Goal: Task Accomplishment & Management: Use online tool/utility

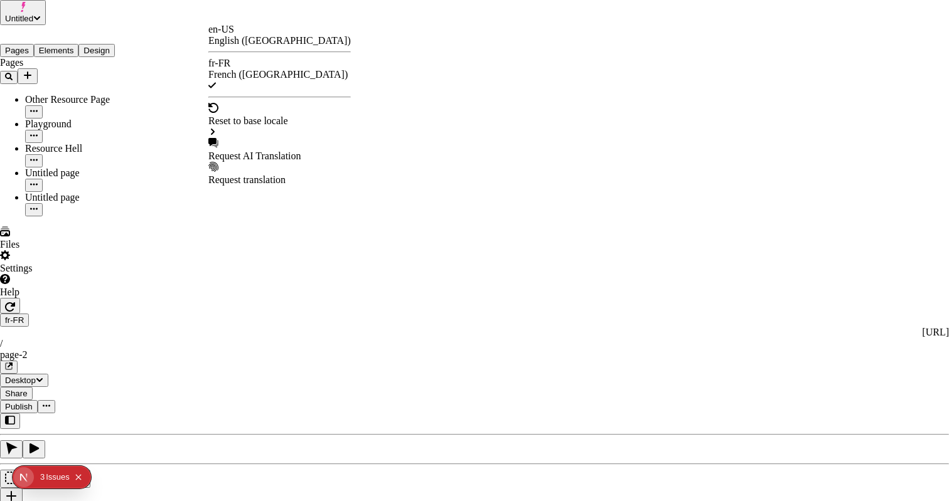
click at [273, 138] on div "Request AI Translation" at bounding box center [279, 150] width 142 height 24
checkbox input "false"
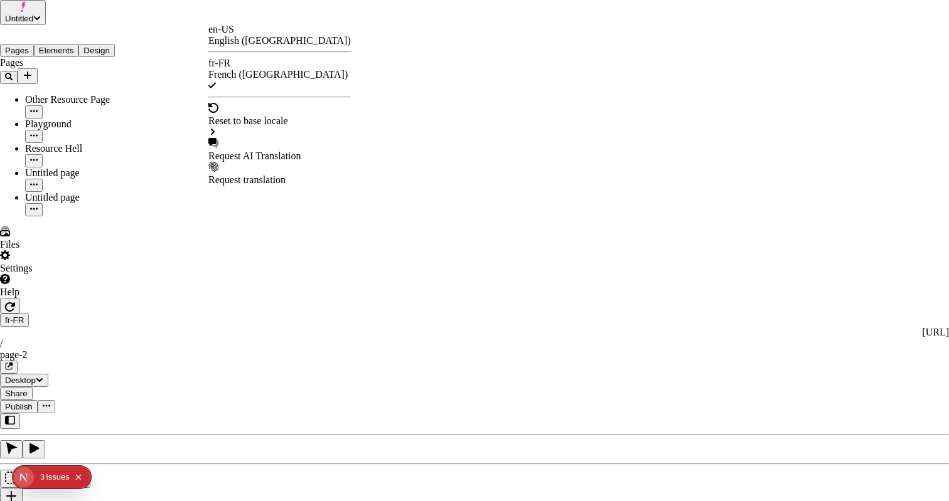
checkbox input "false"
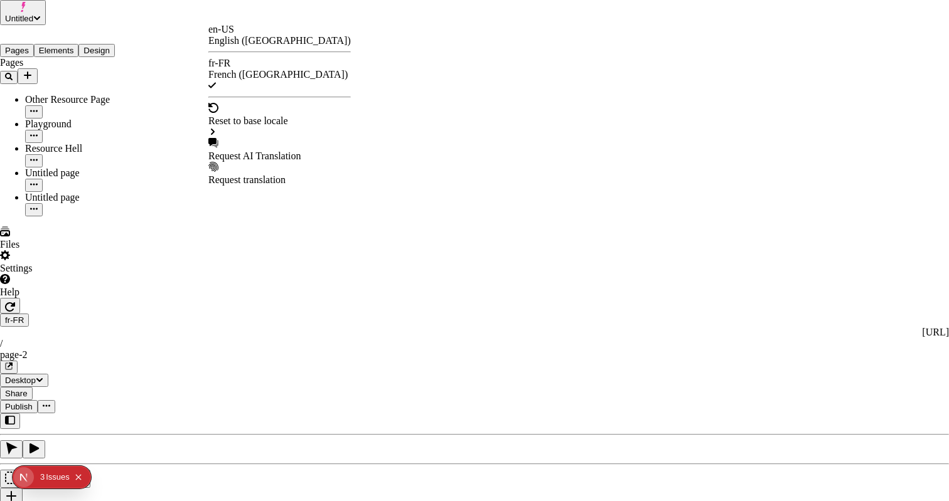
checkbox input "false"
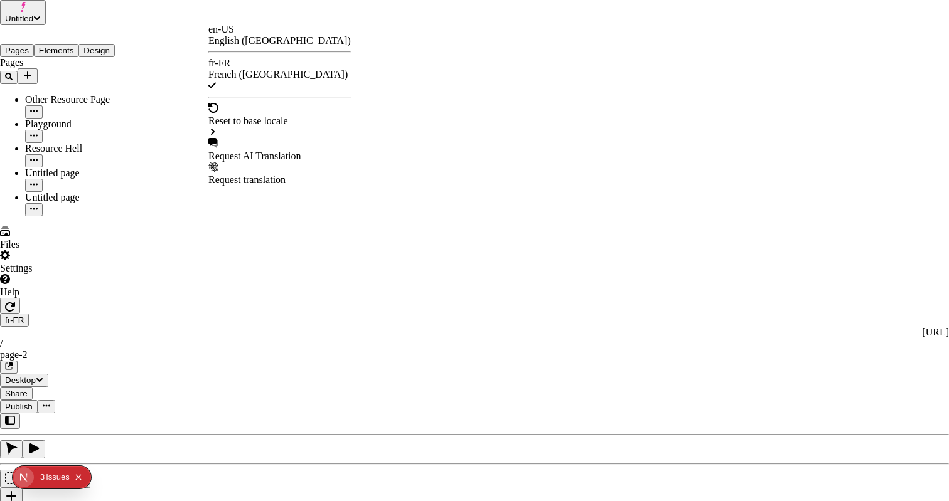
checkbox input "false"
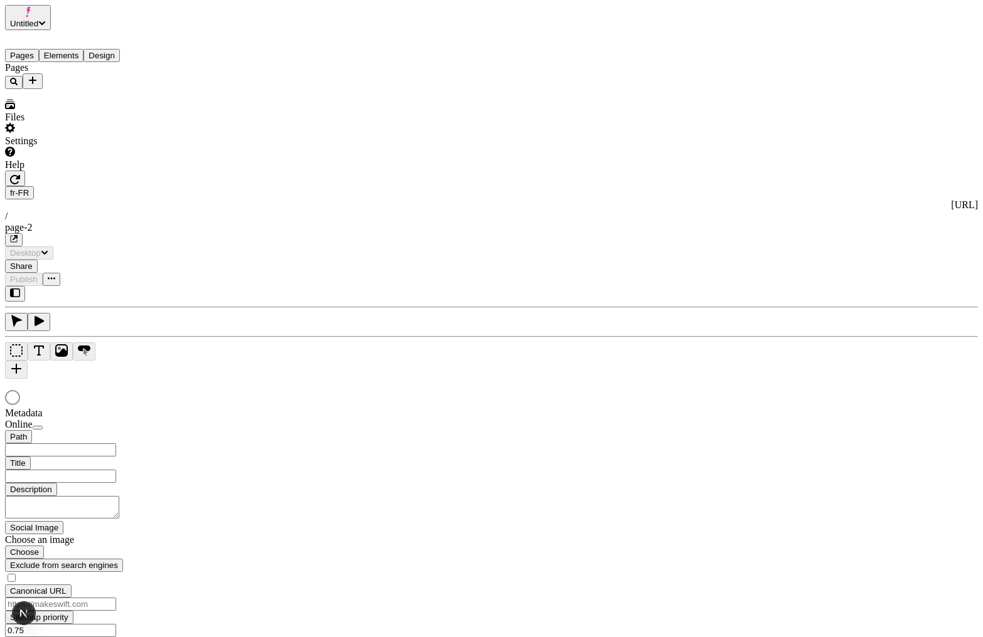
type input "/page-2"
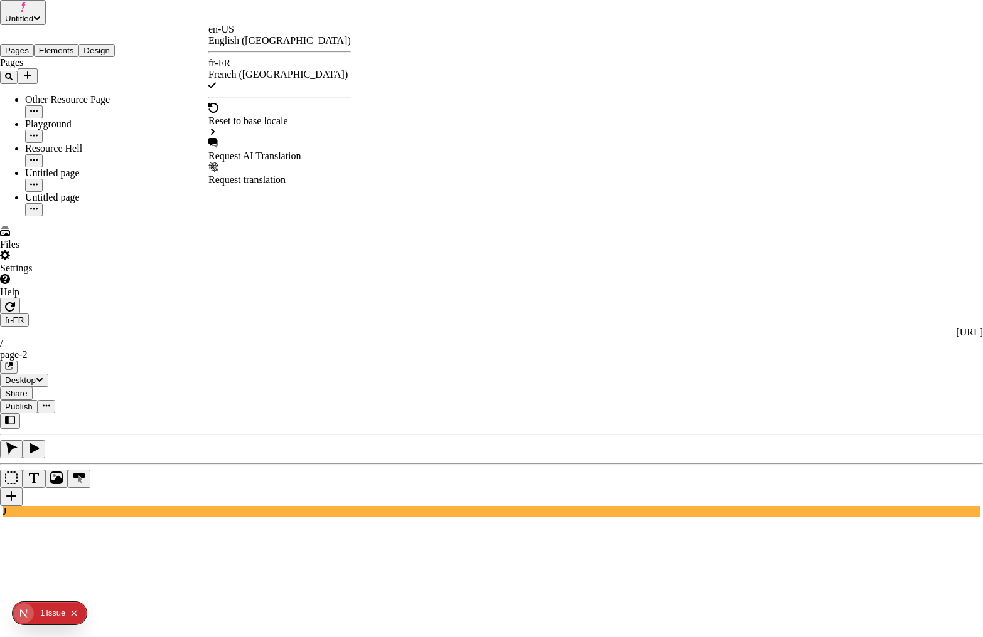
click at [264, 151] on div "Request AI Translation" at bounding box center [279, 156] width 142 height 11
checkbox input "true"
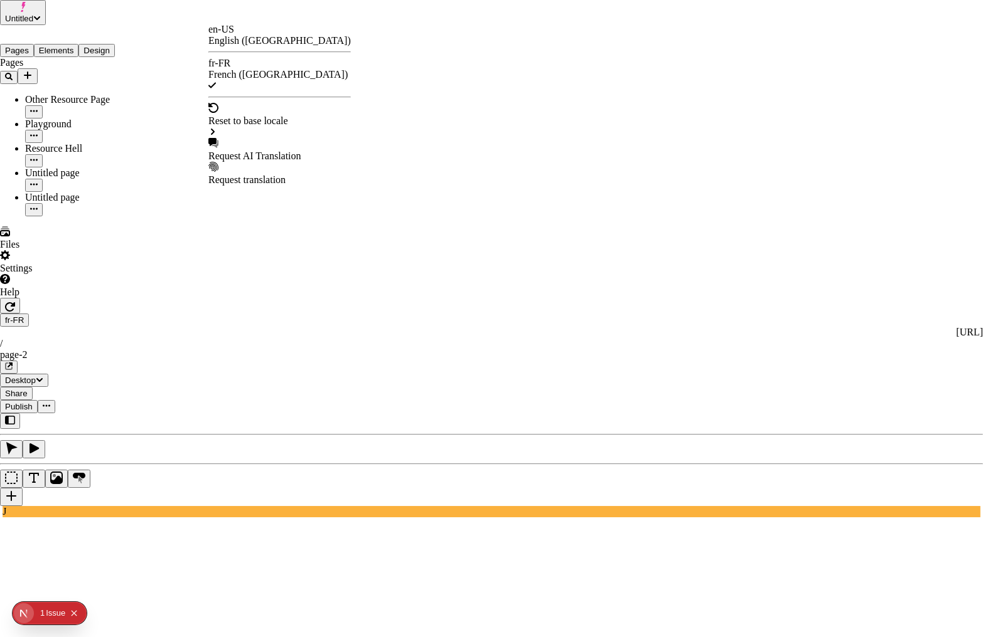
checkbox input "true"
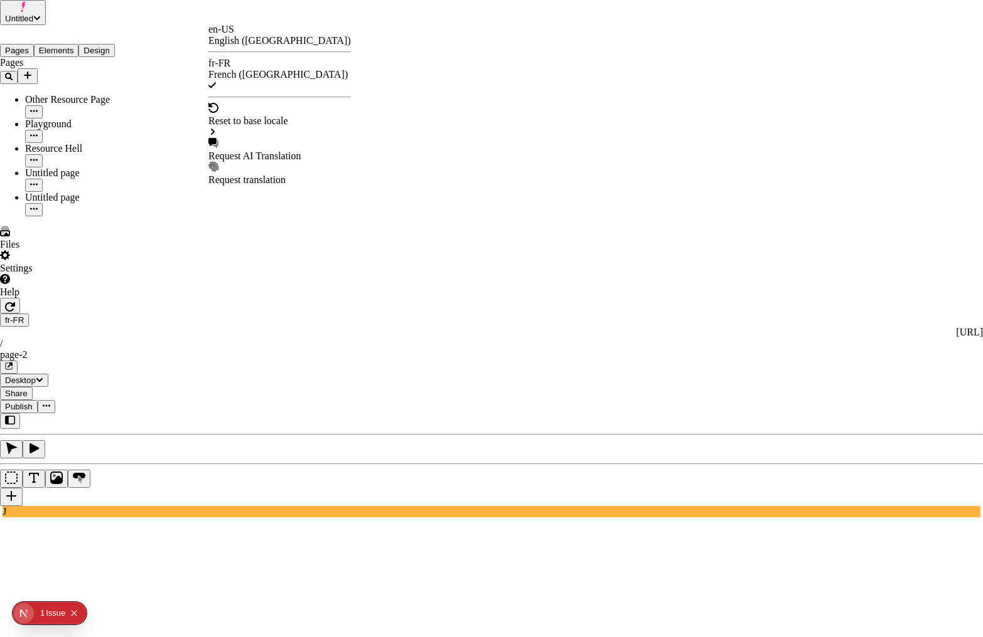
checkbox input "true"
click at [278, 151] on div "Request AI Translation" at bounding box center [279, 156] width 142 height 11
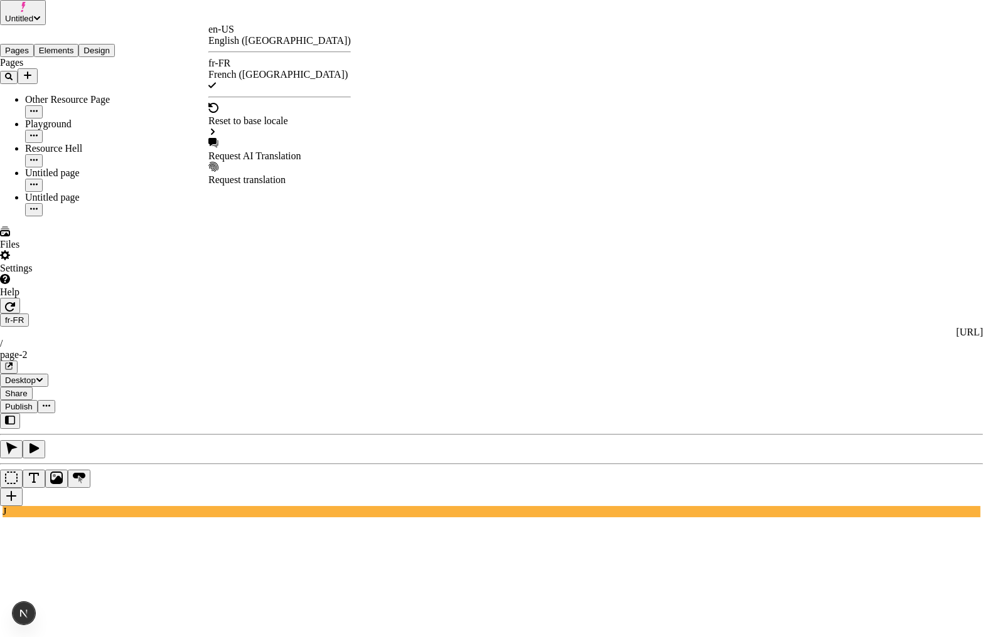
click at [265, 151] on div "Request AI Translation" at bounding box center [279, 156] width 142 height 11
drag, startPoint x: 363, startPoint y: 290, endPoint x: 352, endPoint y: 286, distance: 11.3
drag, startPoint x: 352, startPoint y: 286, endPoint x: 358, endPoint y: 292, distance: 8.0
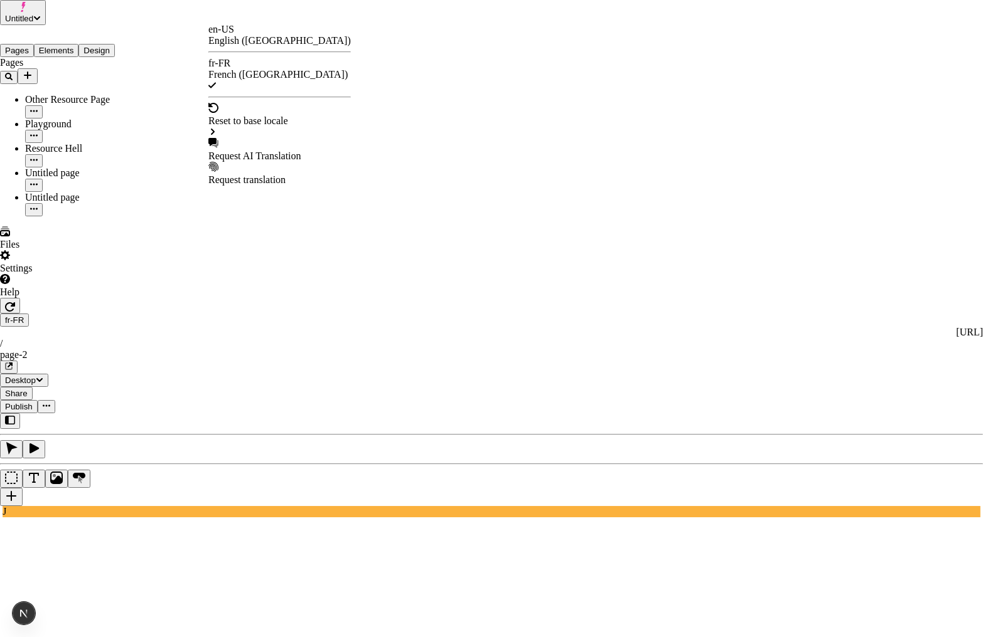
checkbox input "true"
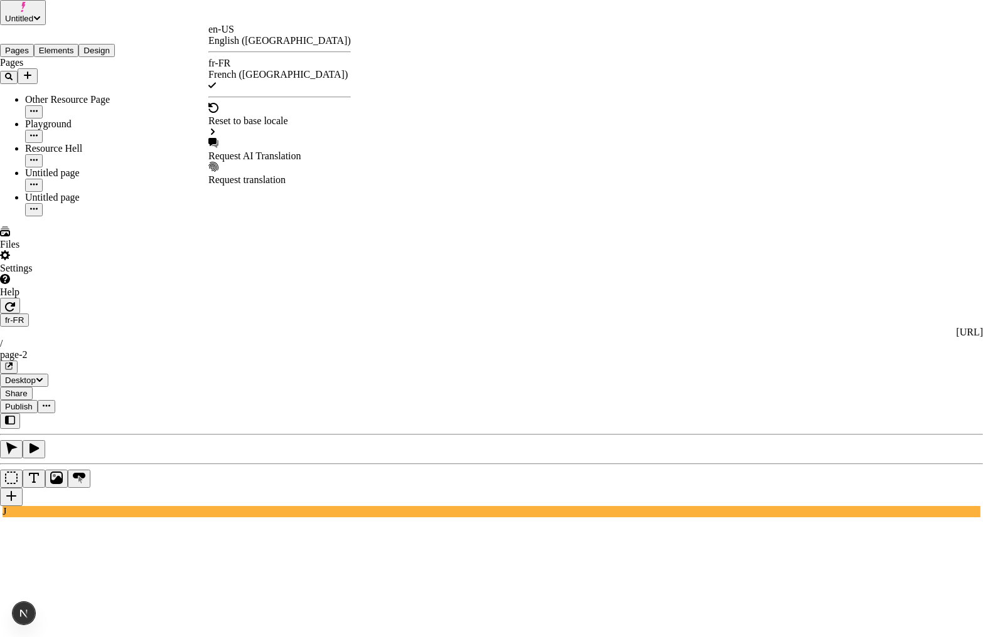
checkbox input "true"
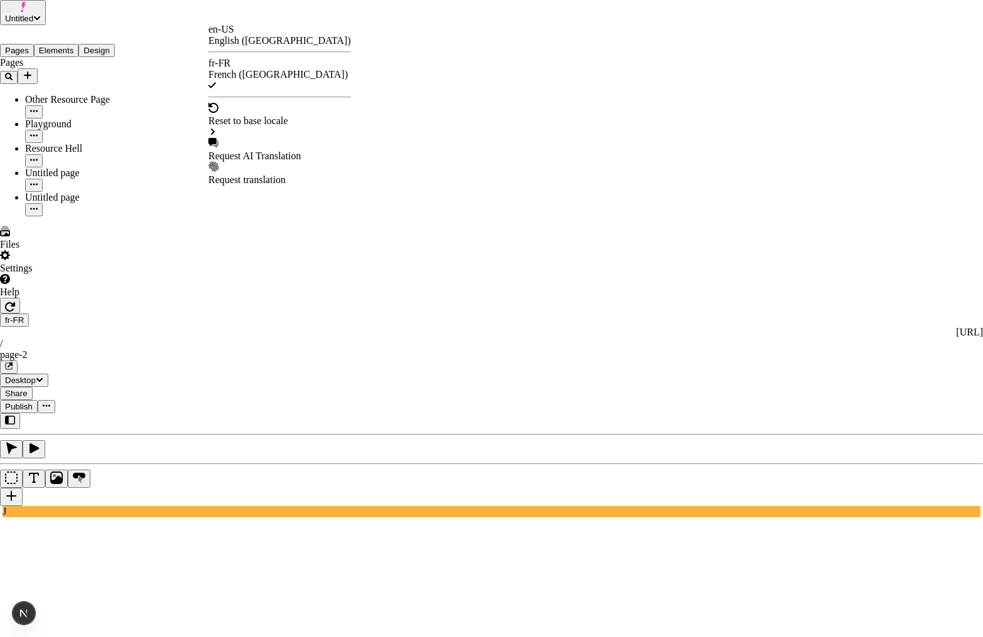
click at [304, 106] on div "Reset to base locale" at bounding box center [279, 120] width 142 height 35
click at [301, 151] on div "Request AI Translation" at bounding box center [279, 156] width 142 height 11
drag, startPoint x: 363, startPoint y: 274, endPoint x: 360, endPoint y: 285, distance: 11.1
drag, startPoint x: 360, startPoint y: 285, endPoint x: 381, endPoint y: 316, distance: 37.8
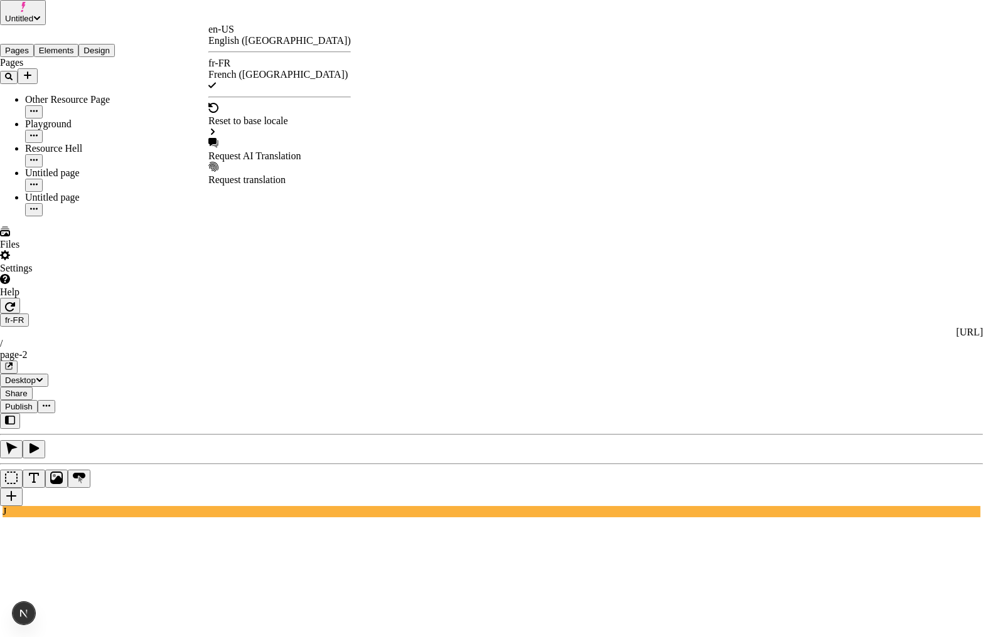
checkbox input "true"
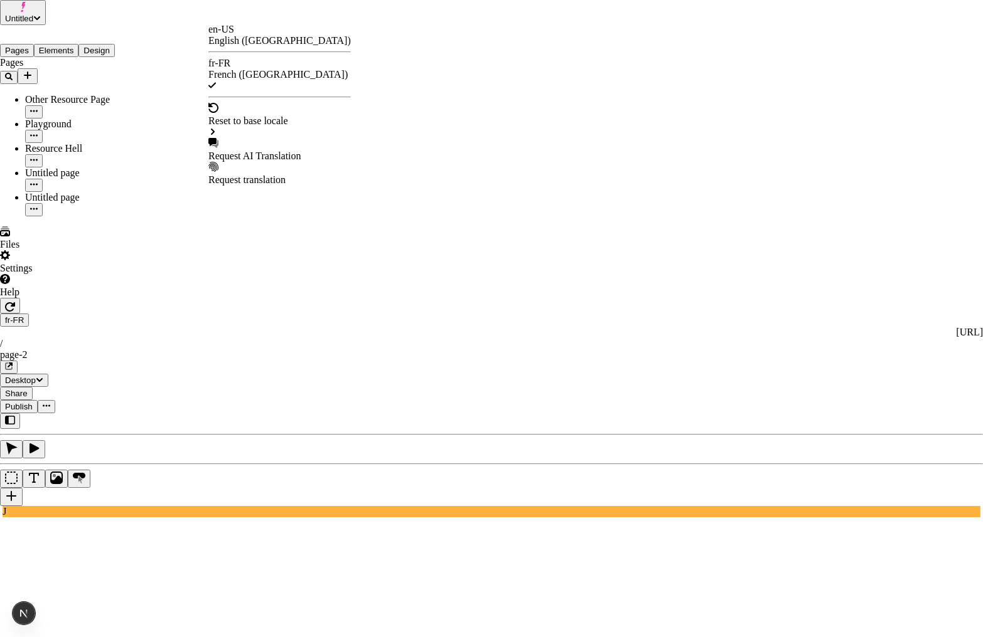
checkbox input "true"
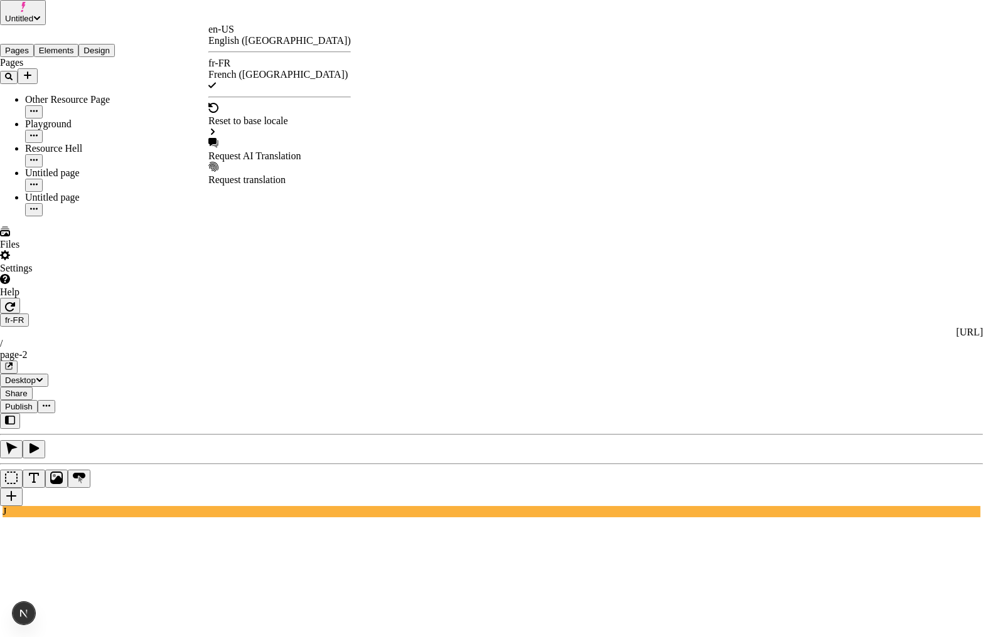
click at [287, 138] on div "Request AI Translation" at bounding box center [279, 150] width 142 height 24
drag, startPoint x: 356, startPoint y: 286, endPoint x: 361, endPoint y: 303, distance: 17.9
checkbox input "true"
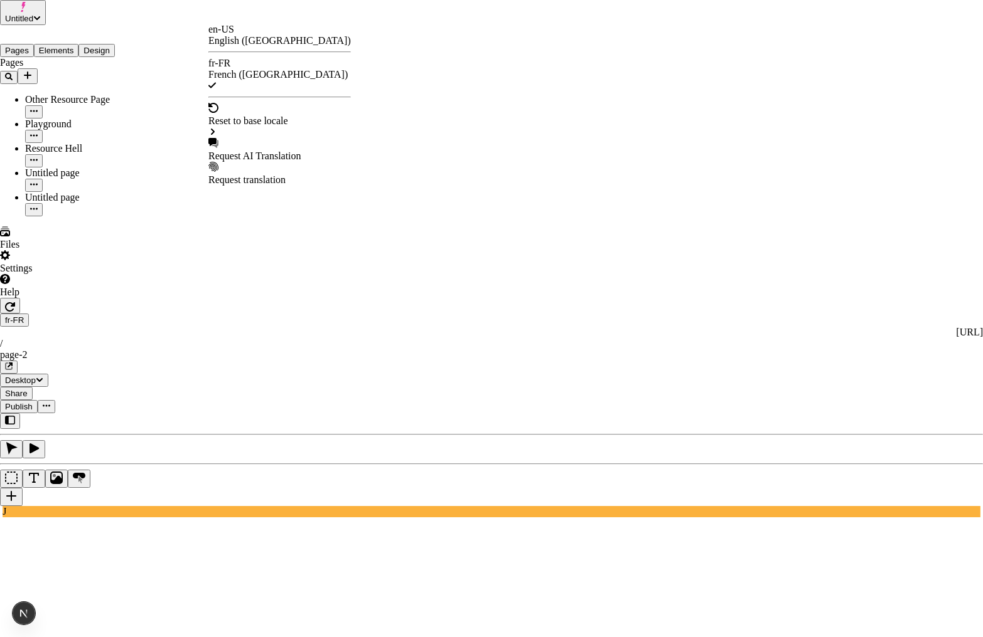
checkbox input "true"
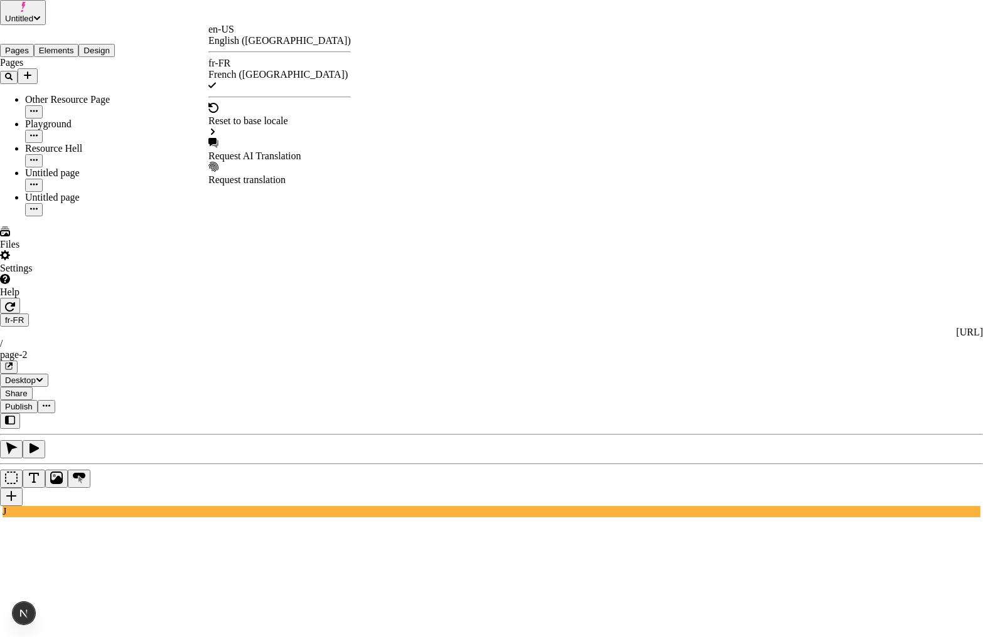
checkbox input "true"
click at [307, 138] on div "Request AI Translation" at bounding box center [279, 150] width 142 height 24
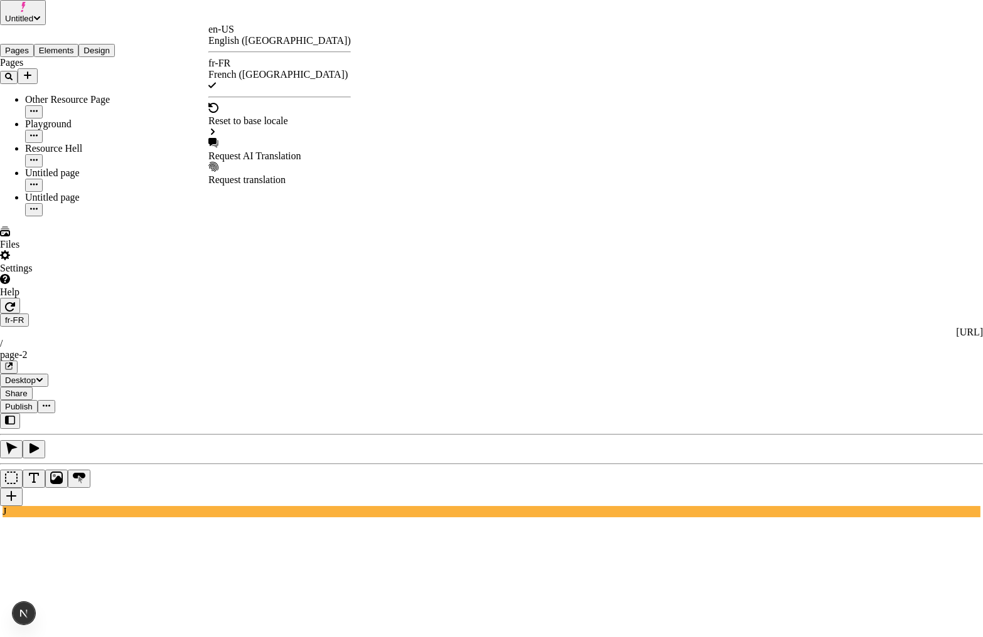
checkbox input "true"
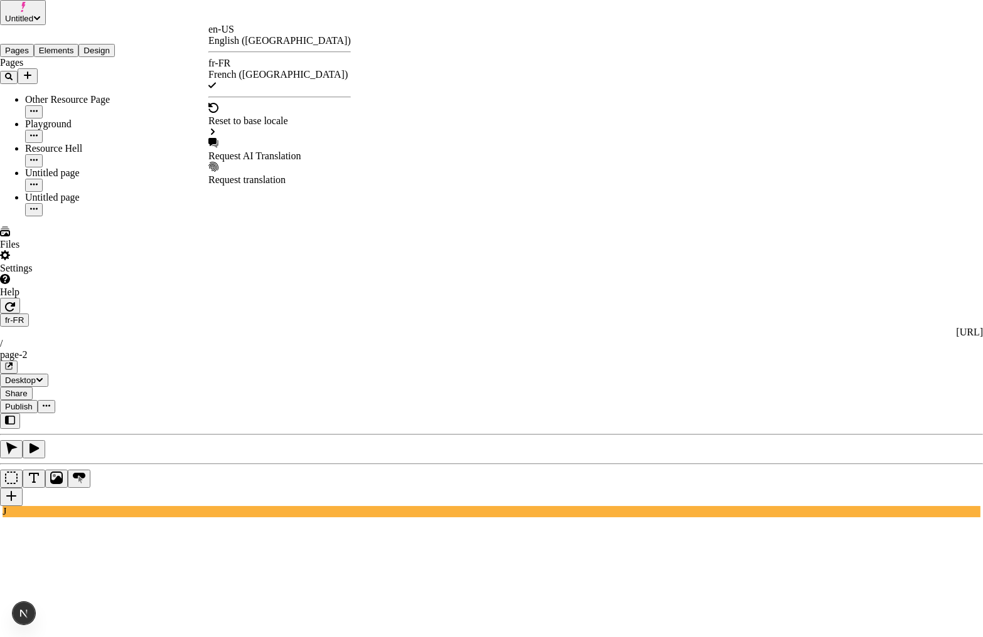
checkbox input "true"
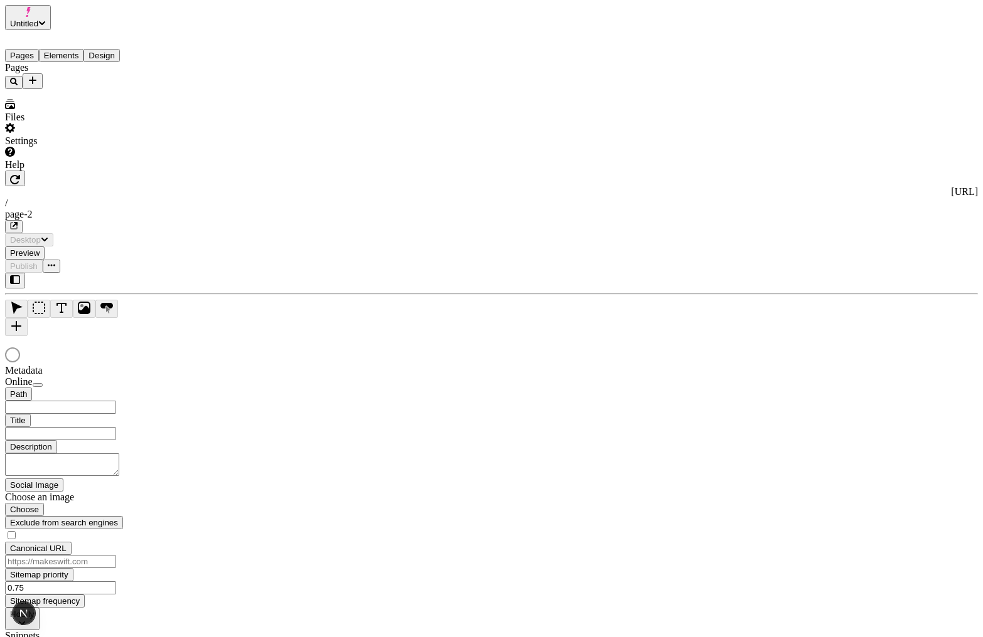
type input "/page-2"
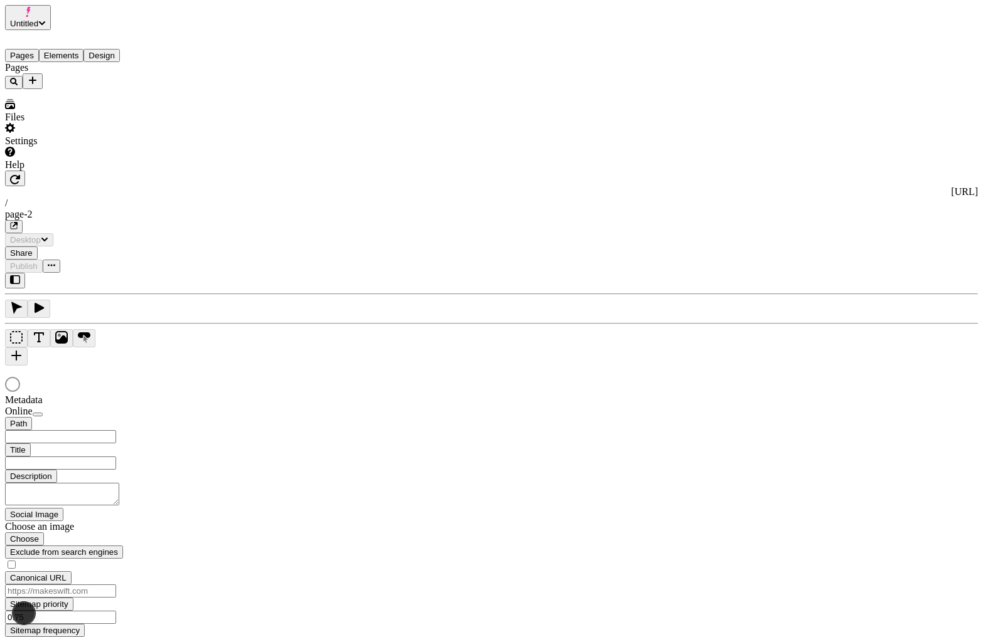
type input "/page-2"
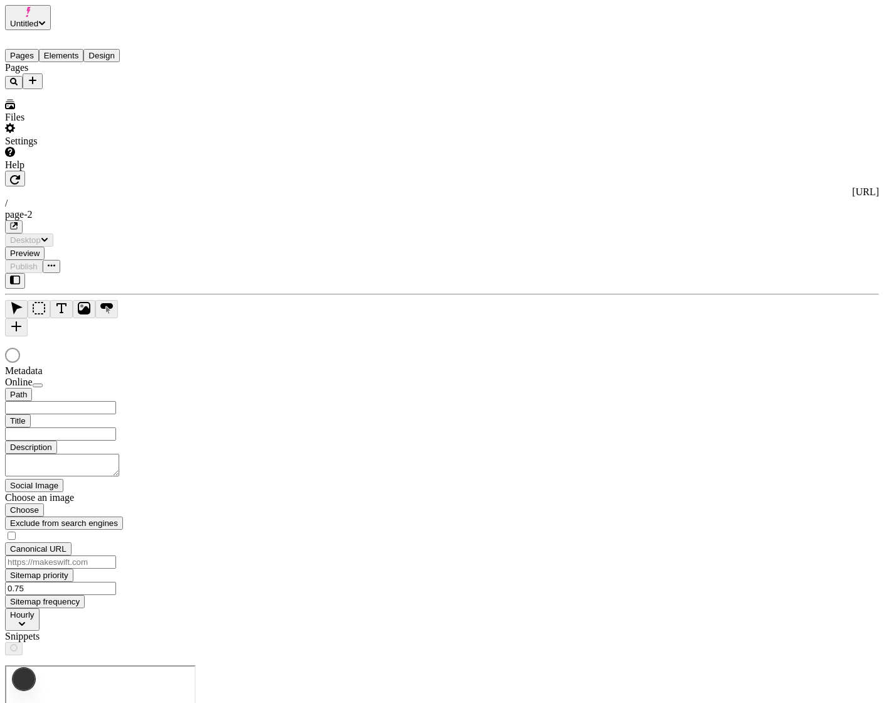
type input "/page-2"
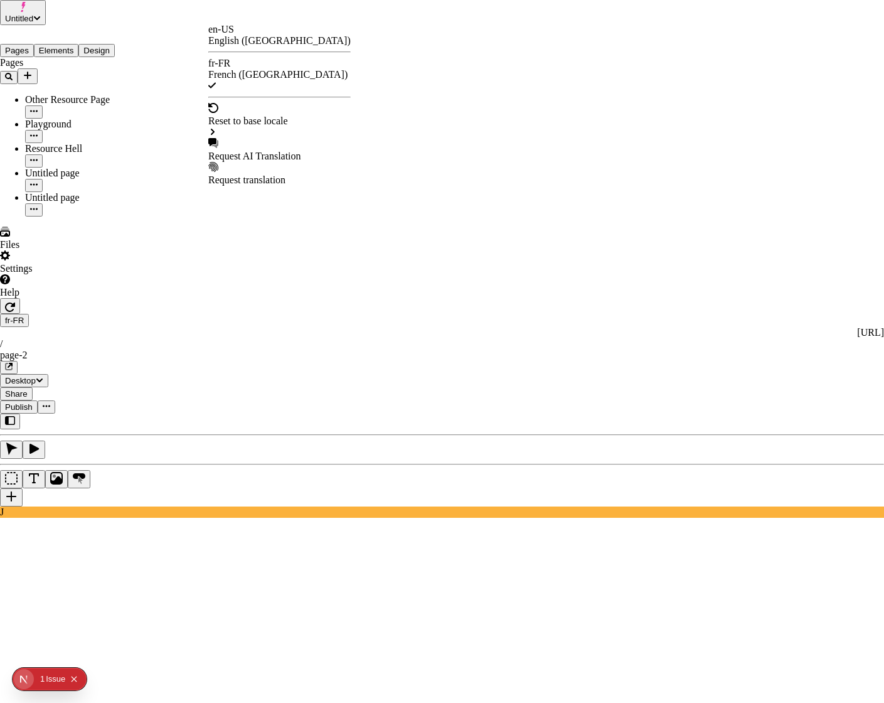
click at [264, 151] on div "Request AI Translation" at bounding box center [279, 156] width 142 height 11
checkbox input "true"
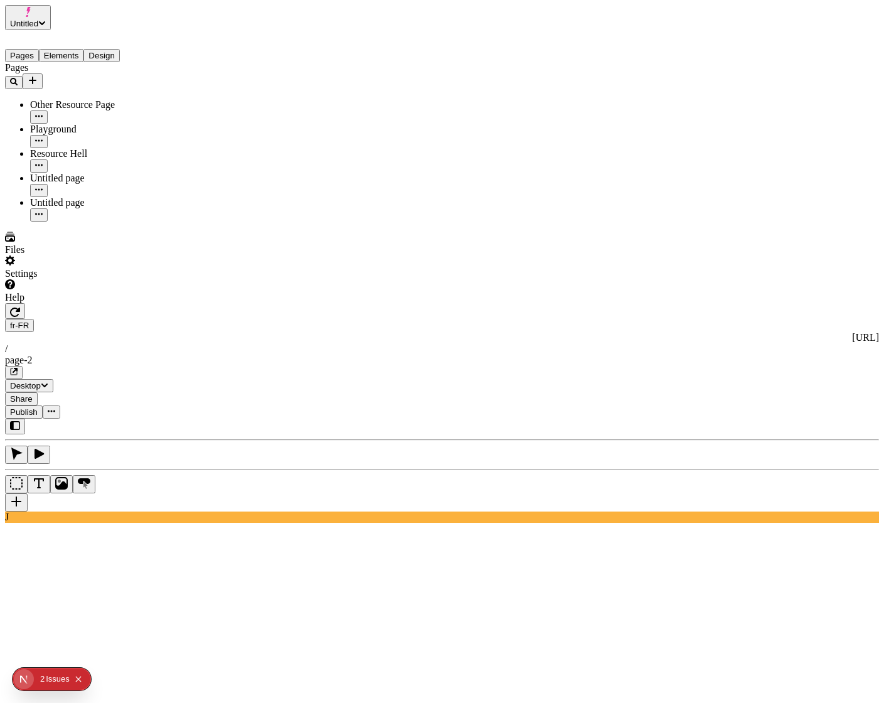
click at [20, 307] on icon "button" at bounding box center [15, 312] width 10 height 10
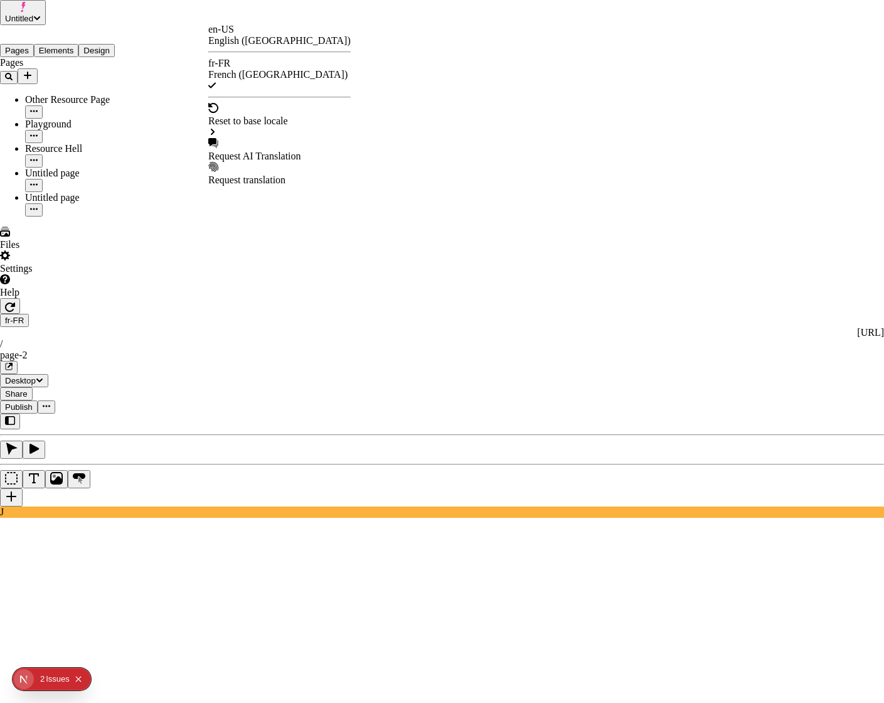
click at [263, 138] on div "Request AI Translation" at bounding box center [279, 150] width 142 height 24
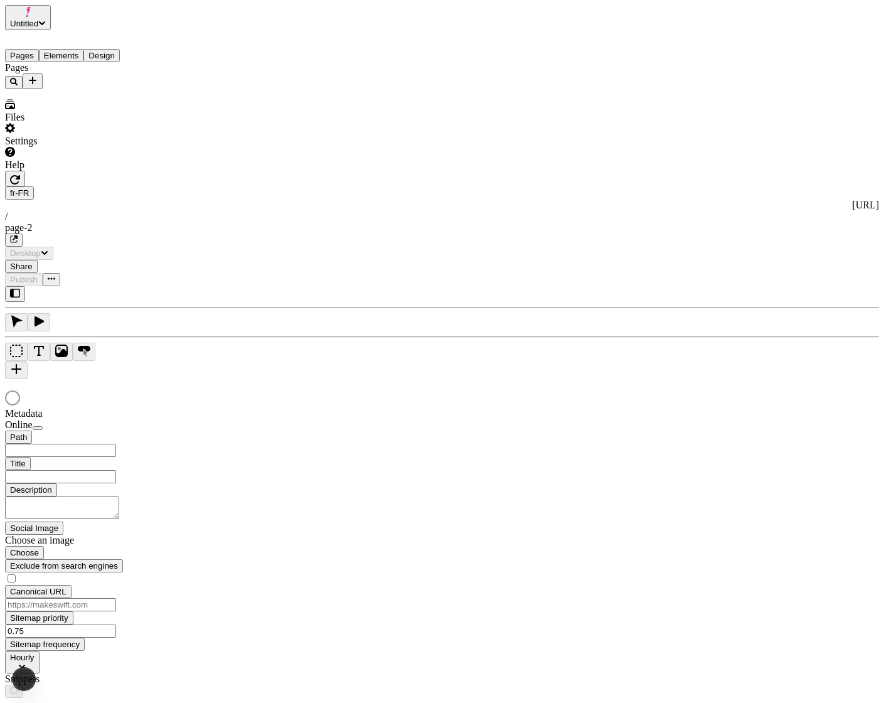
type input "/page-2"
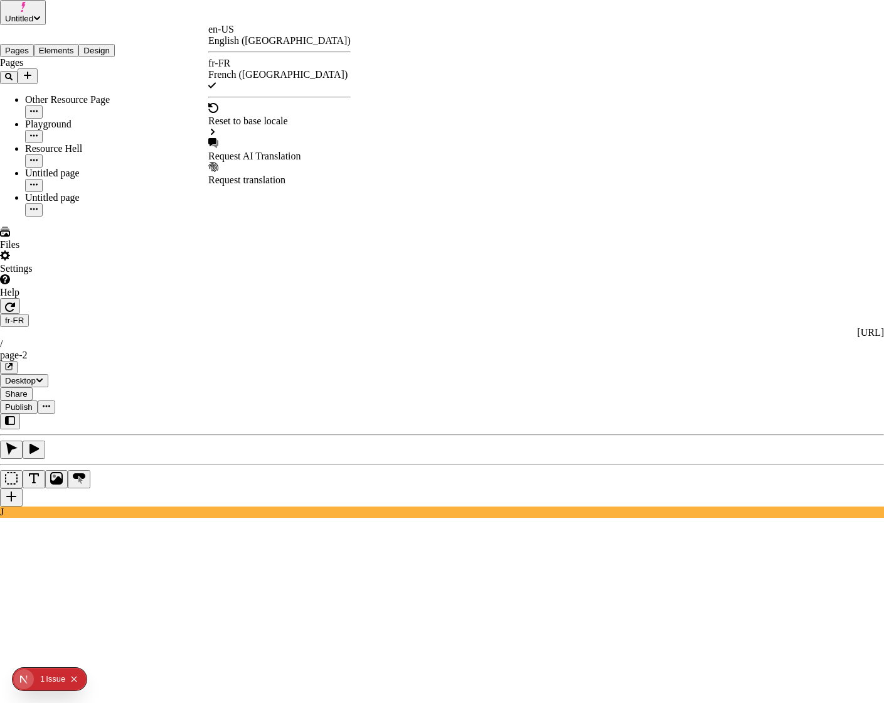
click at [271, 151] on div "Request AI Translation" at bounding box center [279, 156] width 142 height 11
checkbox input "true"
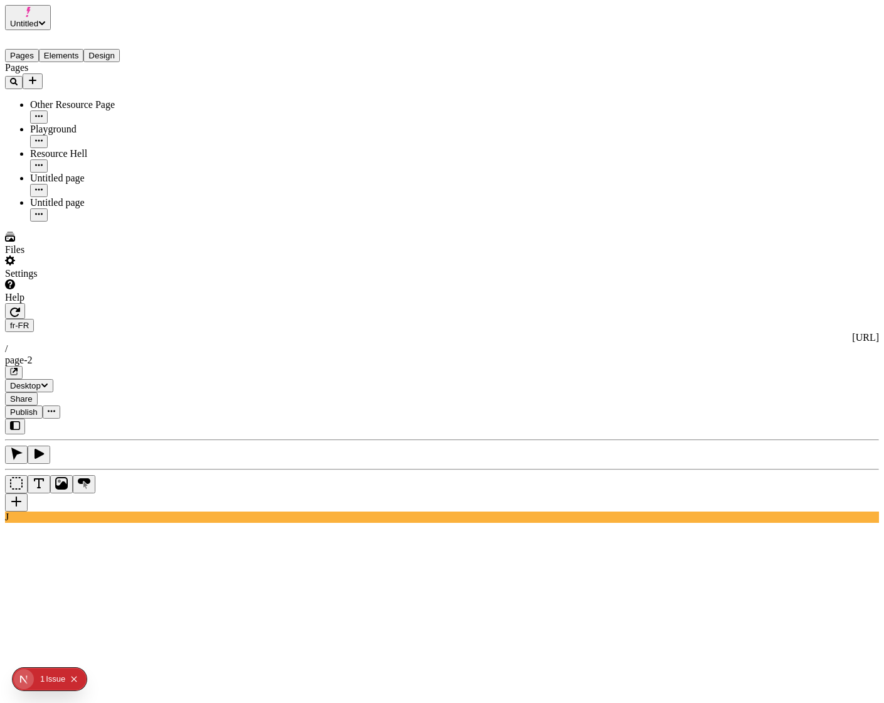
click at [20, 307] on icon "button" at bounding box center [15, 312] width 10 height 10
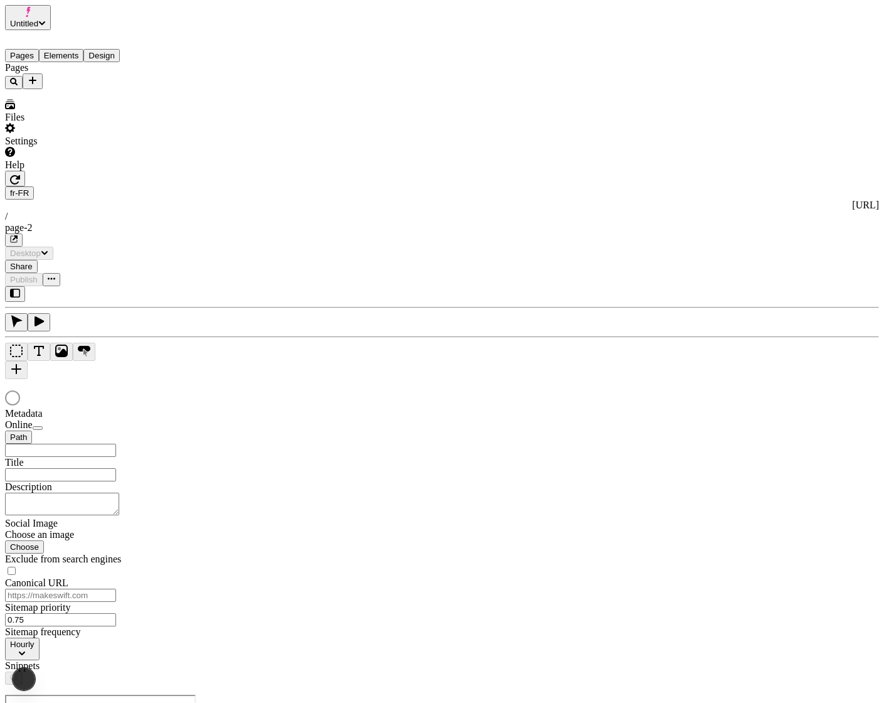
type input "/page-2"
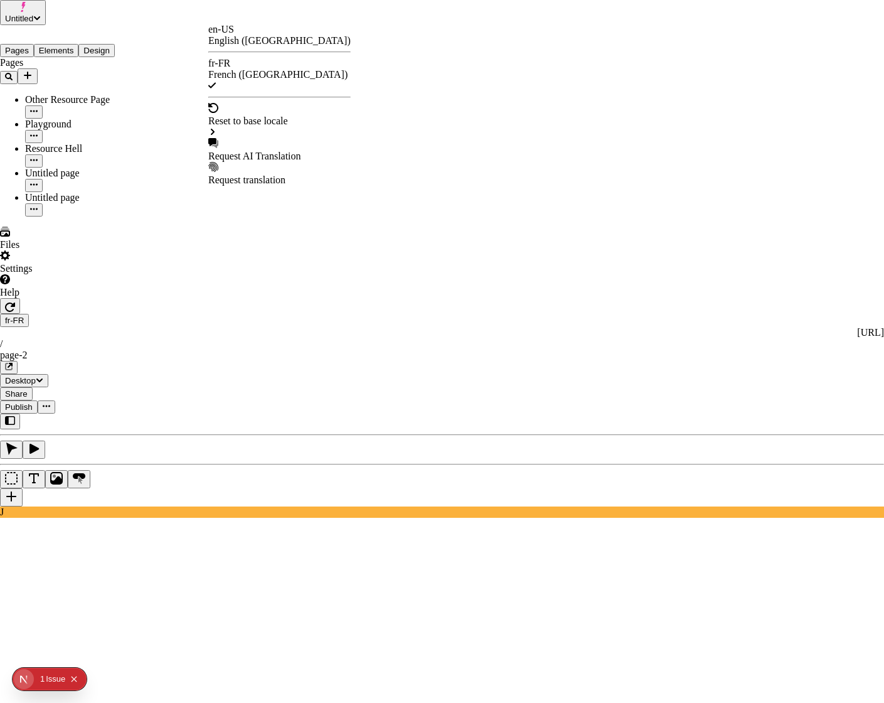
click at [283, 138] on div "Request AI Translation" at bounding box center [279, 150] width 142 height 24
checkbox input "true"
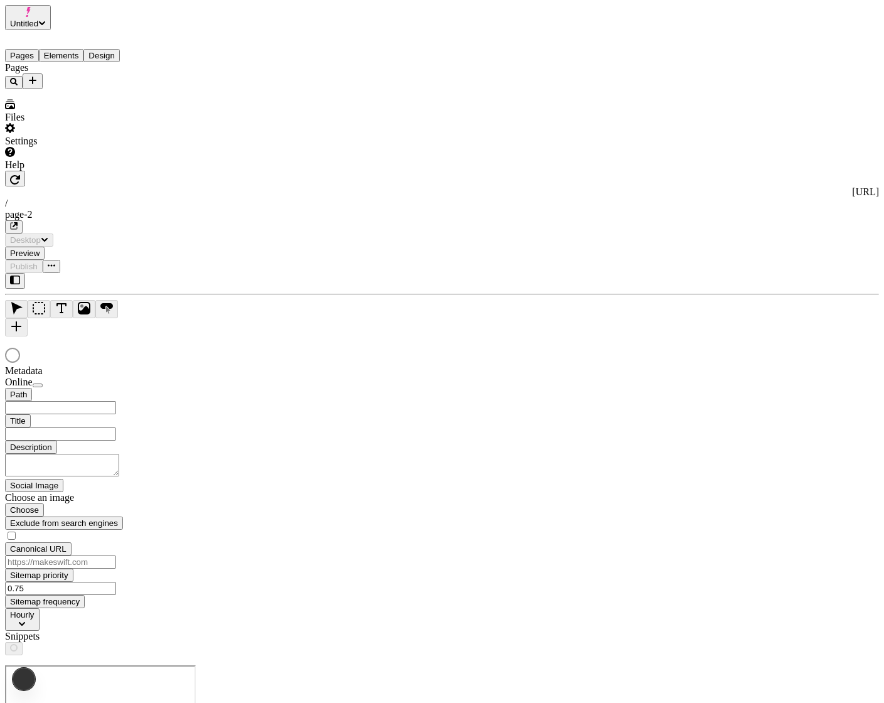
type input "/page-2"
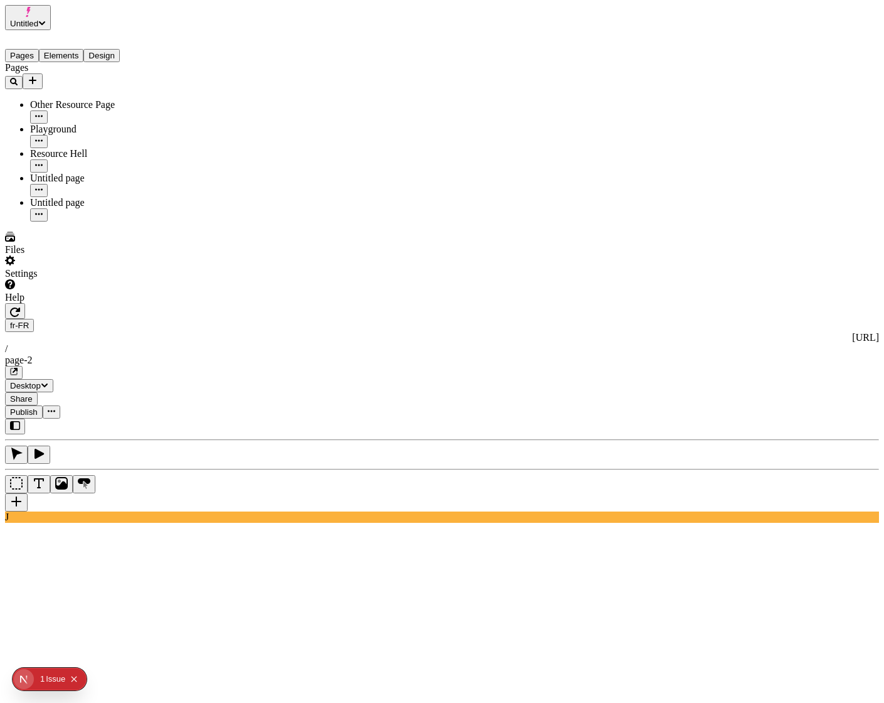
click at [213, 319] on div "fr-FR http://localhost:3001/fr-FR / page-2" at bounding box center [442, 349] width 874 height 60
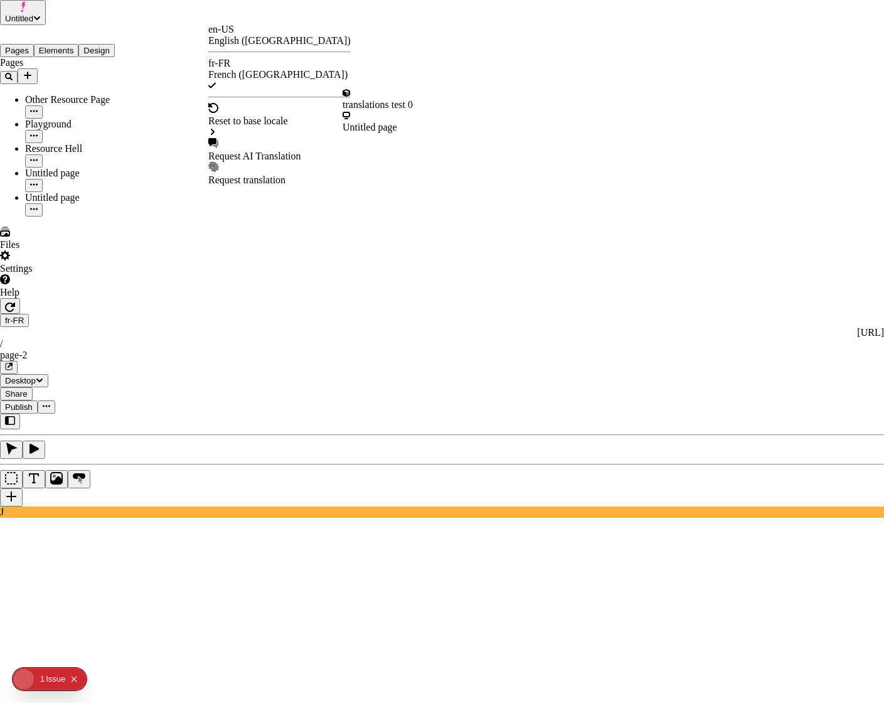
click at [267, 151] on div "Request AI Translation" at bounding box center [279, 156] width 142 height 11
checkbox input "true"
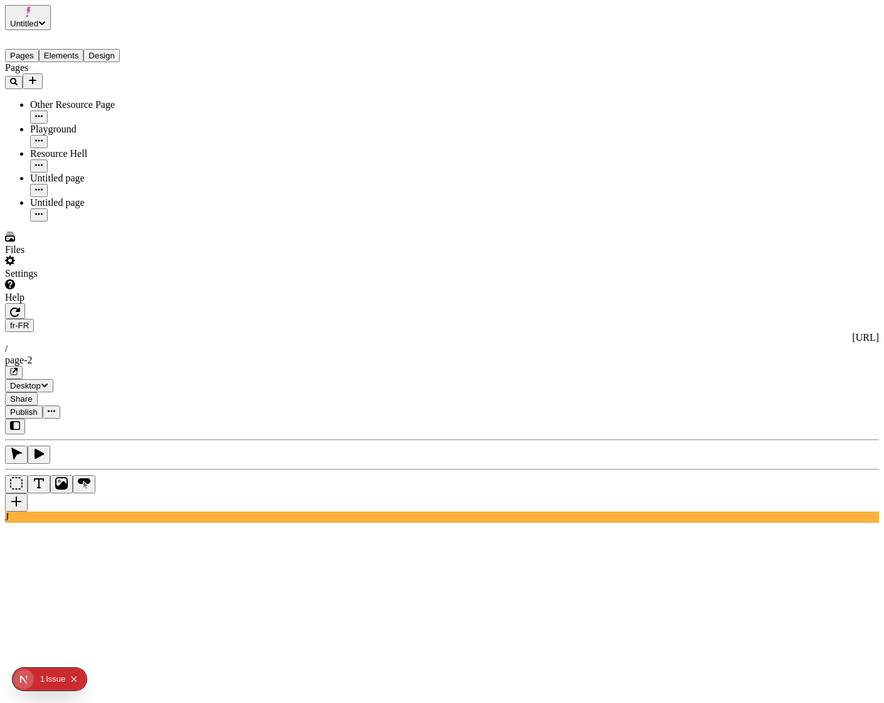
click at [20, 307] on icon "button" at bounding box center [15, 312] width 10 height 10
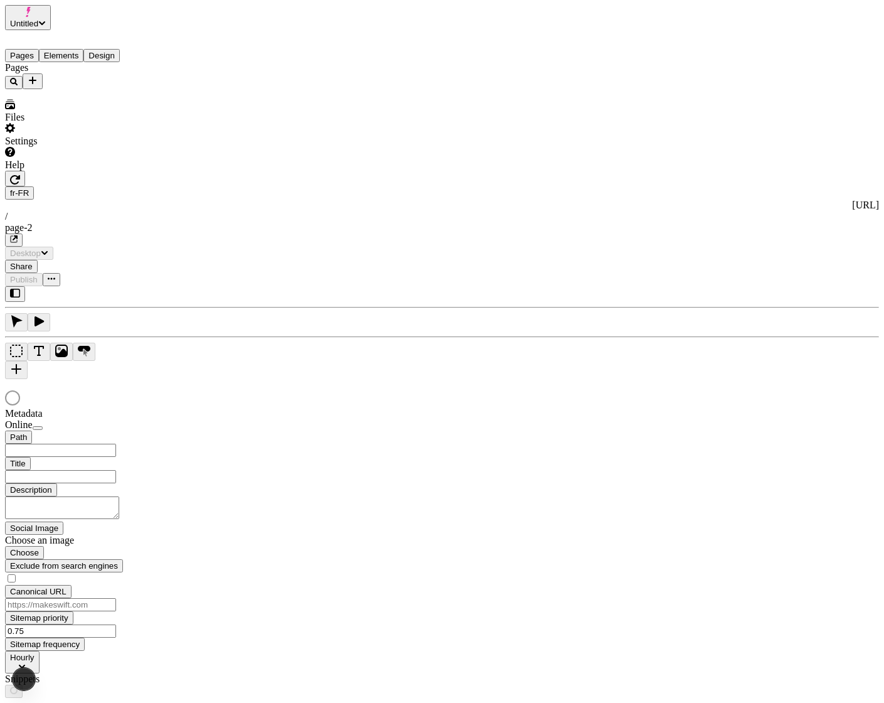
type input "/page-2"
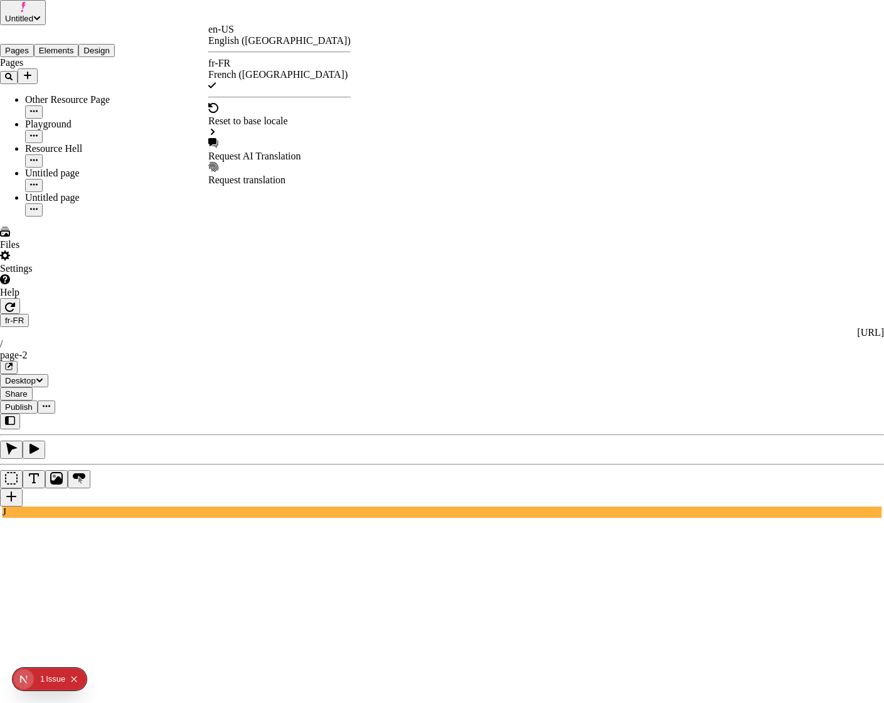
click at [254, 151] on div "Request AI Translation" at bounding box center [279, 156] width 142 height 11
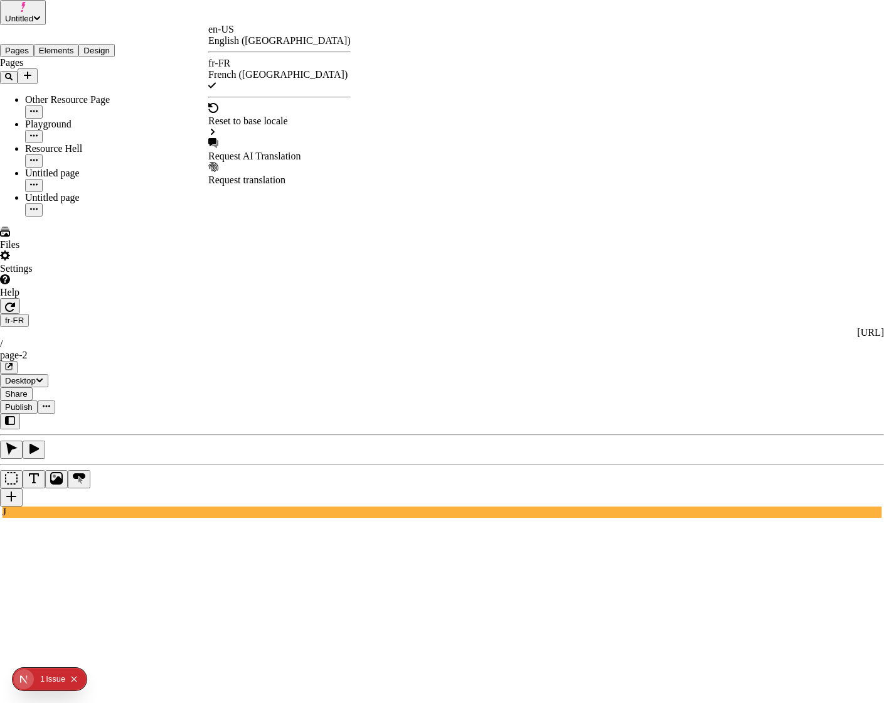
checkbox input "true"
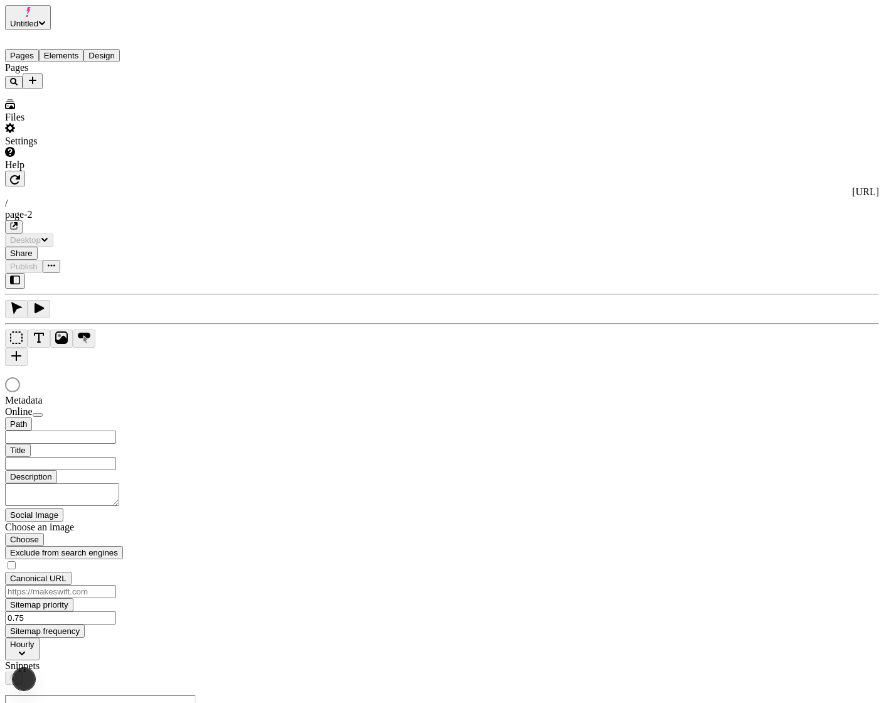
type input "/page-2"
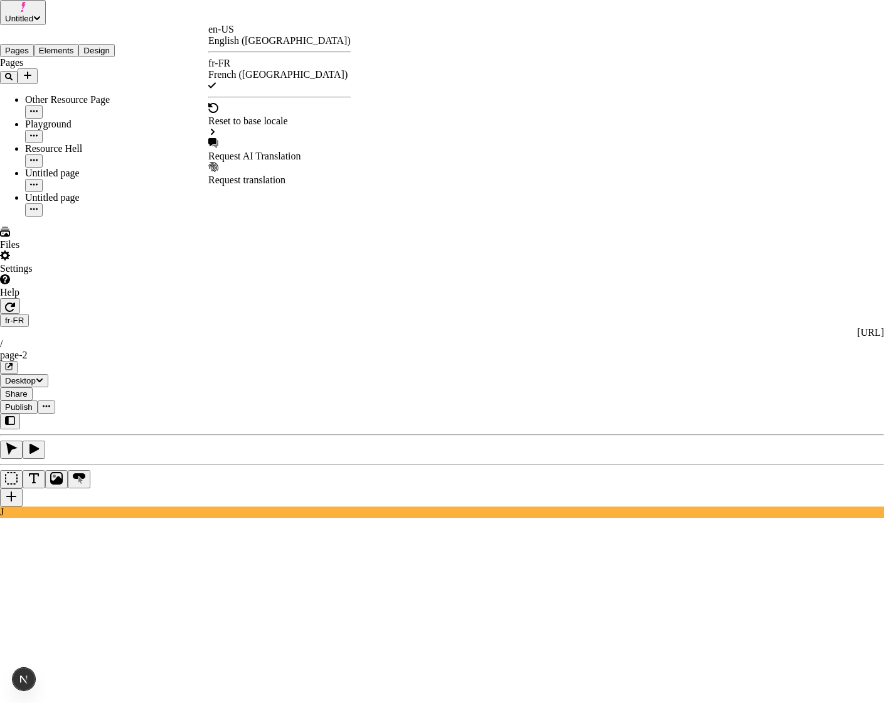
click at [265, 151] on div "Request AI Translation" at bounding box center [279, 156] width 142 height 11
checkbox input "true"
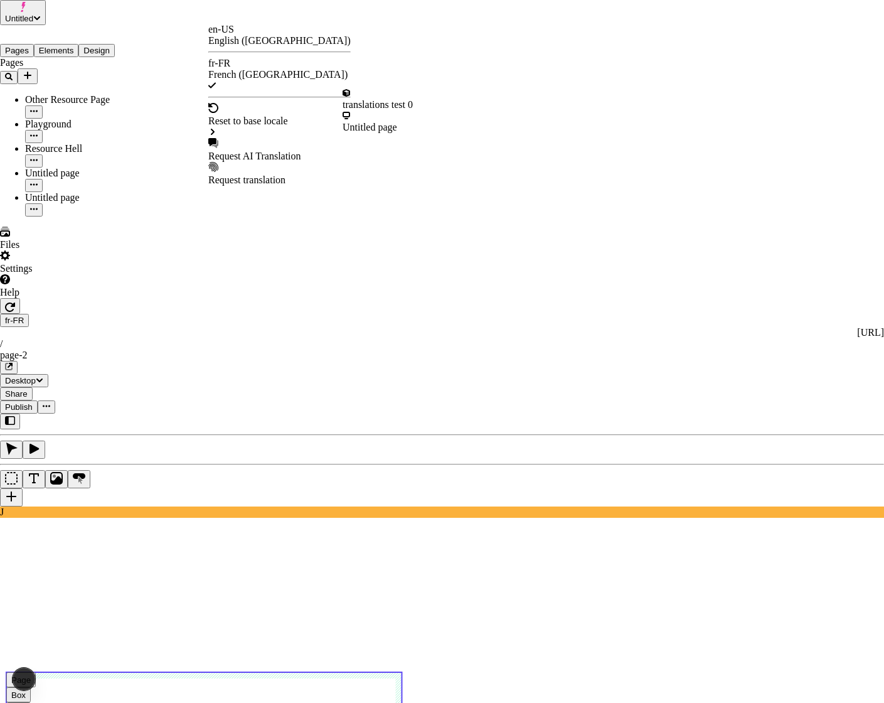
click at [257, 151] on div "Request AI Translation" at bounding box center [279, 156] width 142 height 11
checkbox input "true"
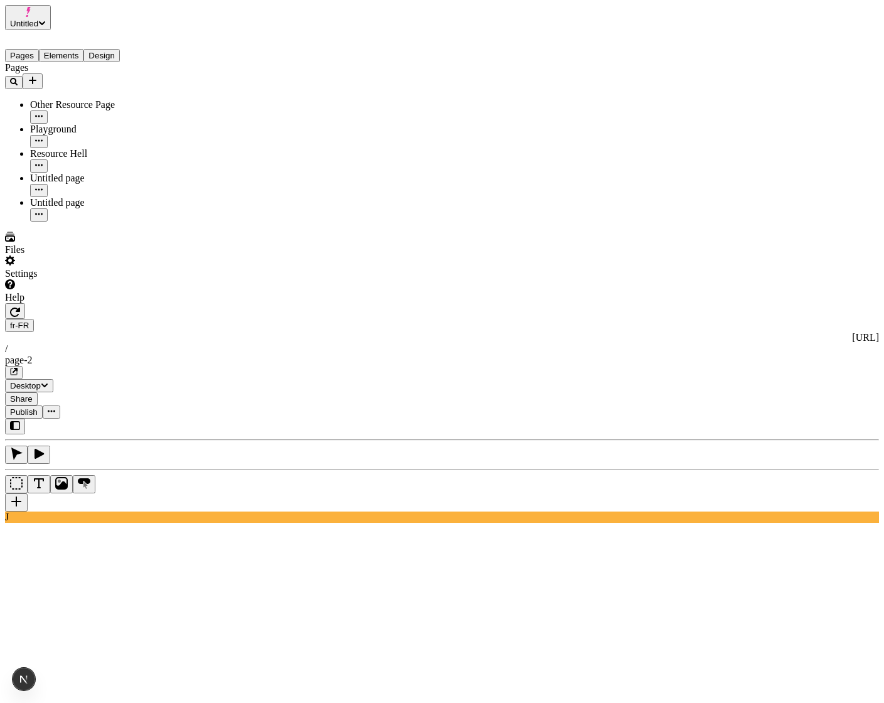
click at [20, 307] on icon "button" at bounding box center [15, 312] width 10 height 10
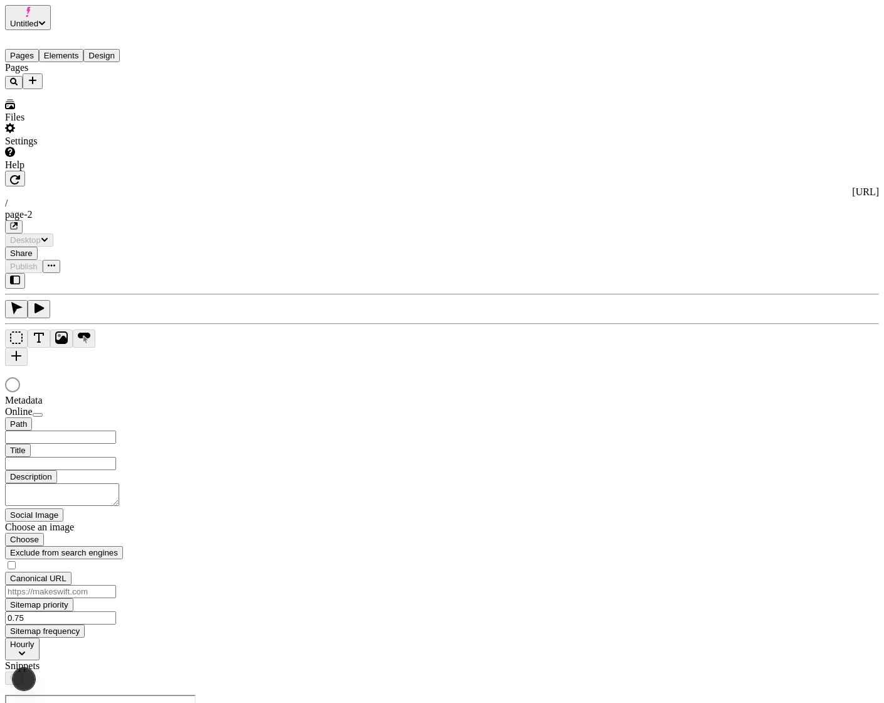
type input "/page-2"
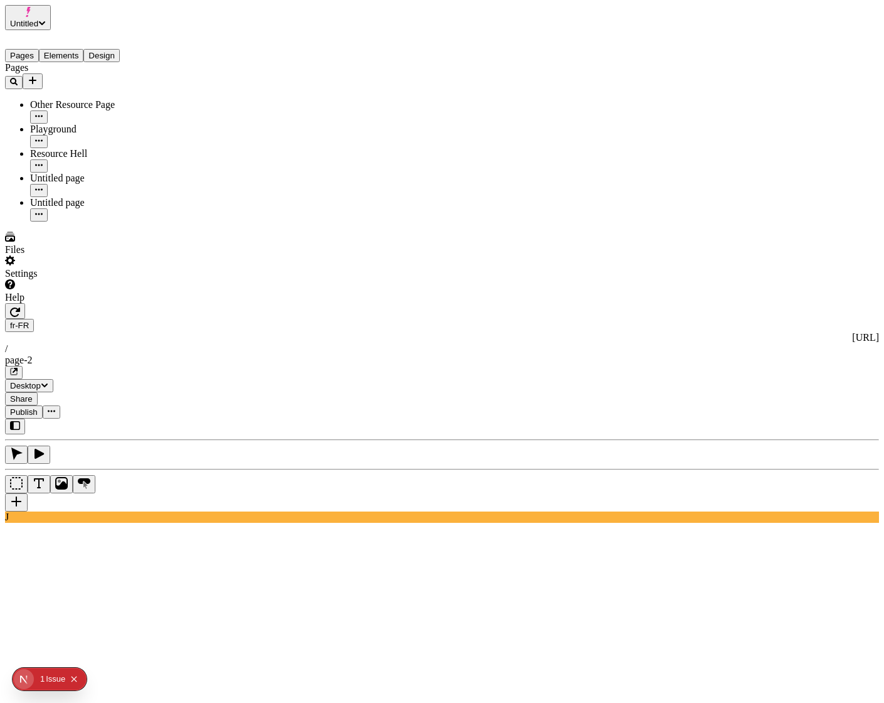
click at [38, 407] on span "Publish" at bounding box center [24, 411] width 28 height 9
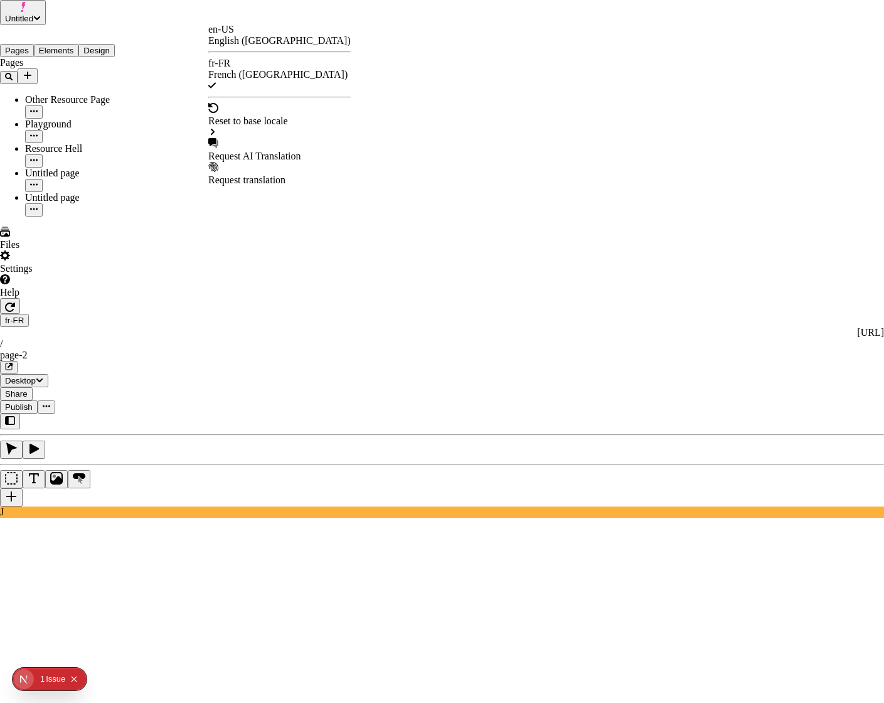
click at [250, 151] on div "Request AI Translation" at bounding box center [279, 156] width 142 height 11
checkbox input "false"
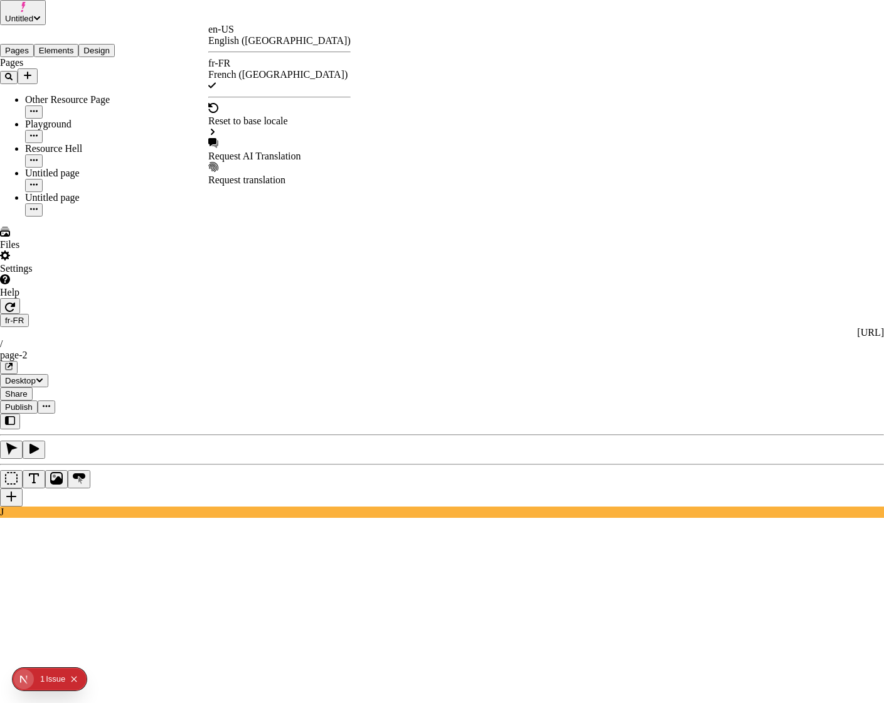
checkbox input "true"
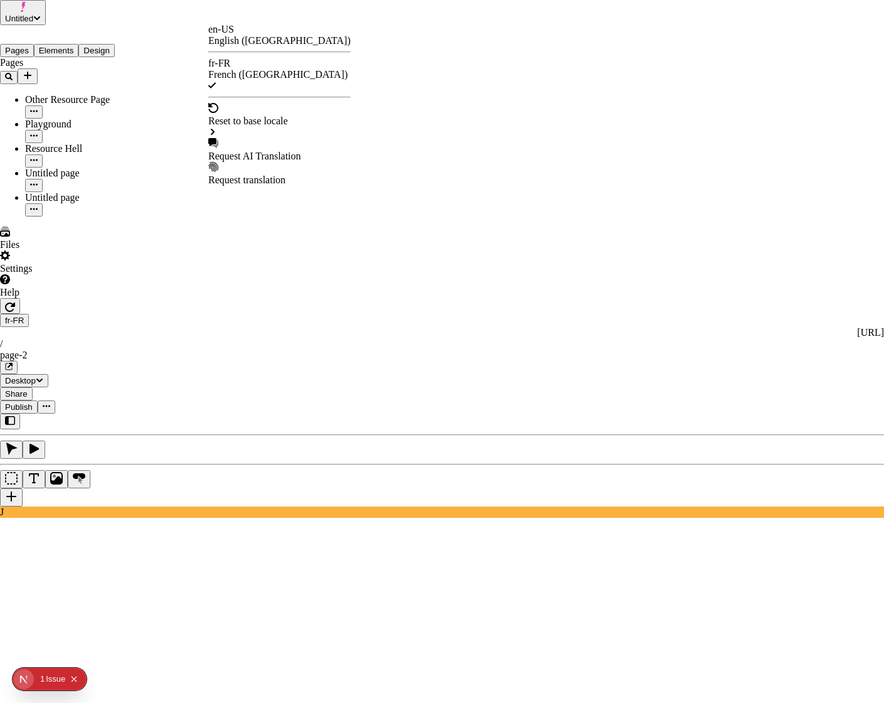
checkbox input "true"
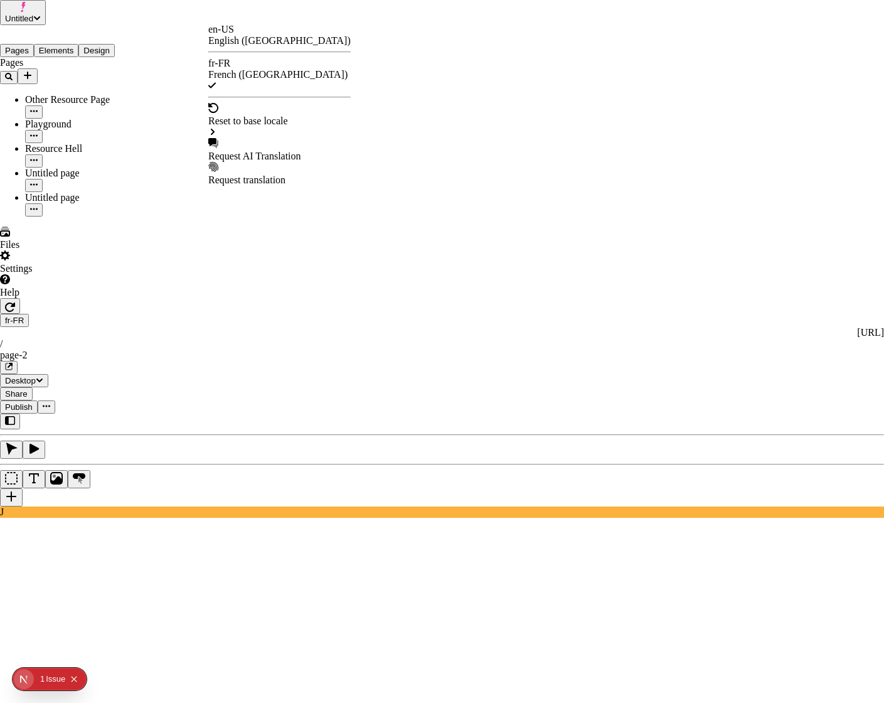
click at [259, 138] on div "Request AI Translation" at bounding box center [279, 150] width 142 height 24
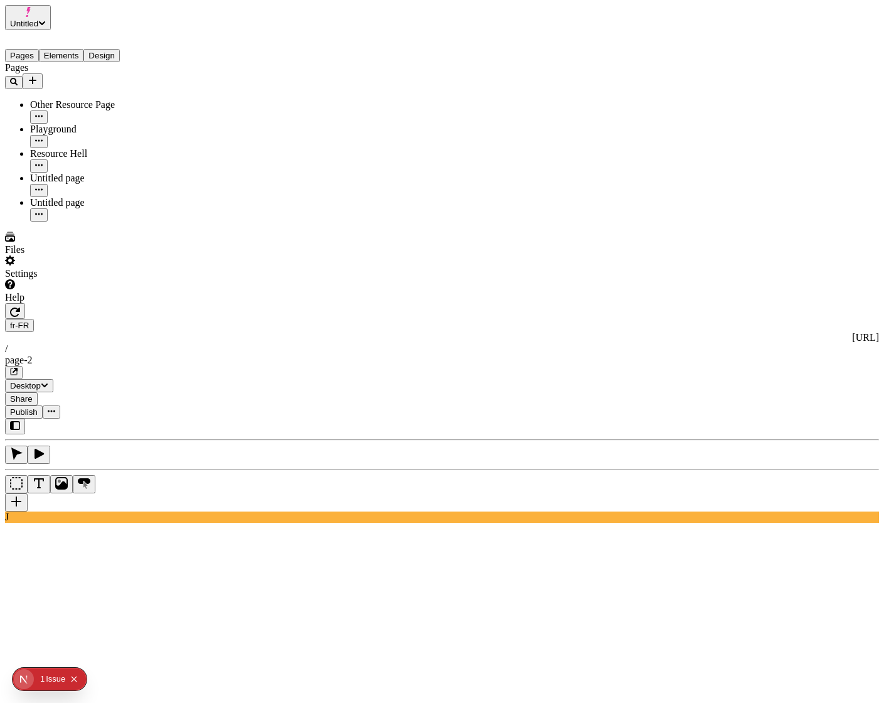
click at [38, 407] on span "Publish" at bounding box center [24, 411] width 28 height 9
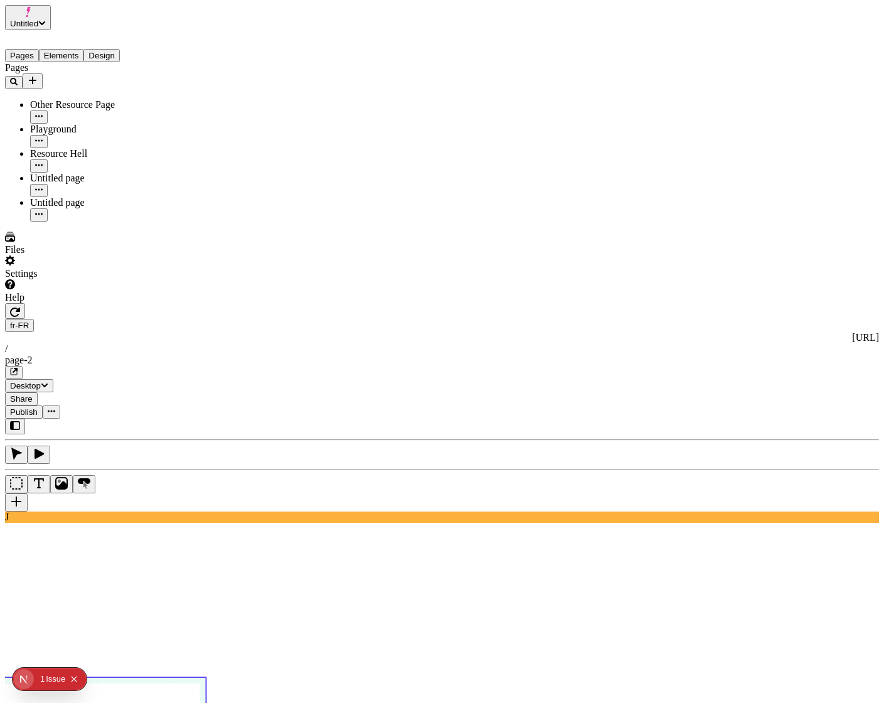
scroll to position [0, 201]
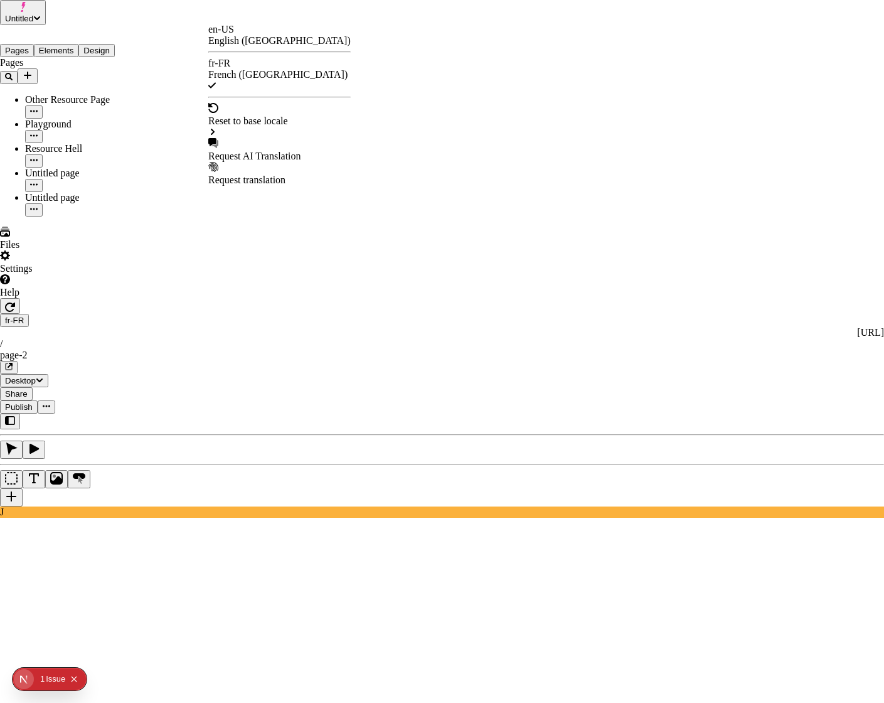
click at [257, 151] on div "Request AI Translation" at bounding box center [279, 156] width 142 height 11
checkbox input "true"
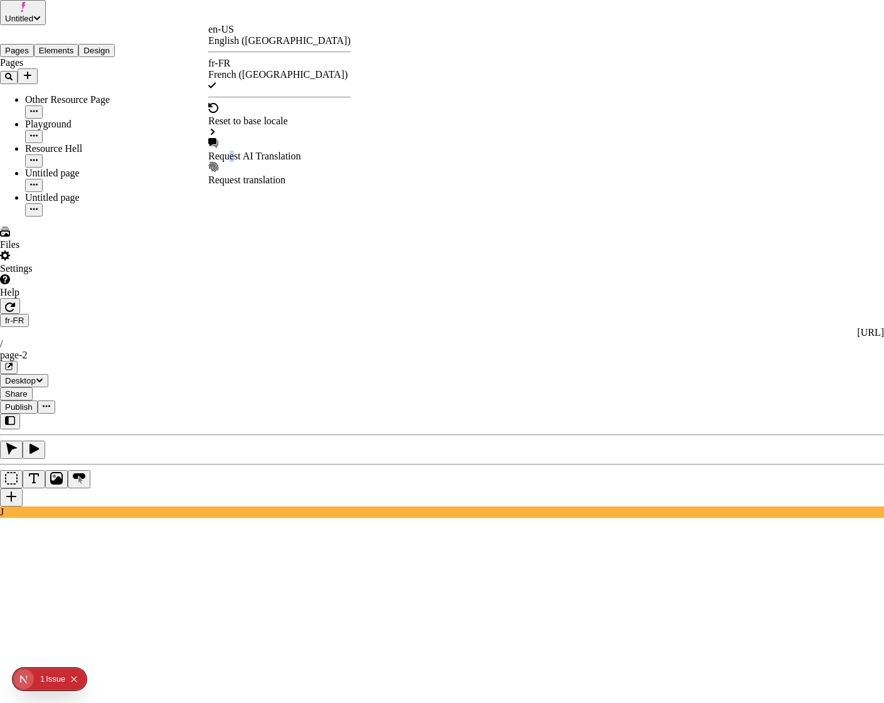
checkbox input "true"
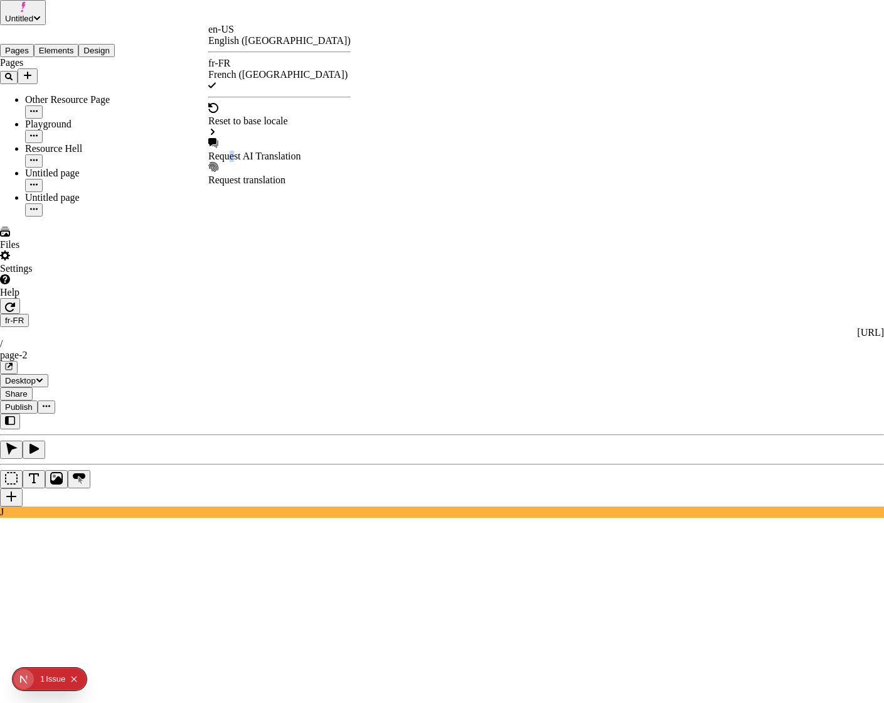
checkbox input "true"
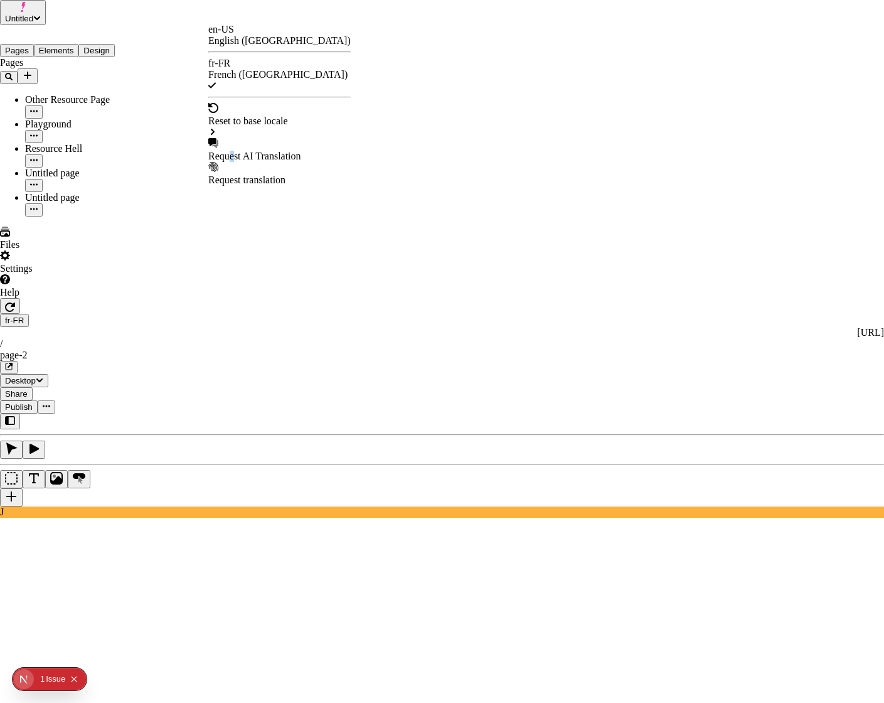
checkbox input "true"
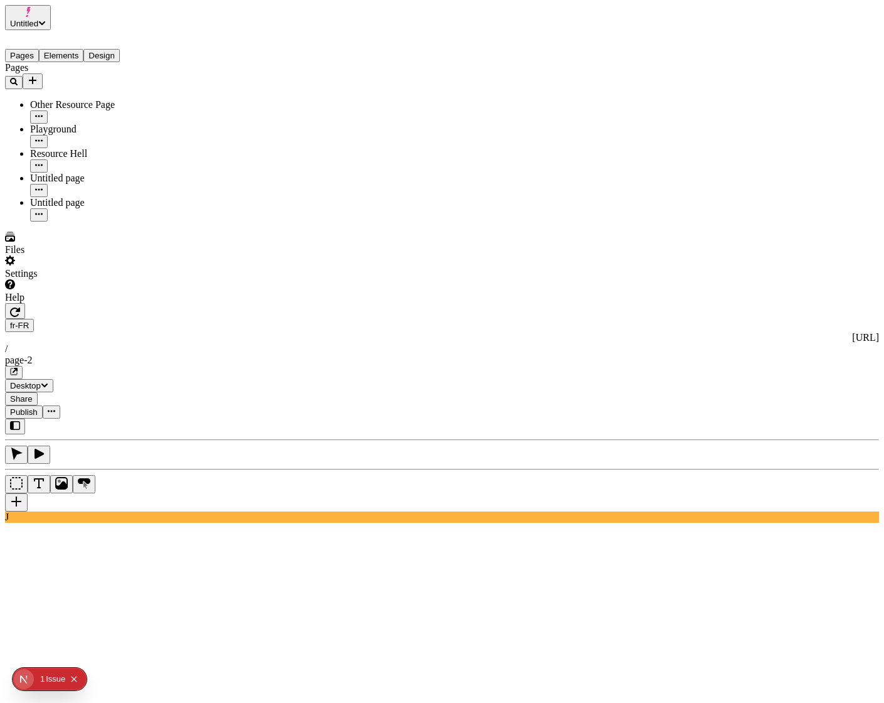
click at [38, 407] on span "Publish" at bounding box center [24, 411] width 28 height 9
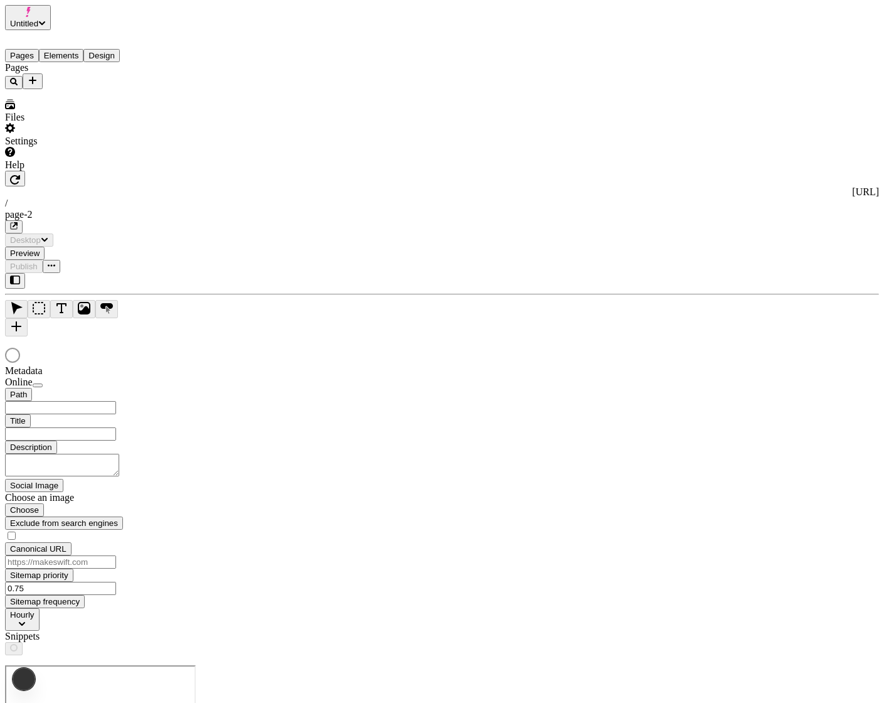
type input "/page-2"
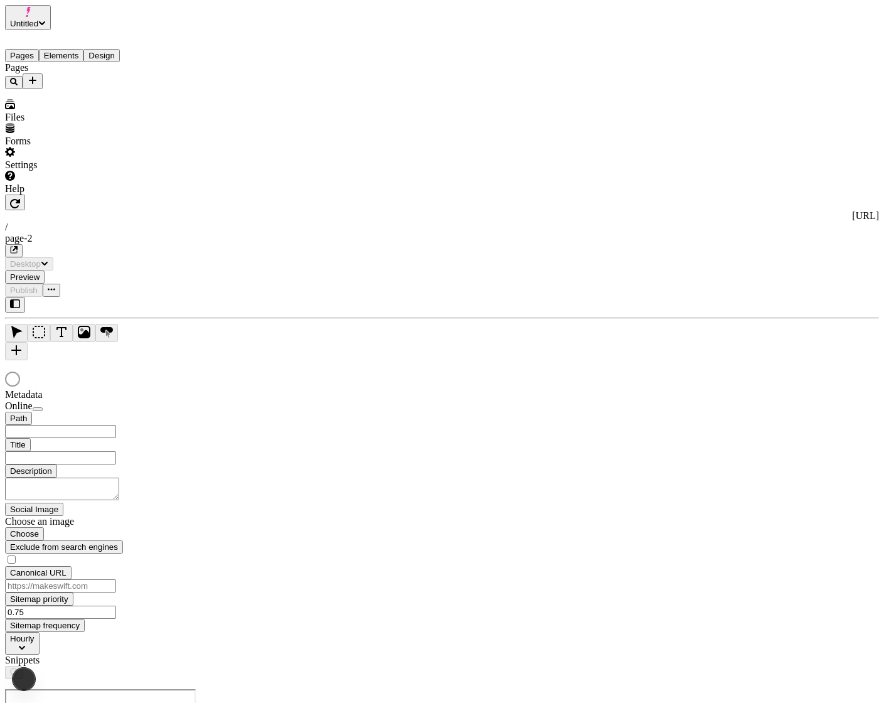
type input "/page-2"
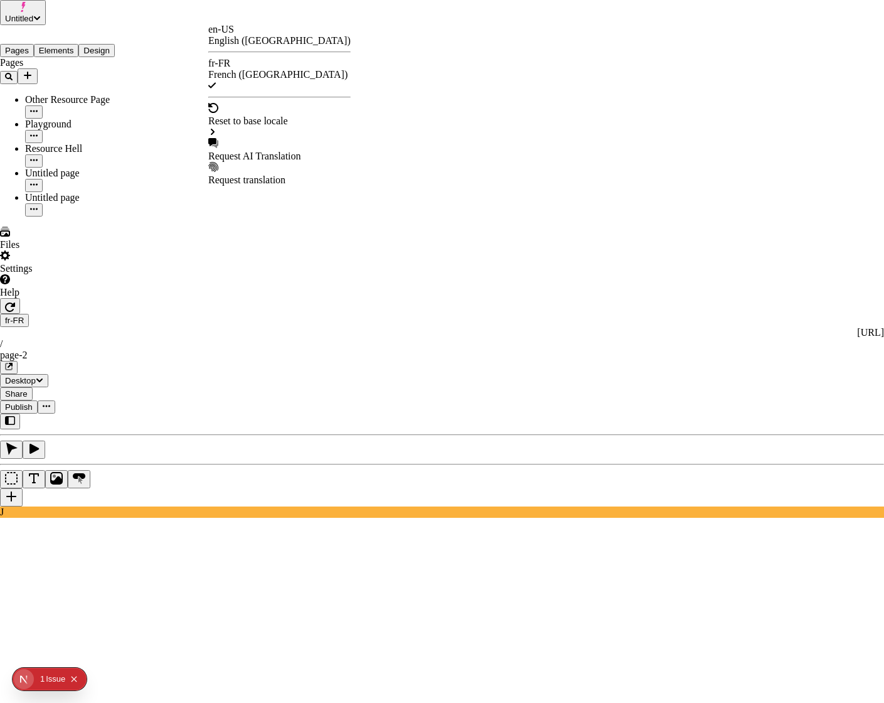
click at [258, 151] on div "Request AI Translation" at bounding box center [279, 156] width 142 height 11
drag, startPoint x: 307, startPoint y: 322, endPoint x: 314, endPoint y: 294, distance: 29.5
checkbox input "true"
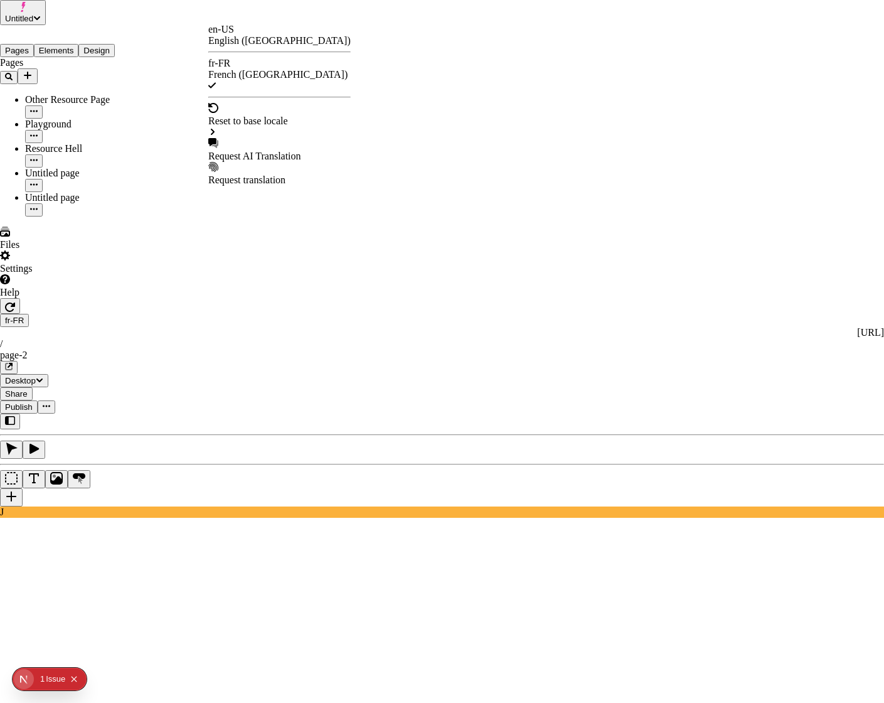
checkbox input "true"
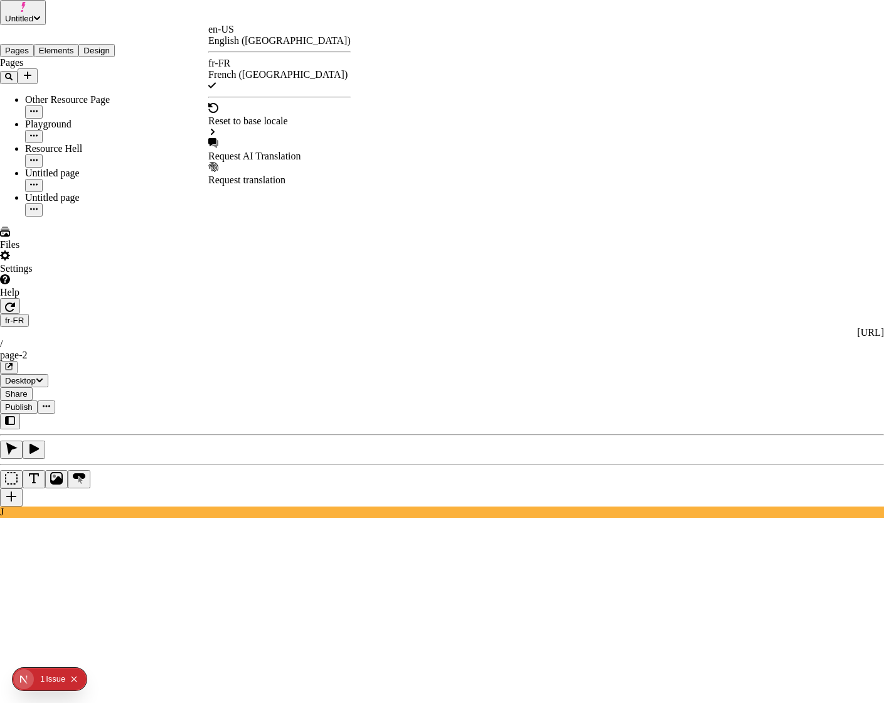
checkbox input "true"
drag, startPoint x: 308, startPoint y: 195, endPoint x: 335, endPoint y: 241, distance: 53.2
checkbox input "true"
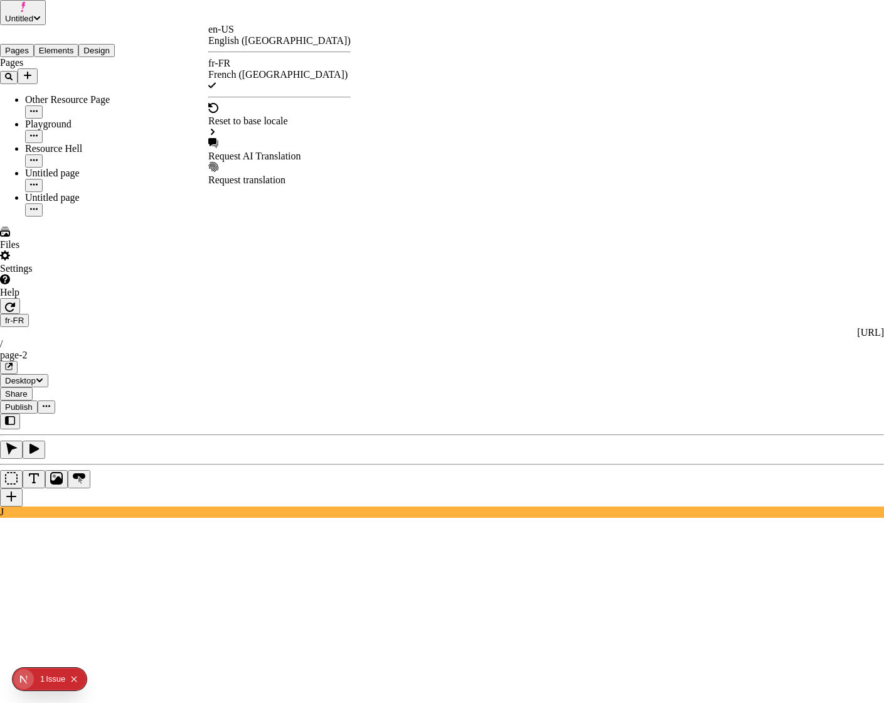
checkbox input "true"
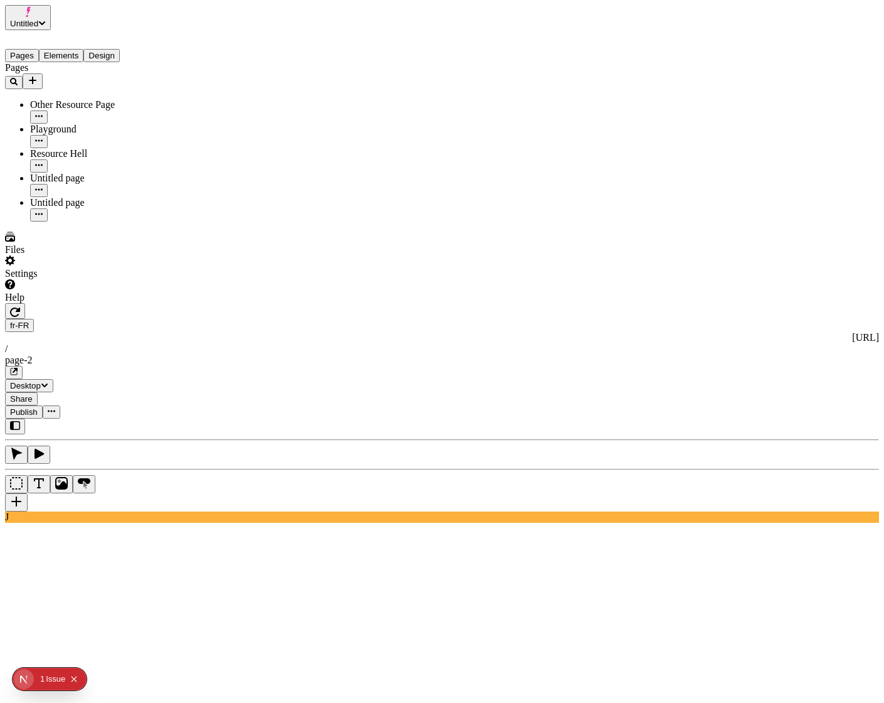
click at [38, 407] on span "Publish" at bounding box center [24, 411] width 28 height 9
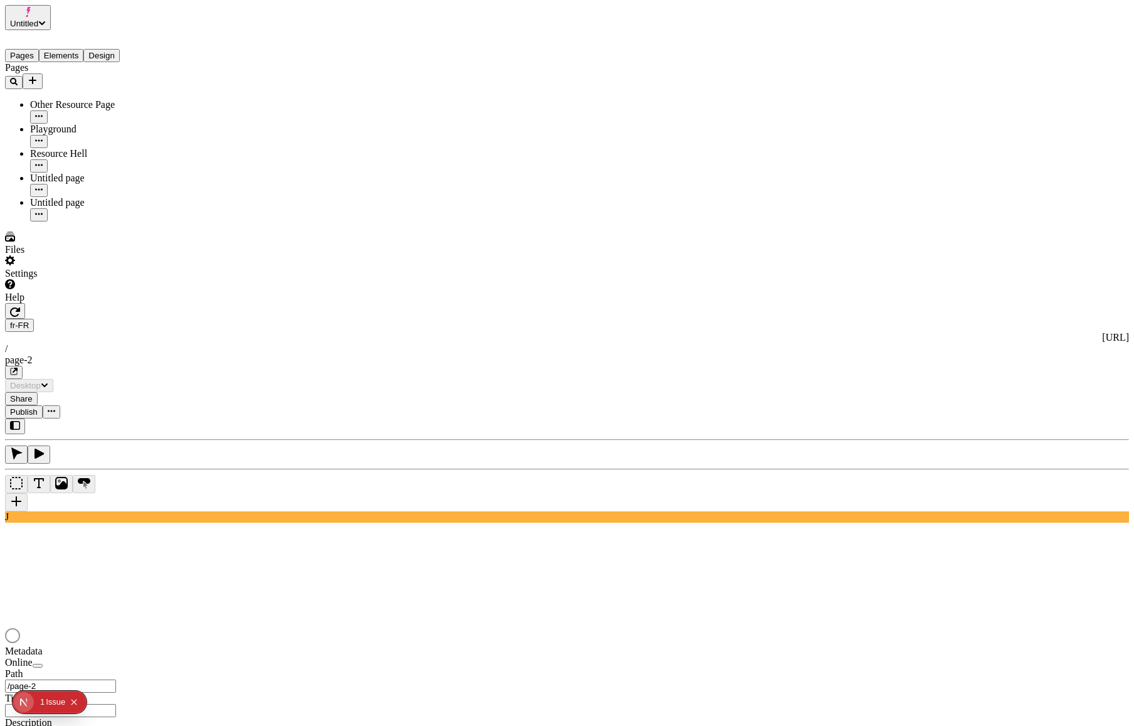
click at [459, 628] on div at bounding box center [567, 637] width 1124 height 18
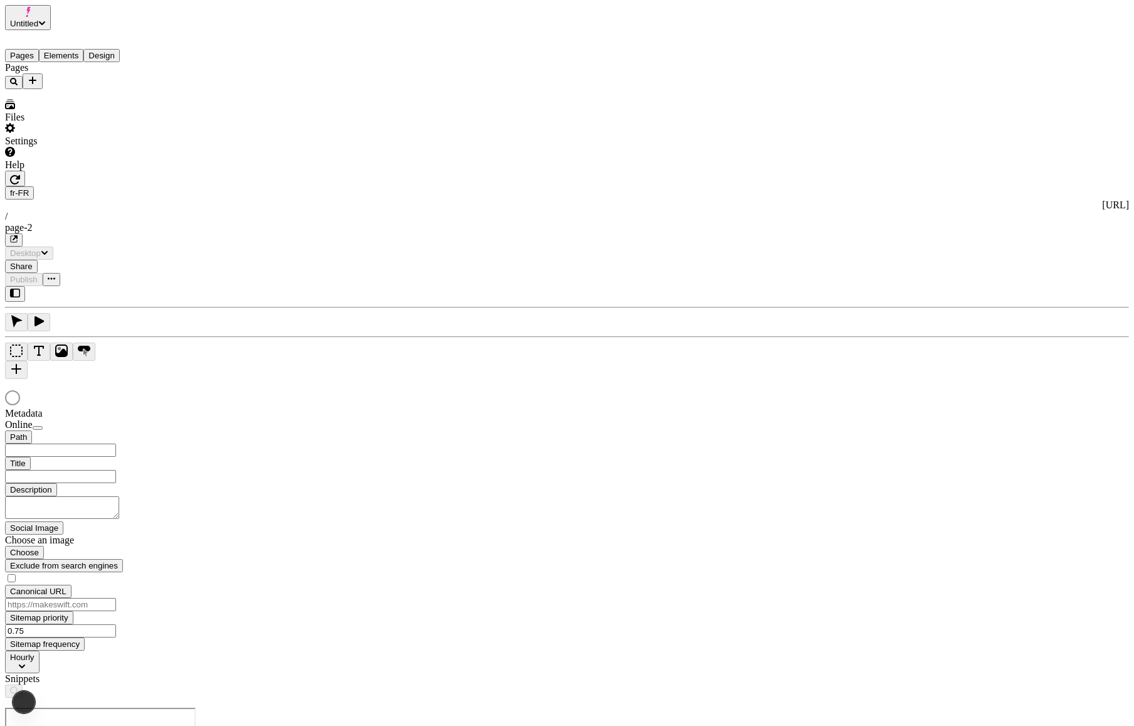
type input "/page-2"
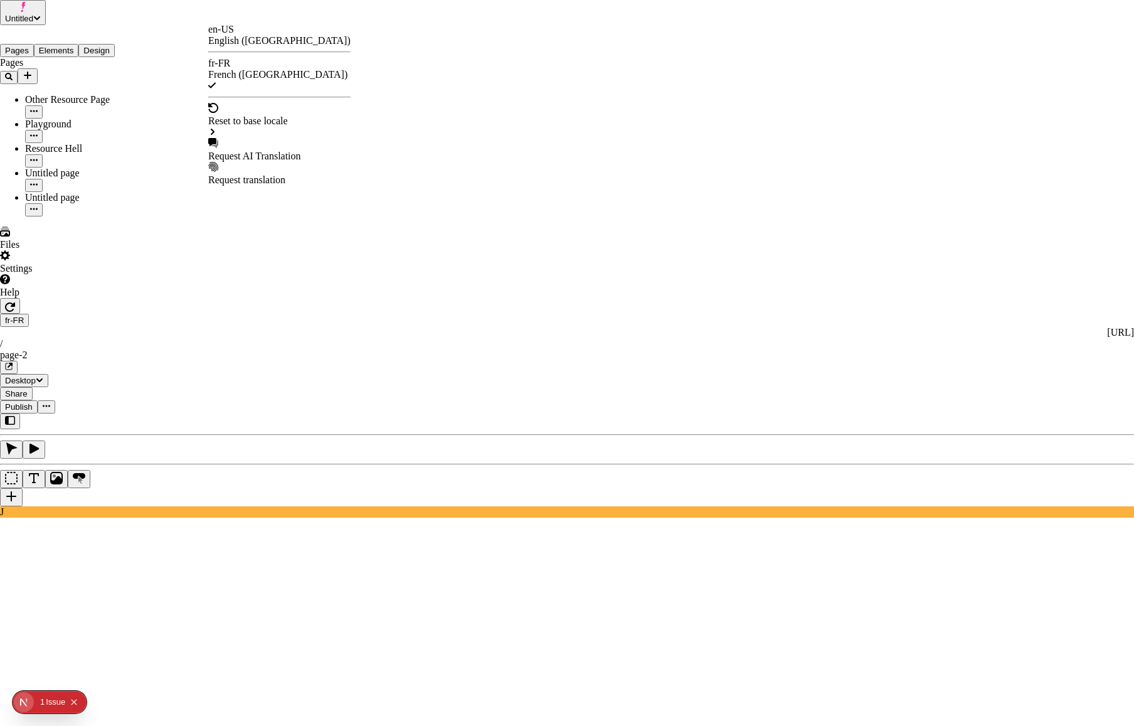
click at [258, 151] on div "Request AI Translation" at bounding box center [279, 156] width 142 height 11
checkbox input "true"
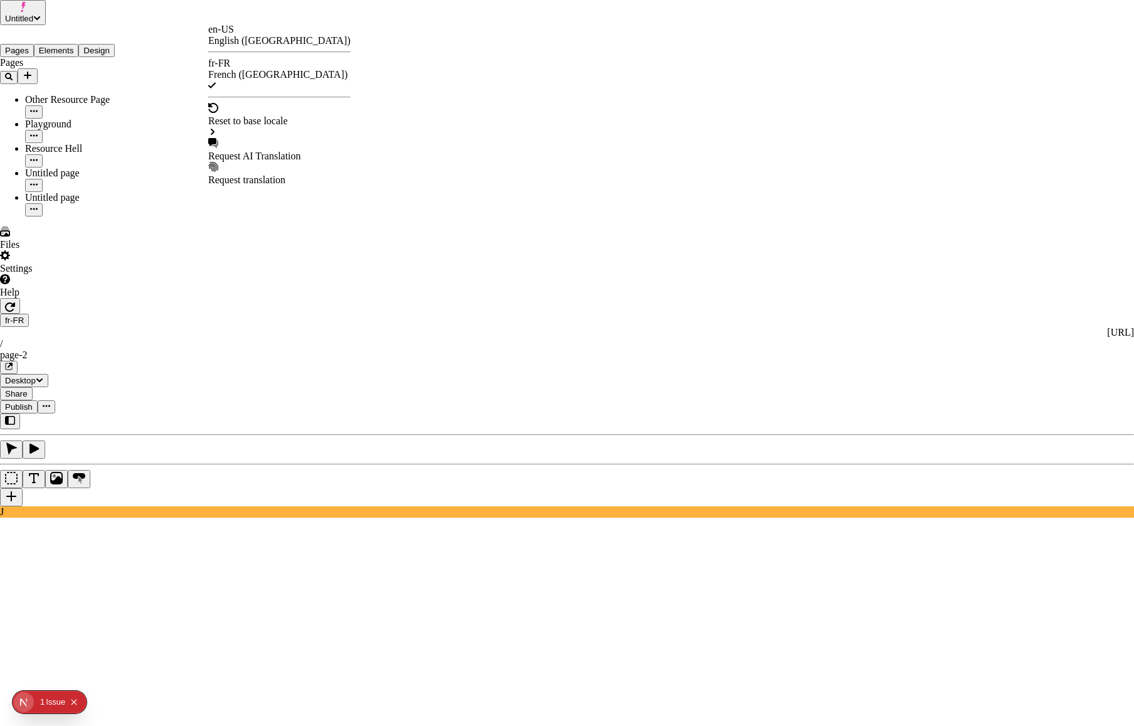
checkbox input "true"
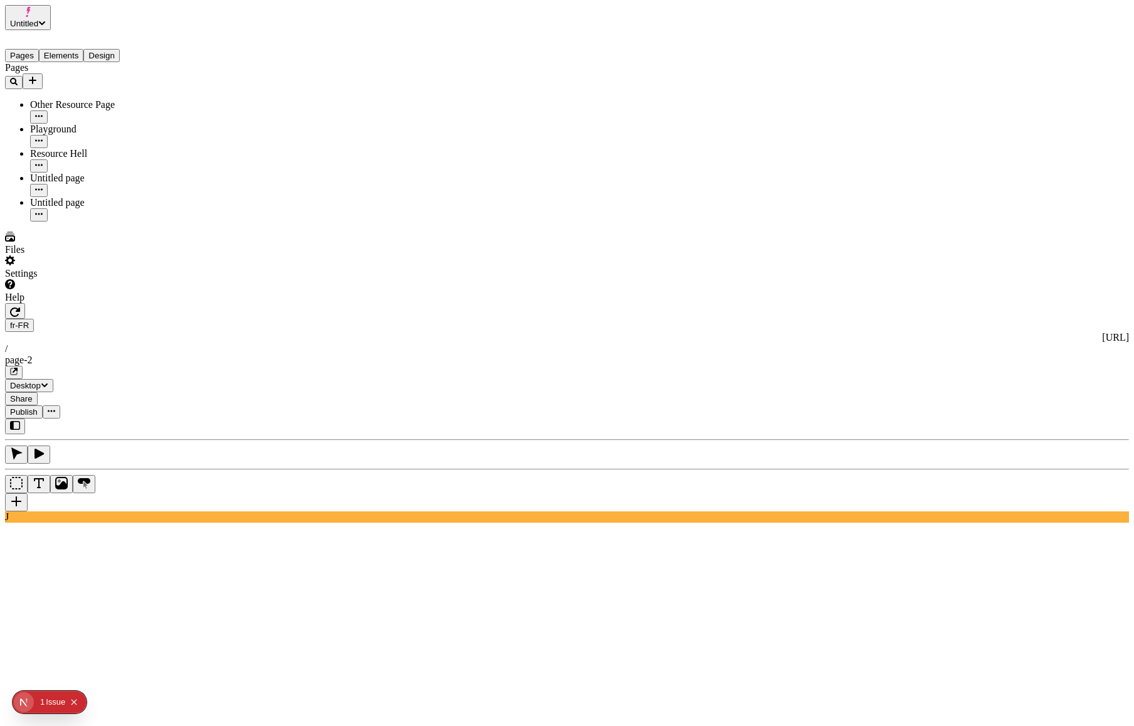
click at [38, 407] on span "Publish" at bounding box center [24, 411] width 28 height 9
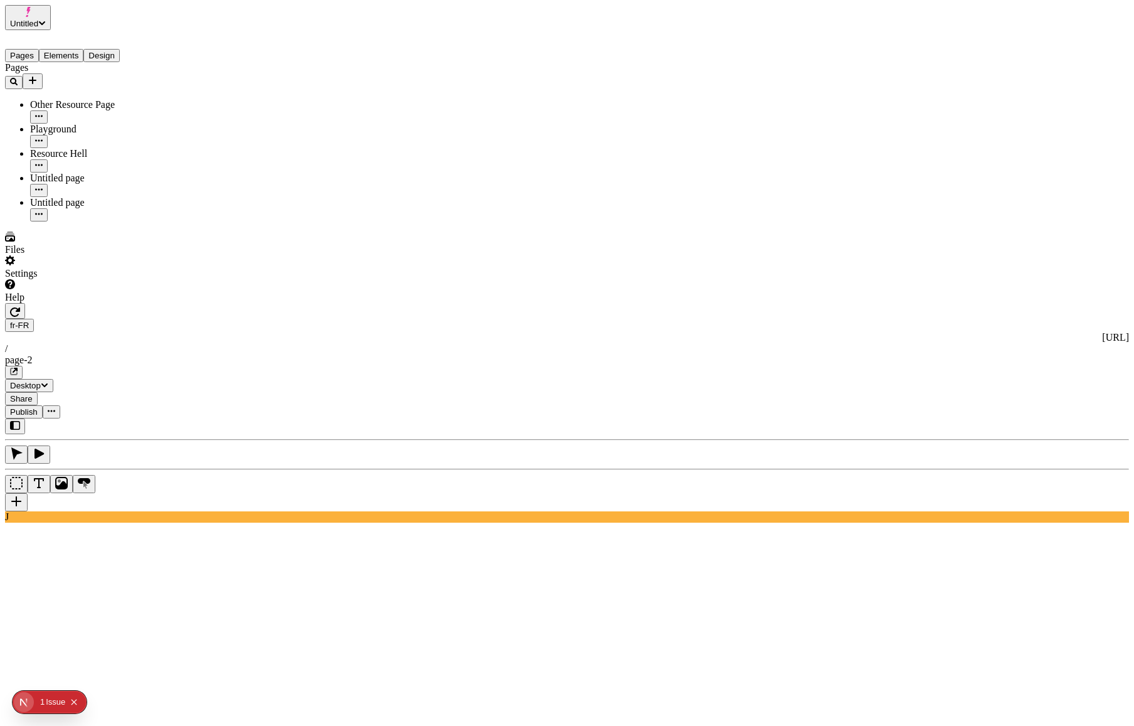
click at [73, 53] on button "Elements" at bounding box center [61, 55] width 45 height 13
click at [18, 49] on button "Pages" at bounding box center [22, 55] width 34 height 13
click at [79, 221] on div "Pages Other Resource Page Playground Resource Hell Untitled page Untitled page" at bounding box center [80, 141] width 151 height 159
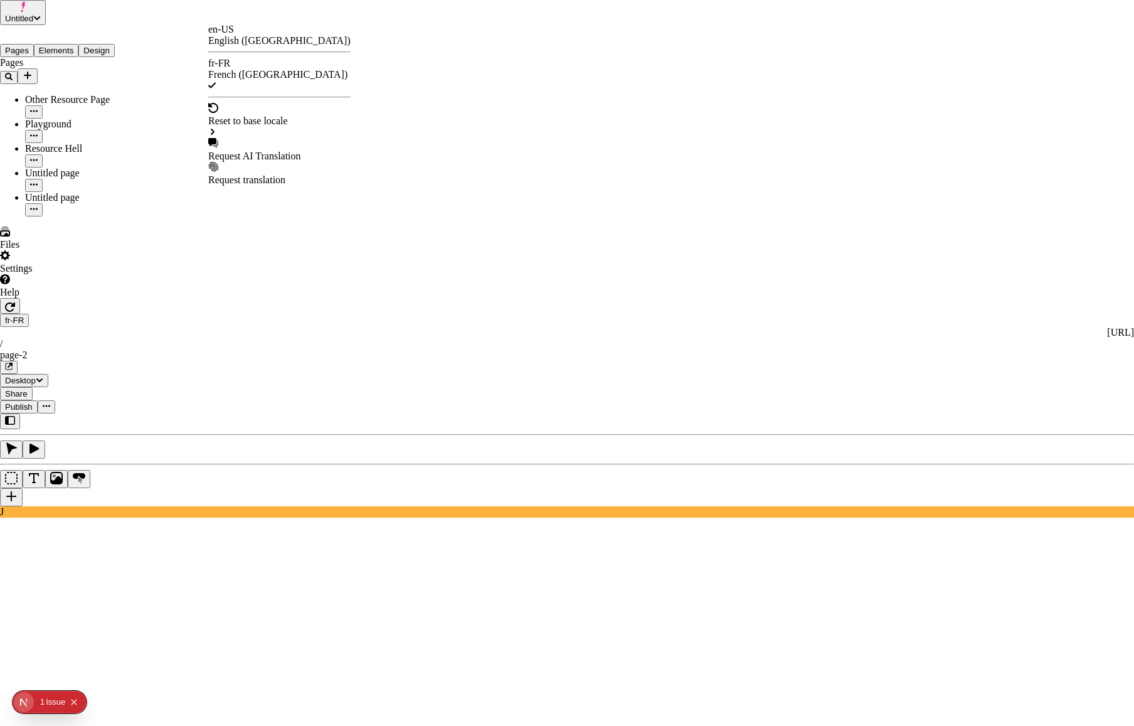
click at [274, 151] on div "Request AI Translation" at bounding box center [279, 156] width 142 height 11
checkbox input "true"
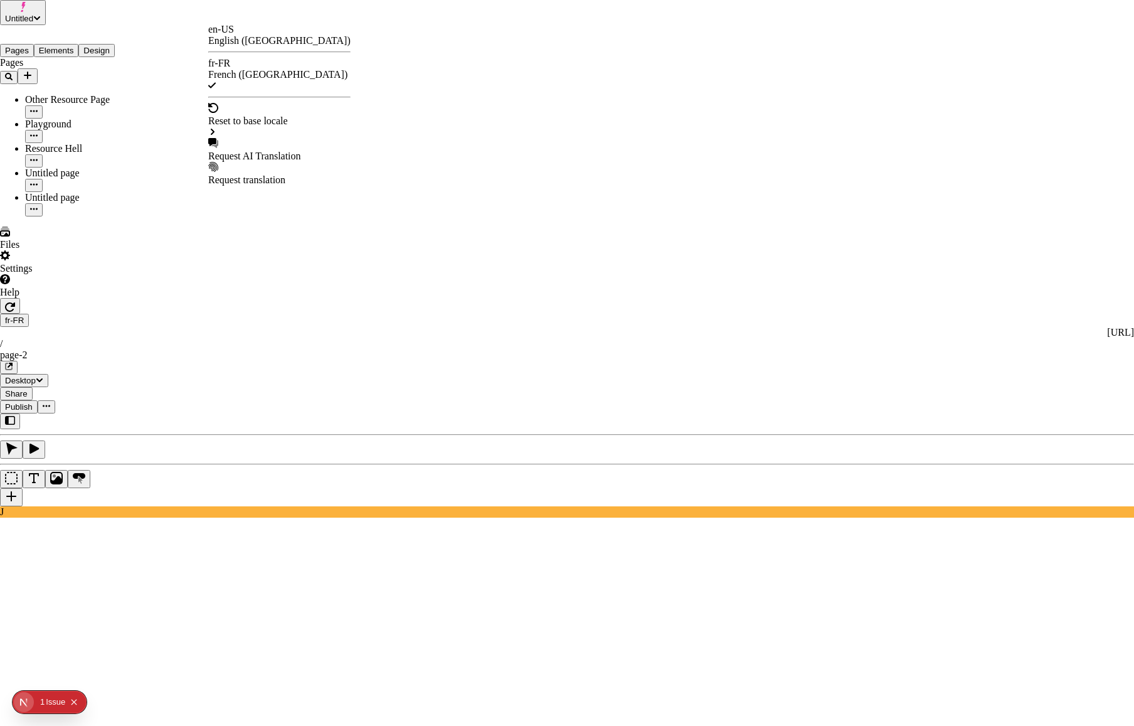
checkbox input "true"
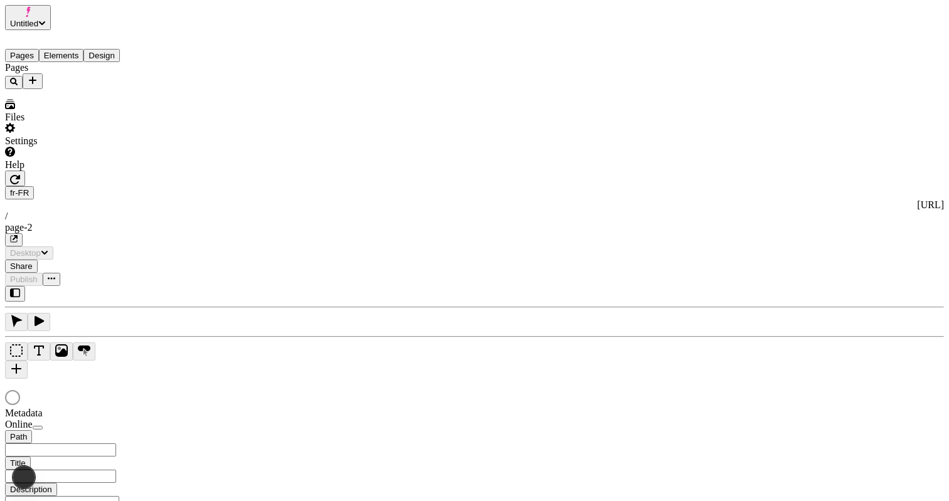
type input "/page-2"
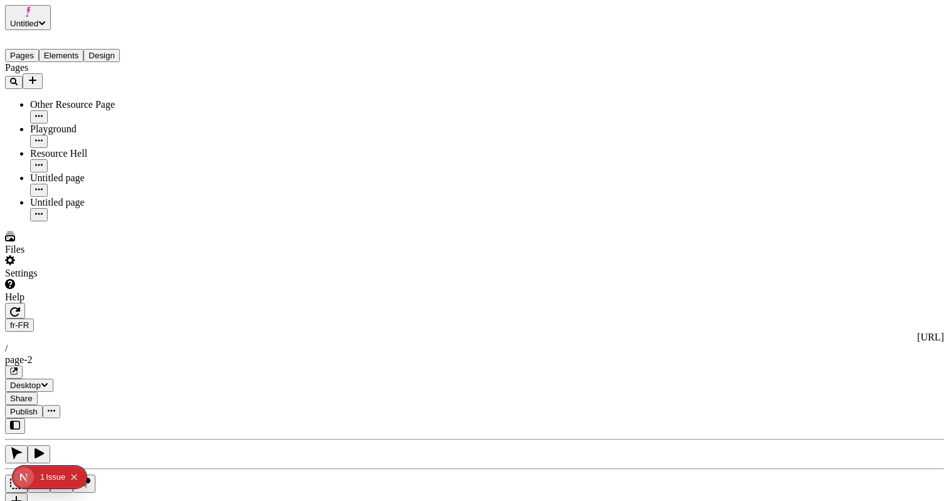
click at [235, 319] on div "fr-FR [URL] / page-2" at bounding box center [474, 349] width 939 height 60
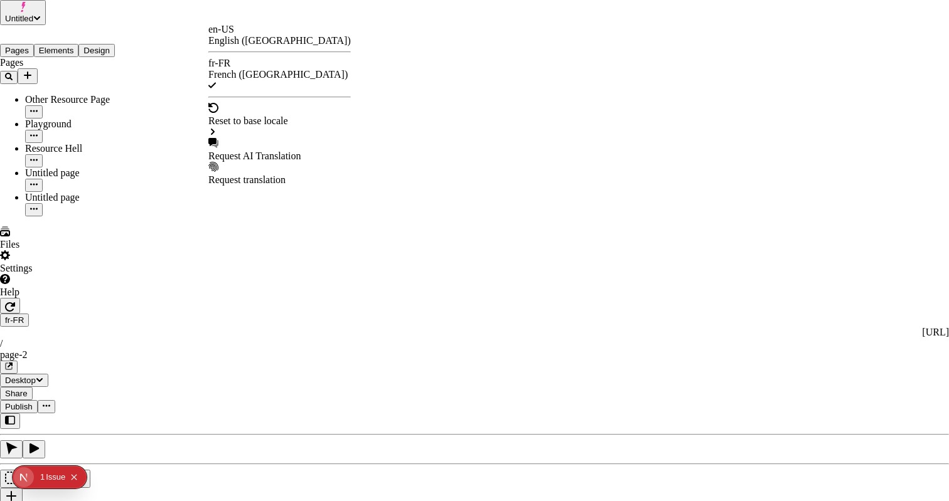
click at [272, 151] on div "Request AI Translation" at bounding box center [279, 156] width 142 height 11
drag, startPoint x: 335, startPoint y: 218, endPoint x: 360, endPoint y: 100, distance: 120.5
checkbox input "true"
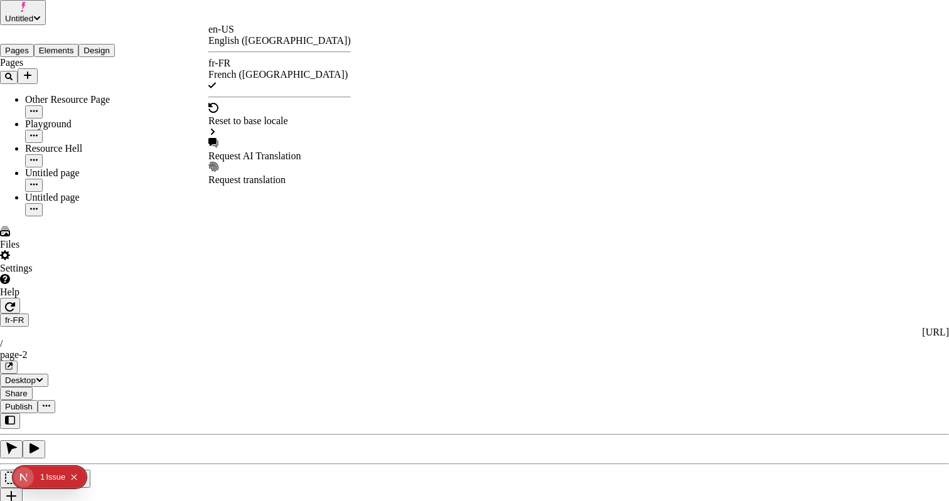
checkbox input "true"
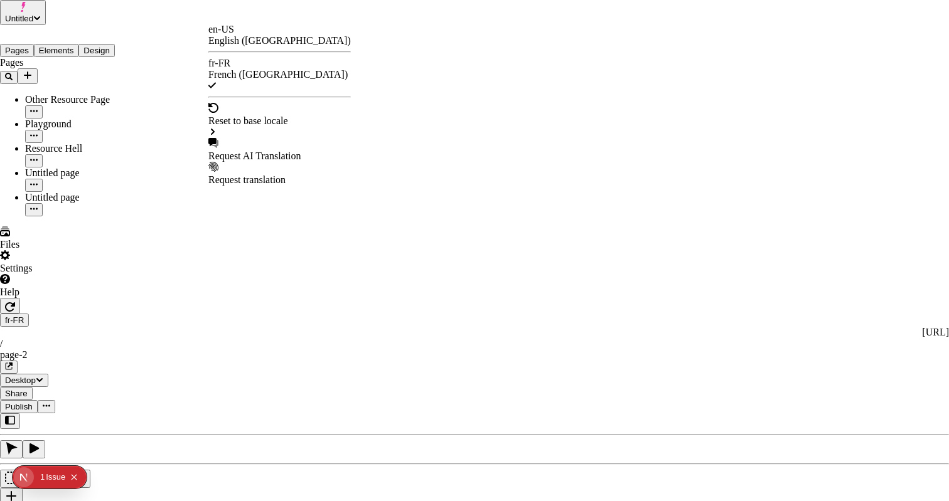
checkbox input "true"
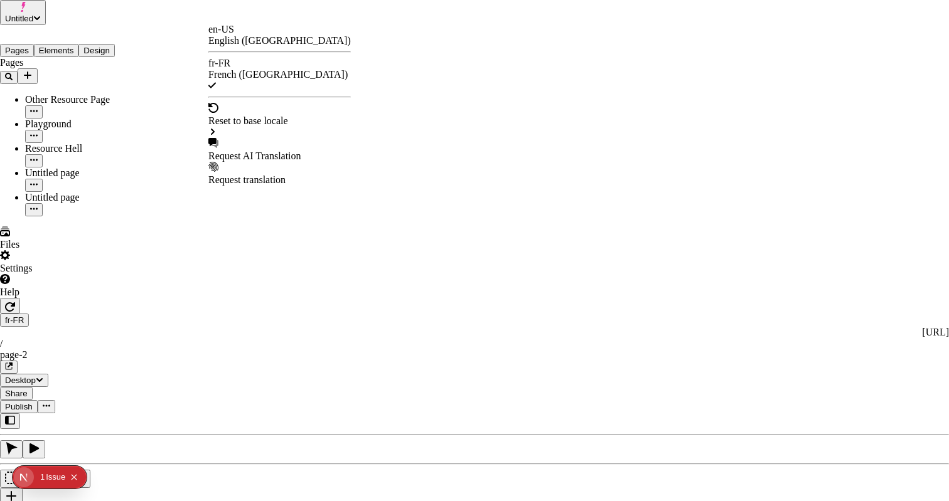
checkbox input "true"
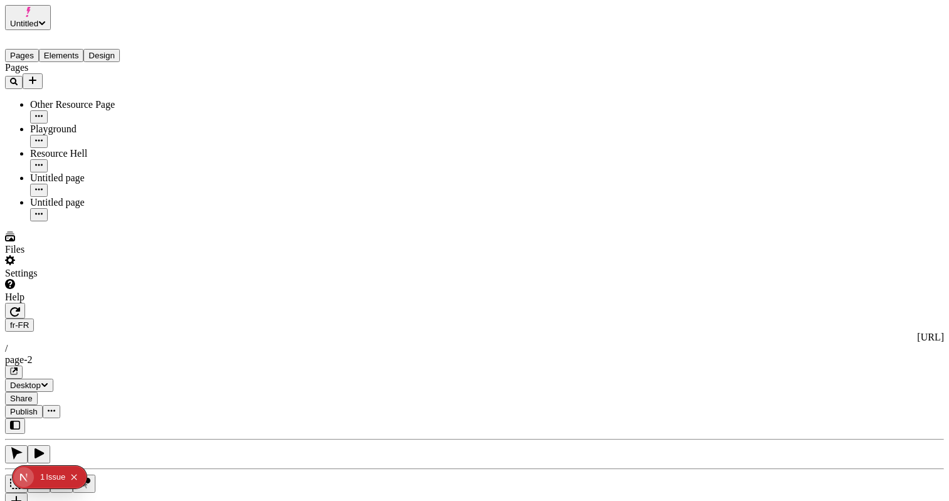
click at [53, 480] on div "Issue" at bounding box center [55, 477] width 19 height 23
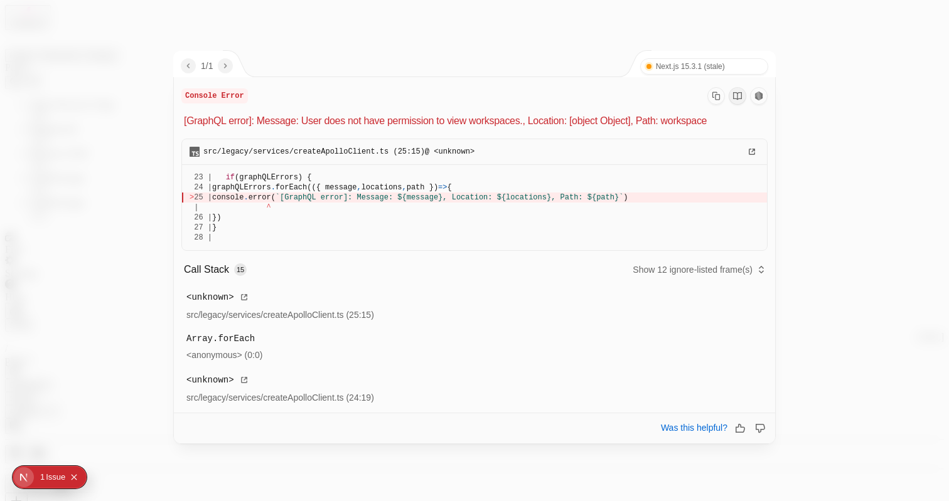
click at [477, 44] on div at bounding box center [474, 250] width 949 height 501
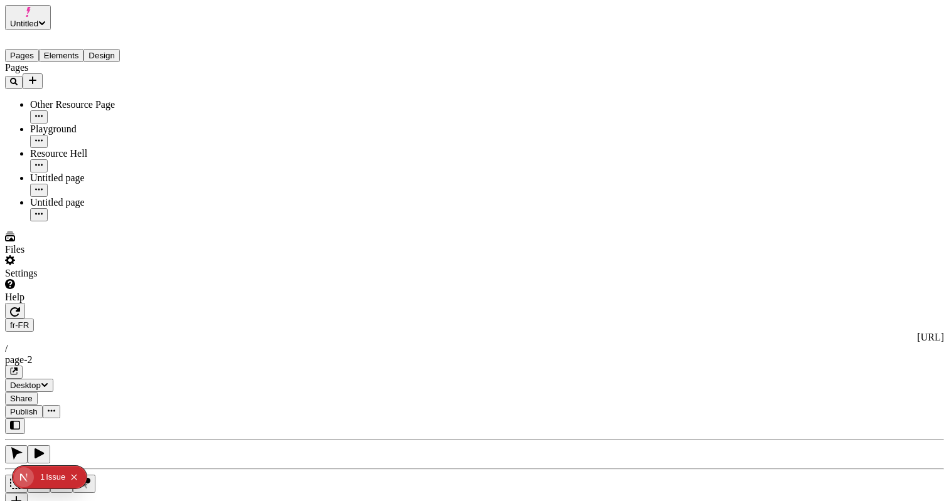
click at [151, 303] on div at bounding box center [80, 303] width 151 height 0
click at [160, 418] on div "J" at bounding box center [474, 470] width 939 height 104
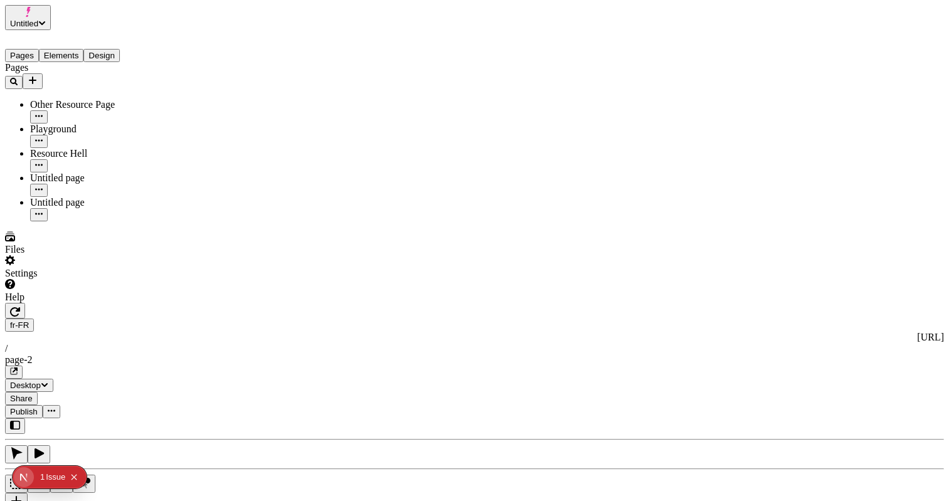
click at [38, 407] on span "Publish" at bounding box center [24, 411] width 28 height 9
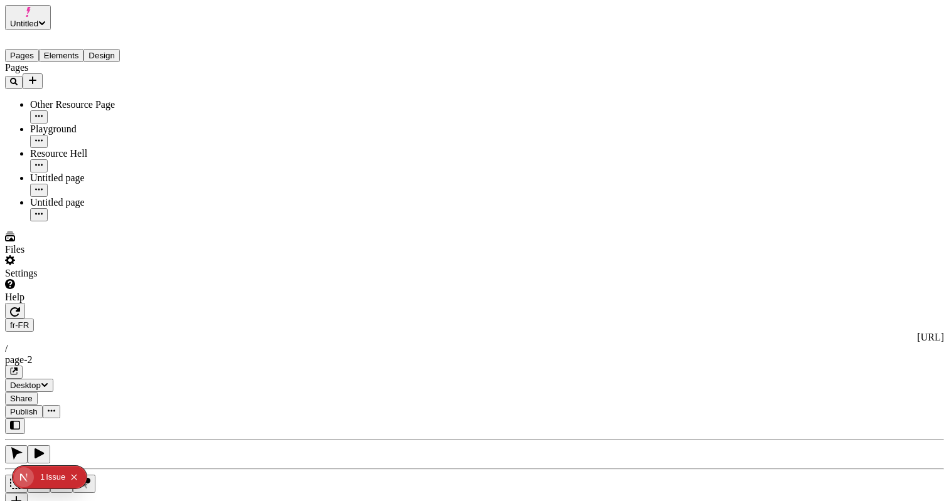
click at [162, 418] on div "J" at bounding box center [474, 470] width 939 height 104
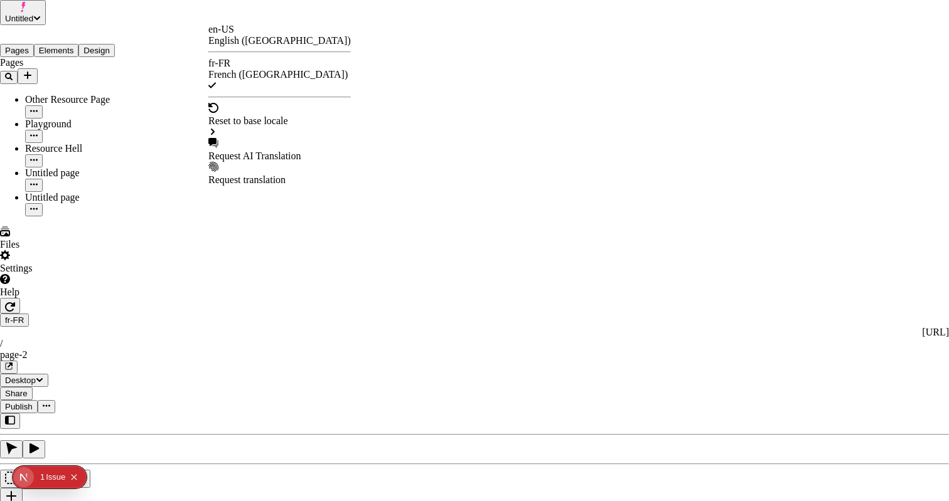
click at [298, 151] on div "Request AI Translation" at bounding box center [279, 156] width 142 height 11
checkbox input "true"
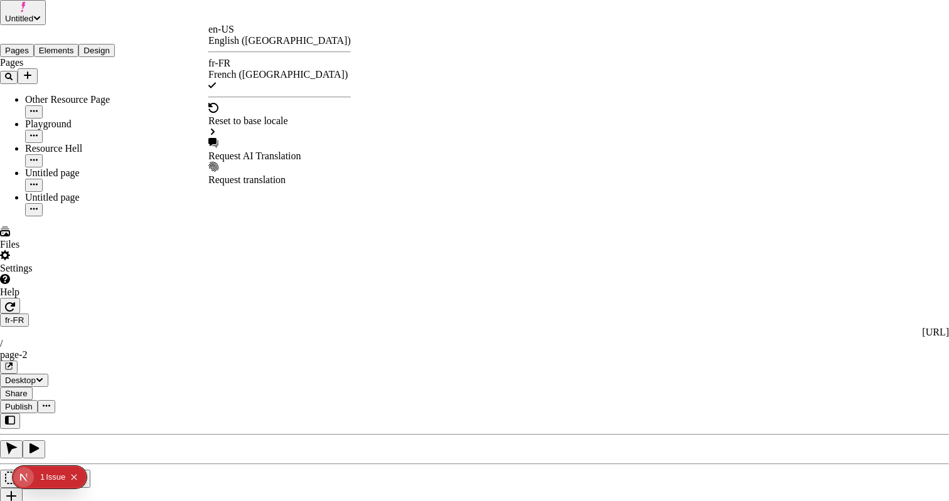
checkbox input "true"
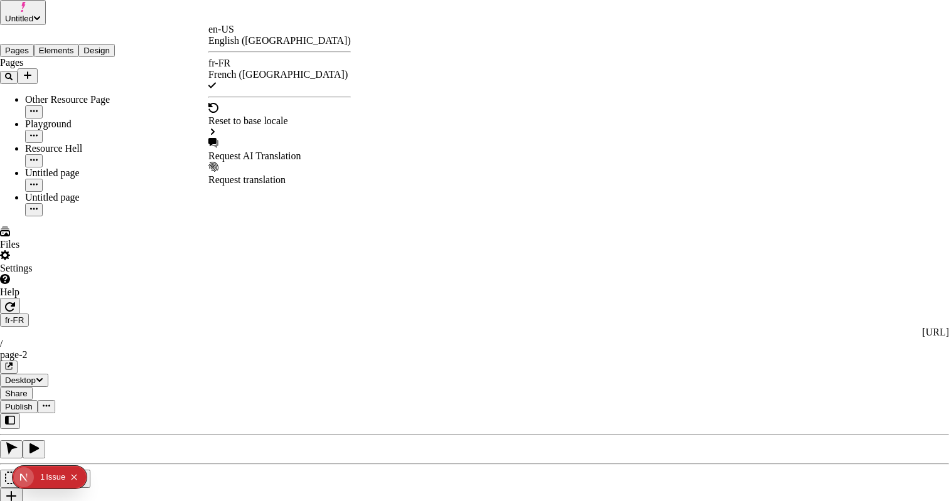
checkbox input "true"
checkbox input "false"
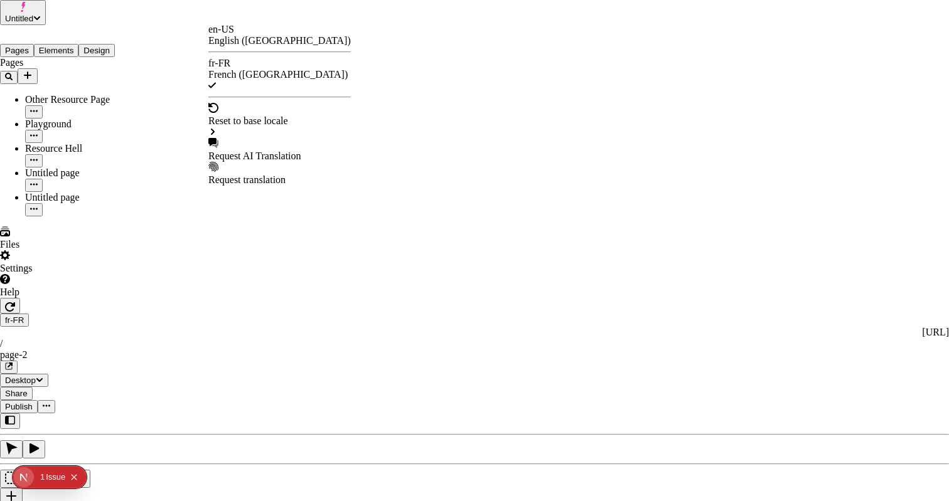
checkbox input "false"
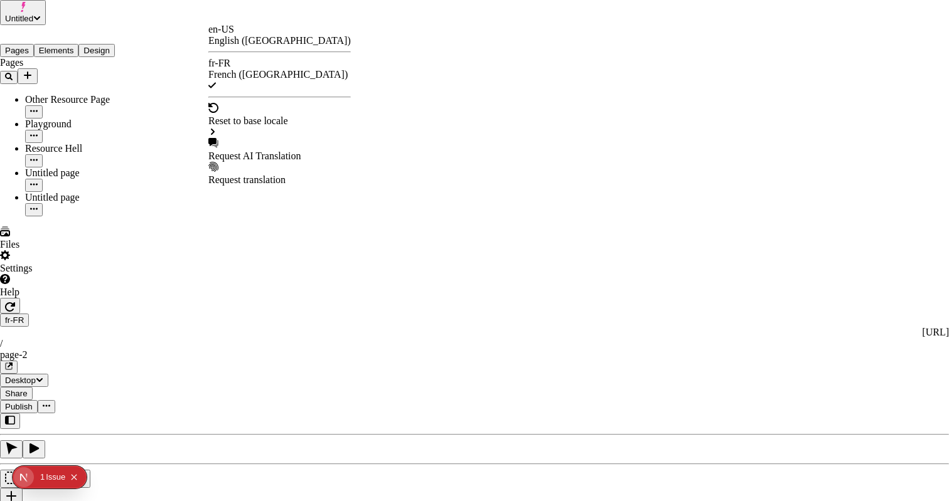
checkbox input "true"
drag, startPoint x: 338, startPoint y: 327, endPoint x: 338, endPoint y: 351, distance: 24.5
checkbox input "true"
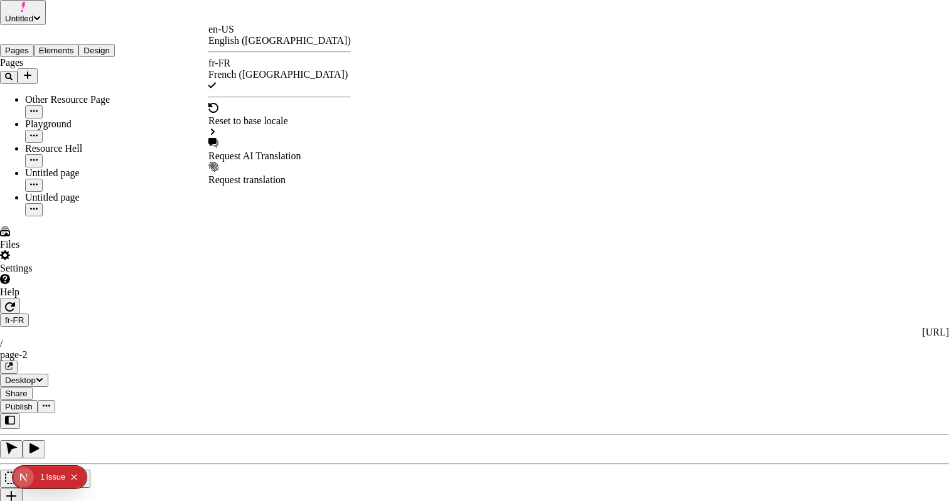
checkbox input "true"
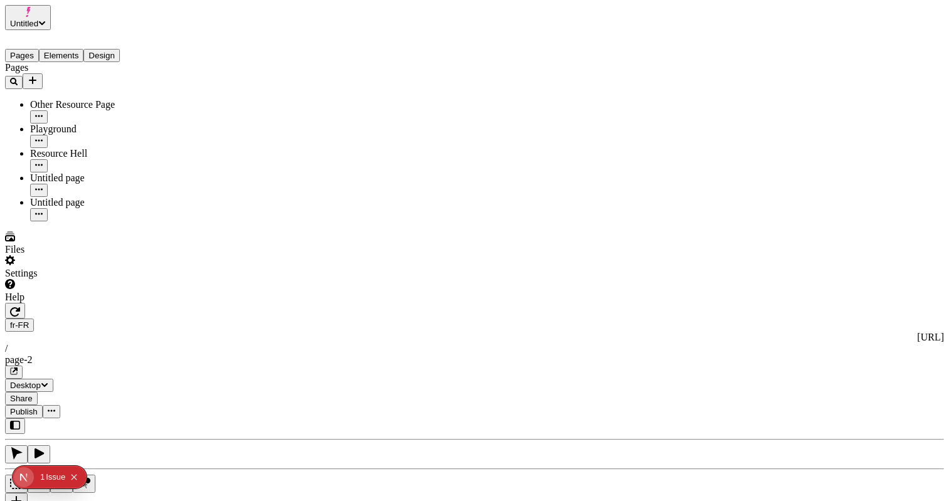
click at [38, 407] on span "Publish" at bounding box center [24, 411] width 28 height 9
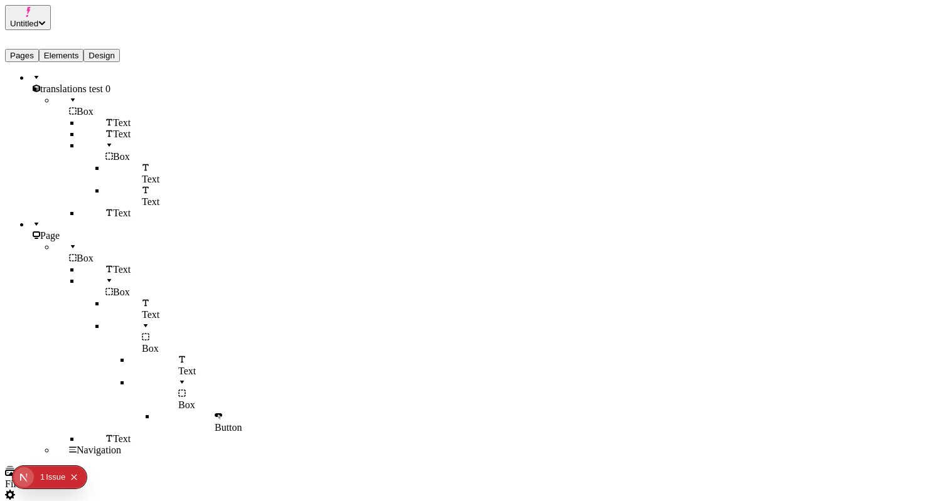
click at [64, 49] on button "Elements" at bounding box center [61, 55] width 45 height 13
click at [33, 72] on div at bounding box center [94, 72] width 123 height 0
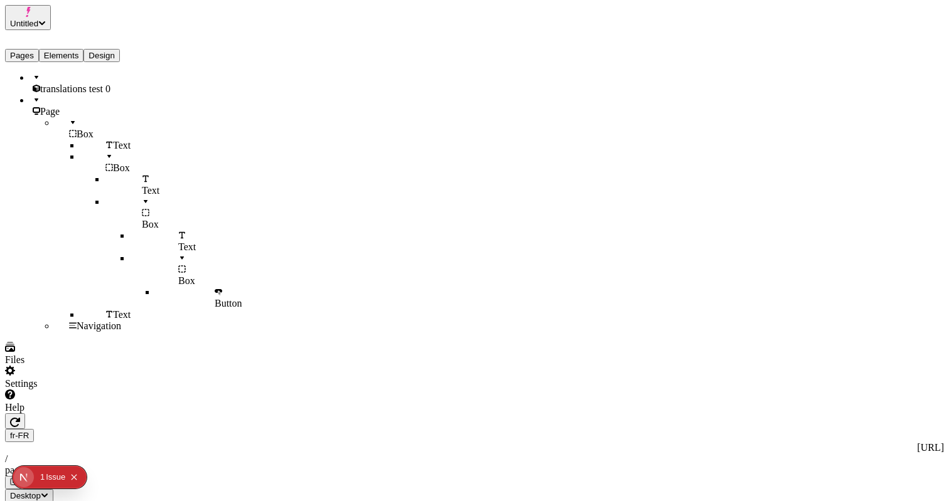
click at [33, 95] on div at bounding box center [94, 95] width 123 height 0
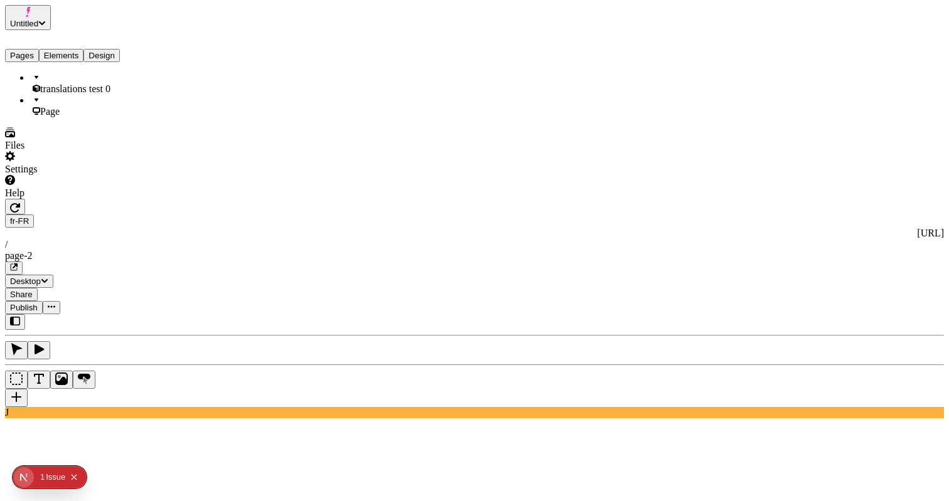
click at [62, 83] on span "translations test 0" at bounding box center [75, 88] width 70 height 11
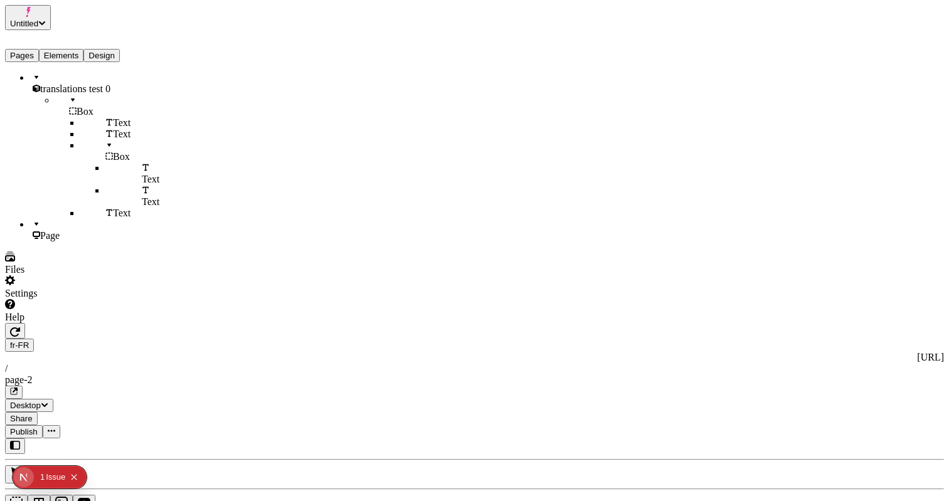
click at [87, 72] on div "translations test 0" at bounding box center [92, 83] width 125 height 23
click at [112, 323] on div "Help" at bounding box center [80, 311] width 151 height 24
click at [112, 469] on span "Copy diagnostics" at bounding box center [85, 474] width 70 height 11
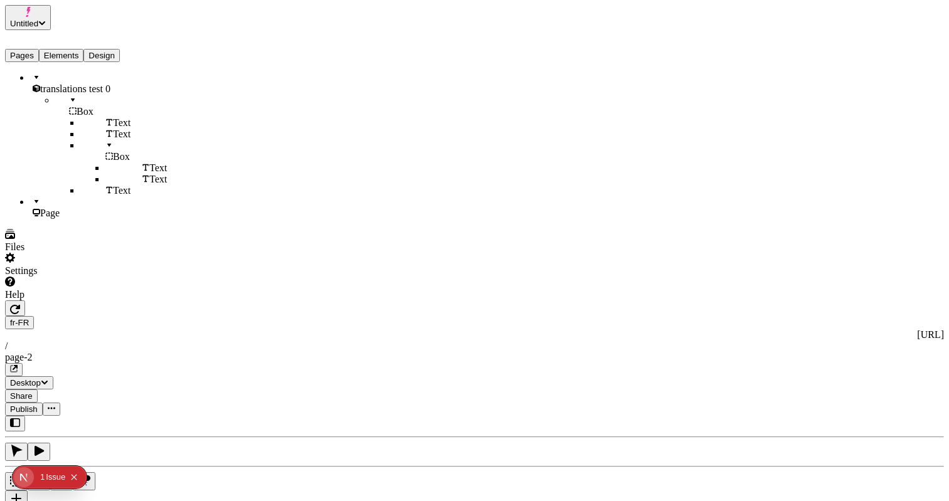
click at [159, 301] on div at bounding box center [86, 301] width 162 height 0
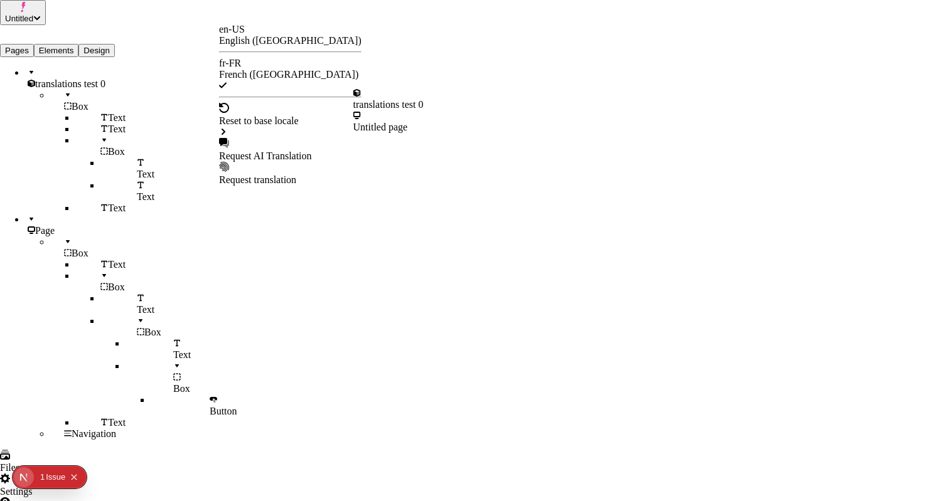
click at [287, 151] on div "Request AI Translation" at bounding box center [290, 156] width 142 height 11
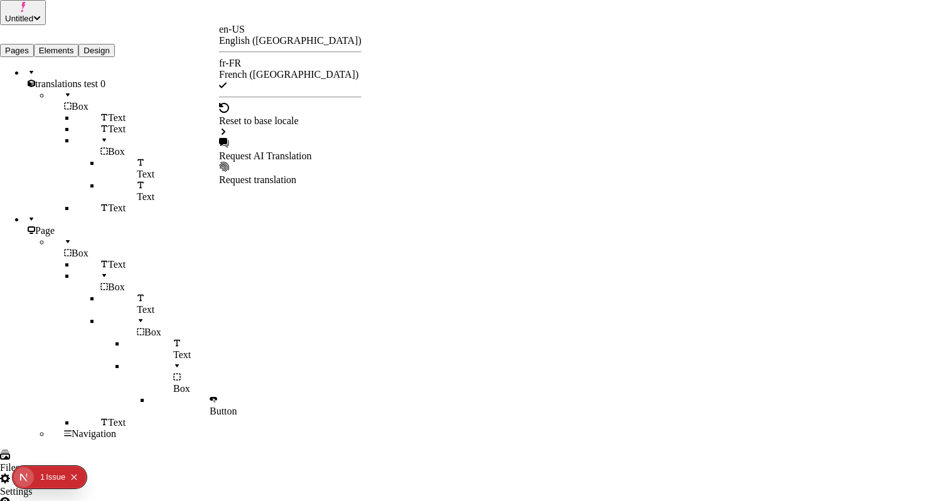
click at [277, 151] on div "Request AI Translation" at bounding box center [290, 156] width 142 height 11
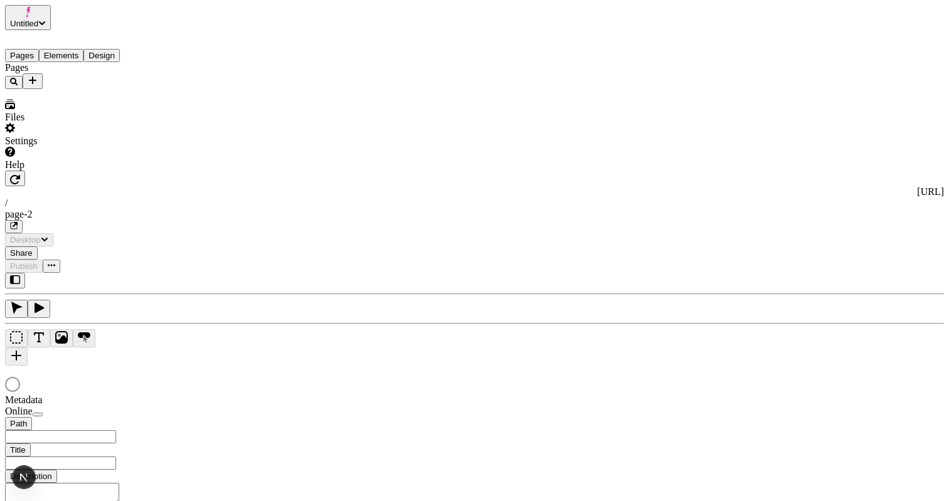
type input "/page-2"
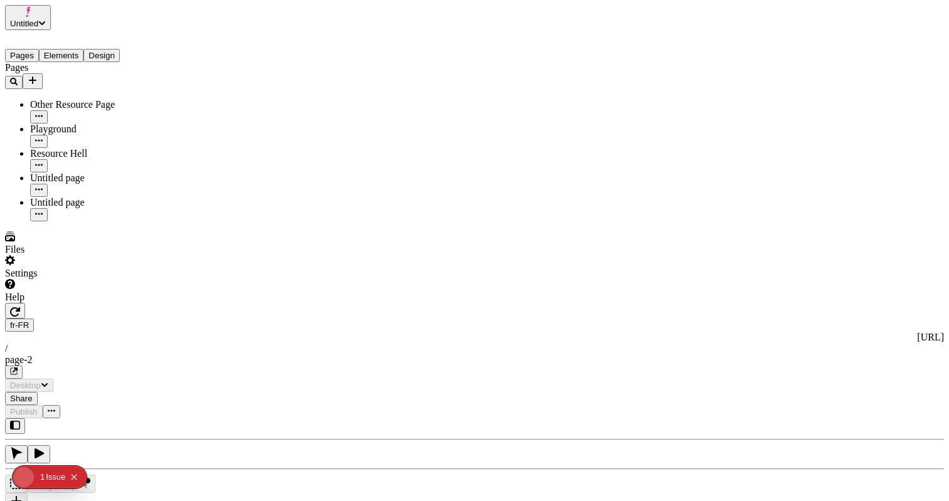
click at [157, 418] on div "J" at bounding box center [474, 470] width 939 height 104
click at [124, 221] on div "Pages Other Resource Page Playground Resource Hell Untitled page Untitled page" at bounding box center [80, 141] width 151 height 159
click at [38, 407] on span "Publish" at bounding box center [24, 411] width 28 height 9
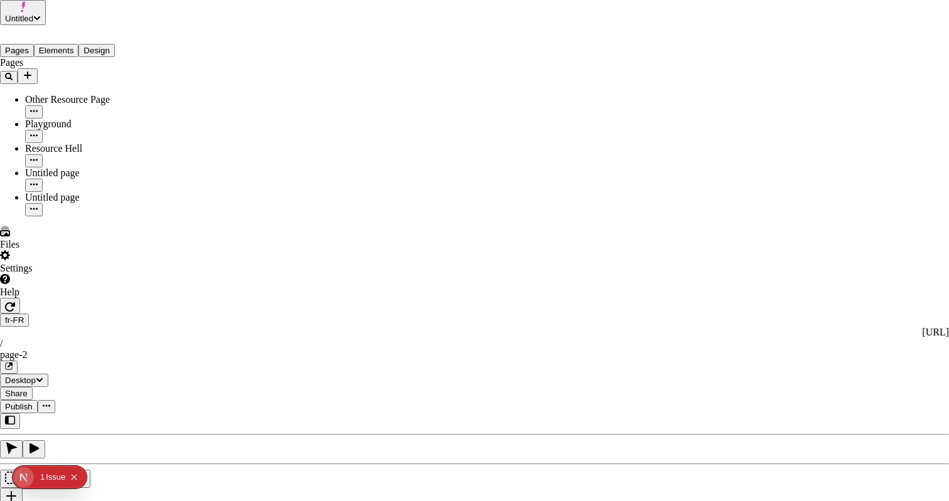
drag, startPoint x: 219, startPoint y: 210, endPoint x: 231, endPoint y: 176, distance: 36.5
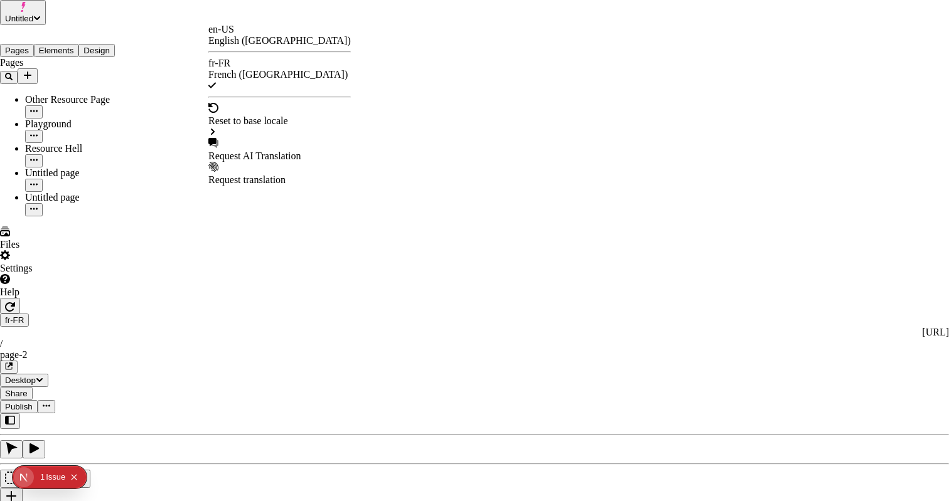
click at [283, 138] on div "Request AI Translation" at bounding box center [279, 150] width 142 height 24
click at [247, 138] on div "Request AI Translation" at bounding box center [279, 150] width 142 height 24
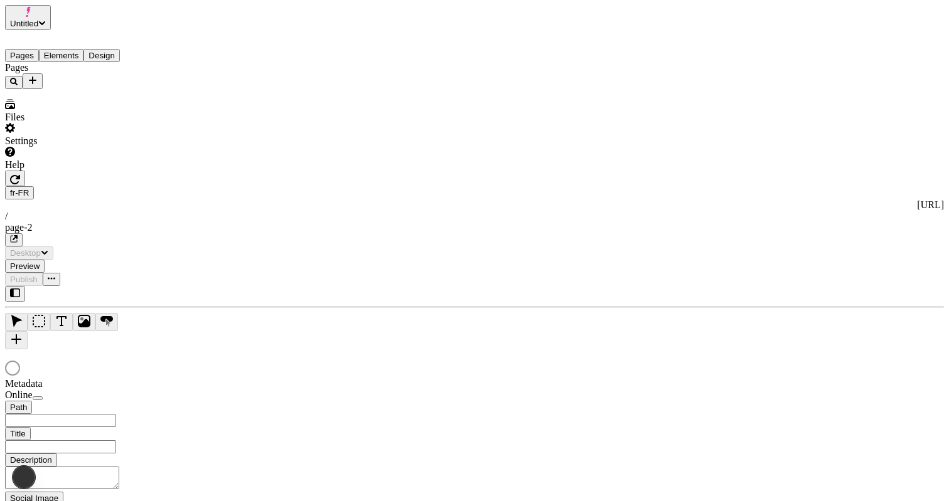
type input "/page-2"
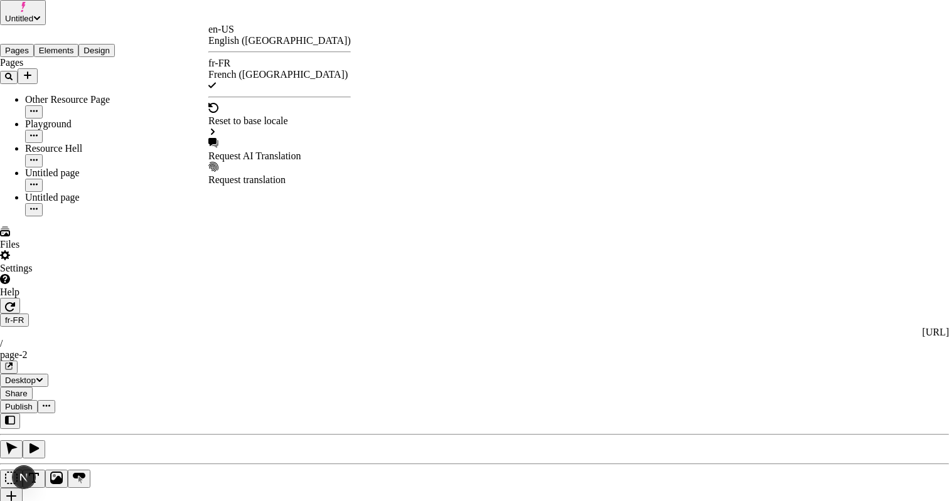
click at [247, 151] on div "Request AI Translation" at bounding box center [279, 156] width 142 height 11
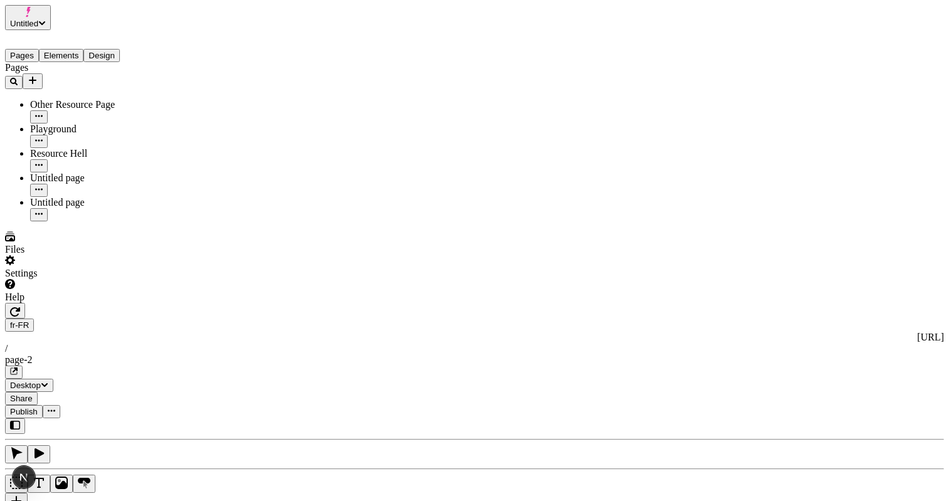
type textarea "This is a Makeswift Page"
type textarea "This is a Header (Slot)"
click at [38, 407] on span "Publish" at bounding box center [24, 411] width 28 height 9
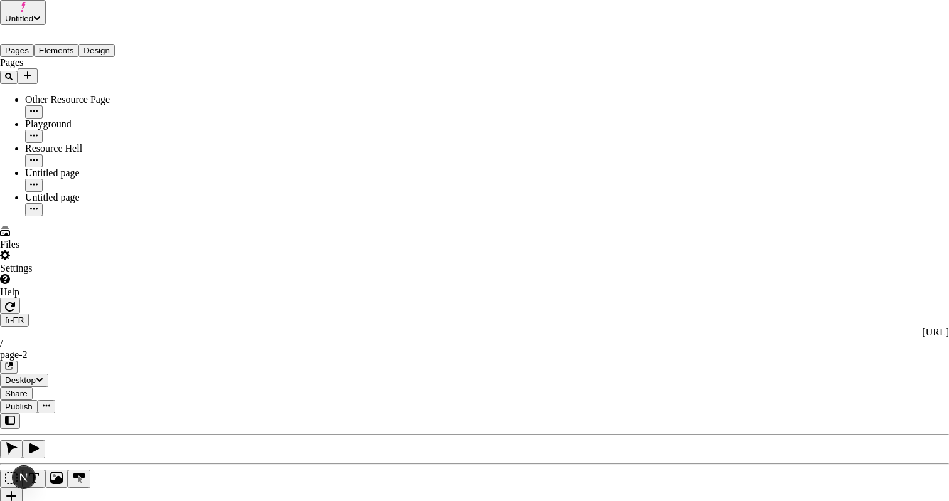
checkbox input "true"
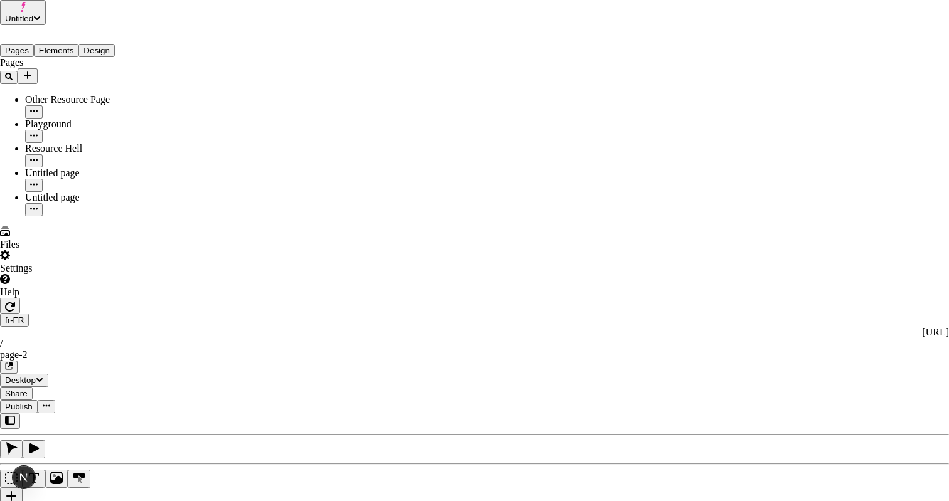
checkbox input "true"
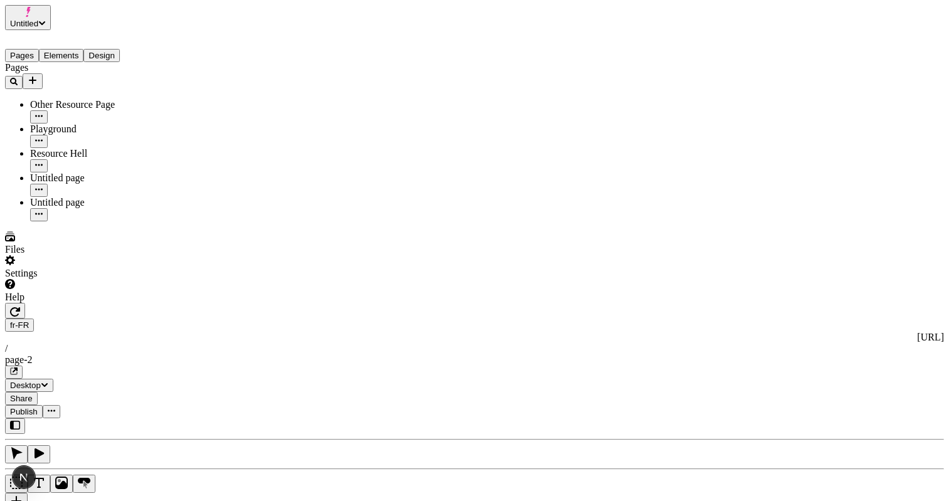
drag, startPoint x: 189, startPoint y: 19, endPoint x: 200, endPoint y: 26, distance: 12.4
click at [20, 307] on icon "button" at bounding box center [15, 312] width 10 height 10
click at [215, 319] on div "fr-FR [URL] / page-2" at bounding box center [474, 349] width 939 height 60
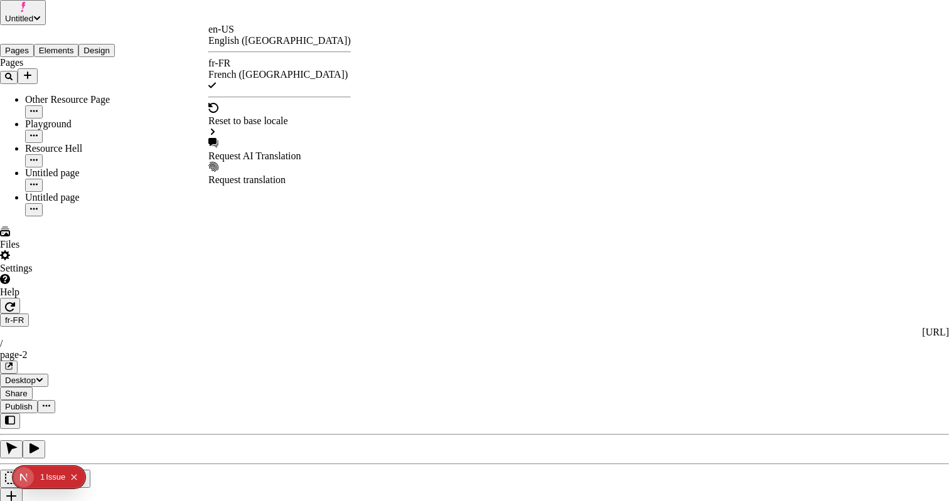
click at [280, 105] on div "Reset to base locale" at bounding box center [279, 120] width 142 height 35
click at [258, 151] on div "Request AI Translation" at bounding box center [279, 156] width 142 height 11
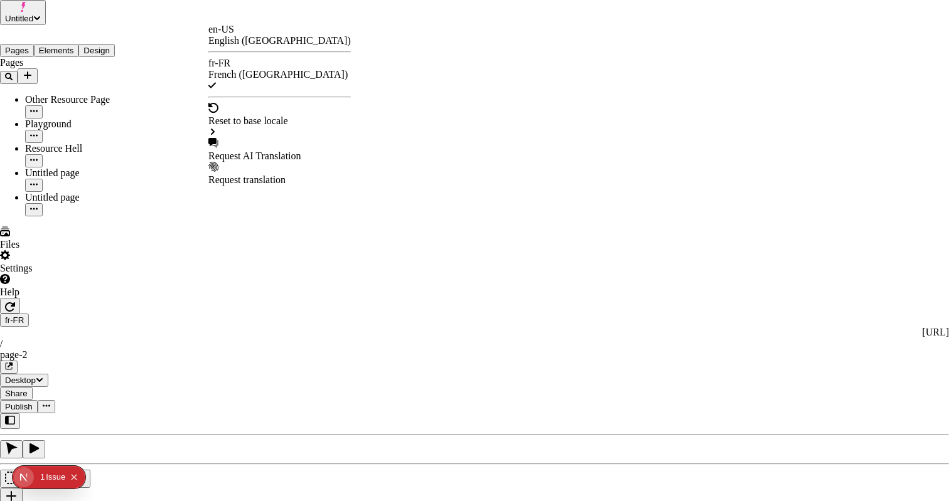
checkbox input "true"
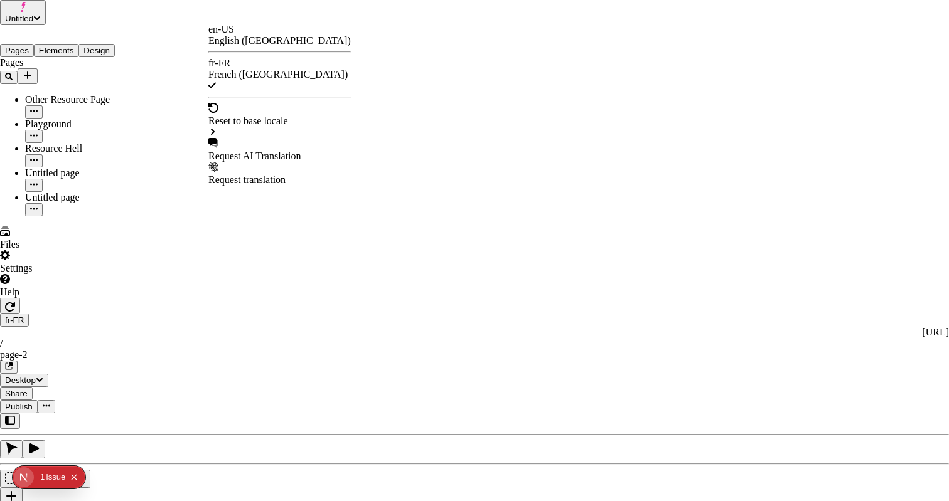
checkbox input "true"
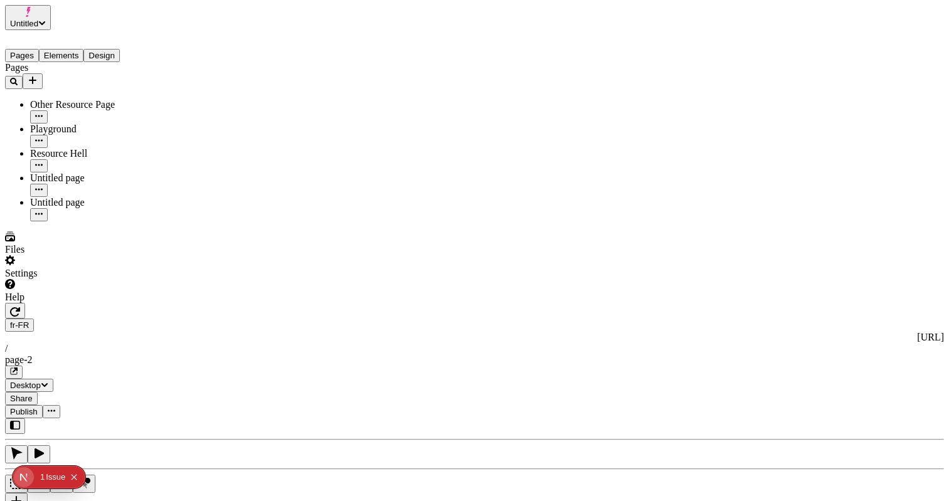
click at [38, 407] on span "Publish" at bounding box center [24, 411] width 28 height 9
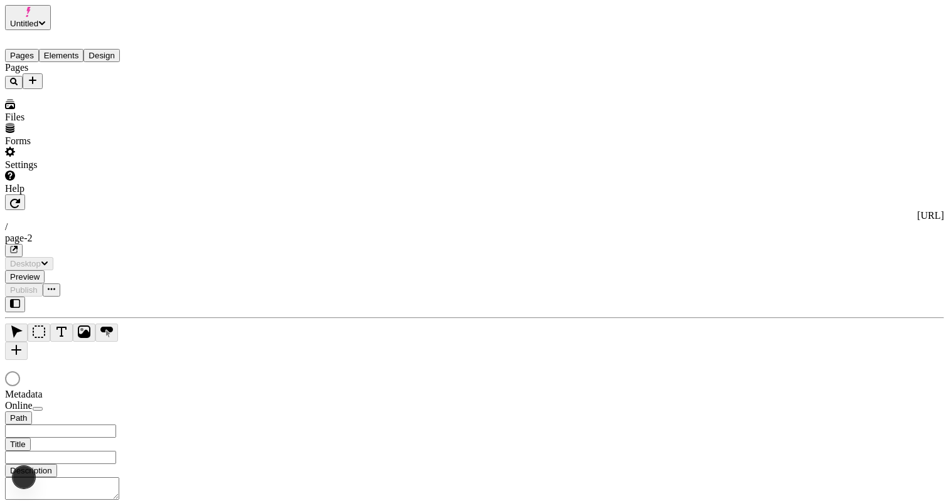
type input "/page-2"
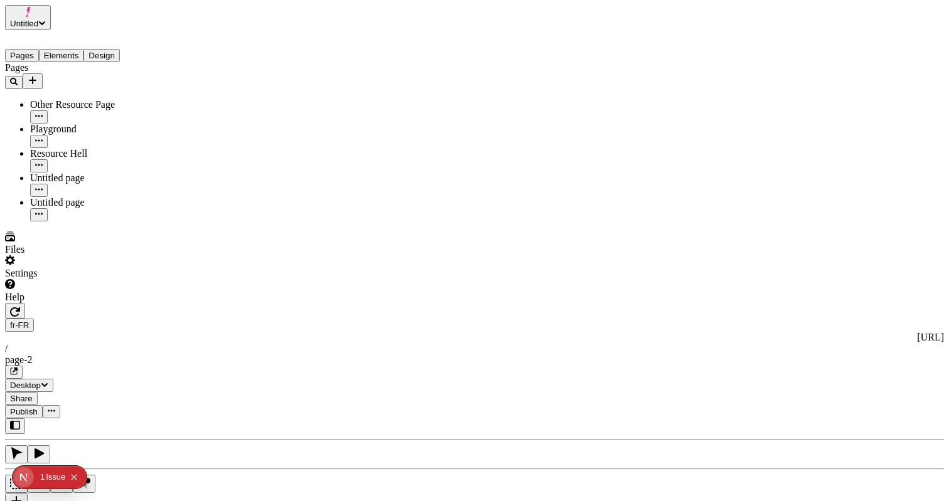
click at [208, 319] on div "fr-FR [URL] / page-2" at bounding box center [474, 349] width 939 height 60
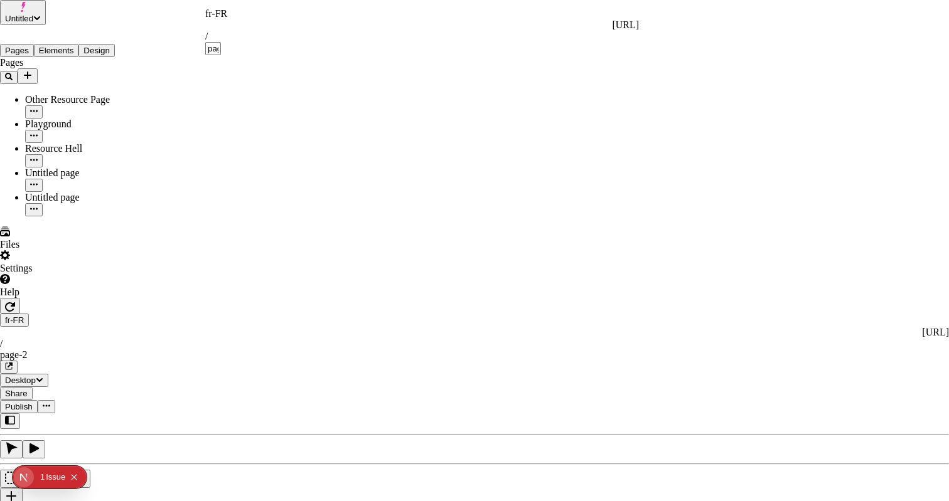
click at [215, 19] on div "fr-FR" at bounding box center [422, 13] width 434 height 11
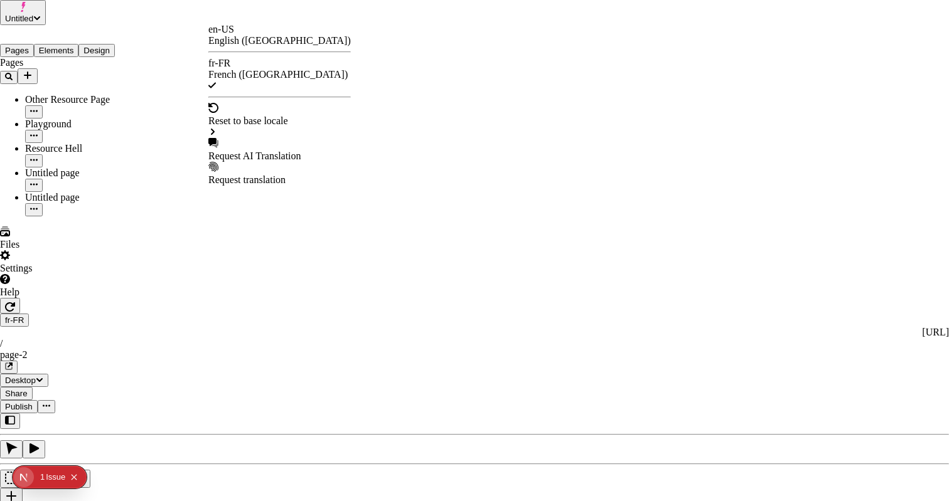
click at [258, 151] on div "Request AI Translation" at bounding box center [279, 156] width 142 height 11
checkbox input "true"
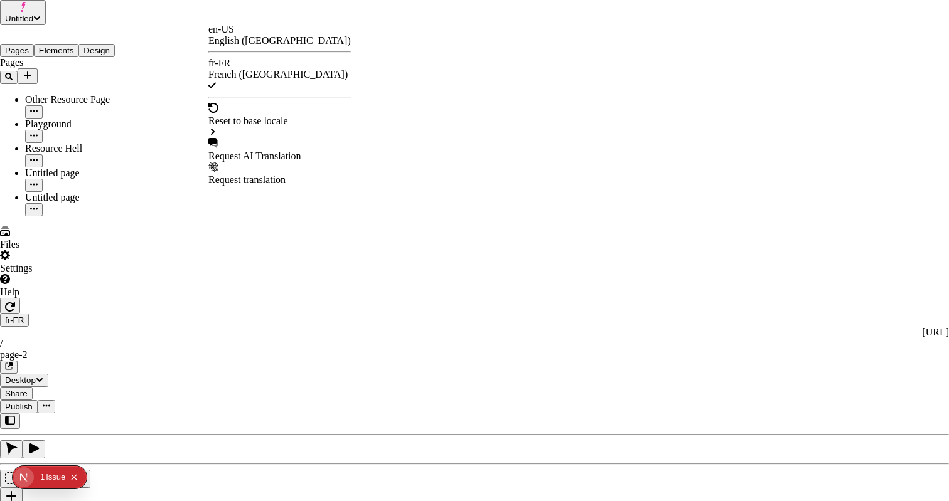
checkbox input "true"
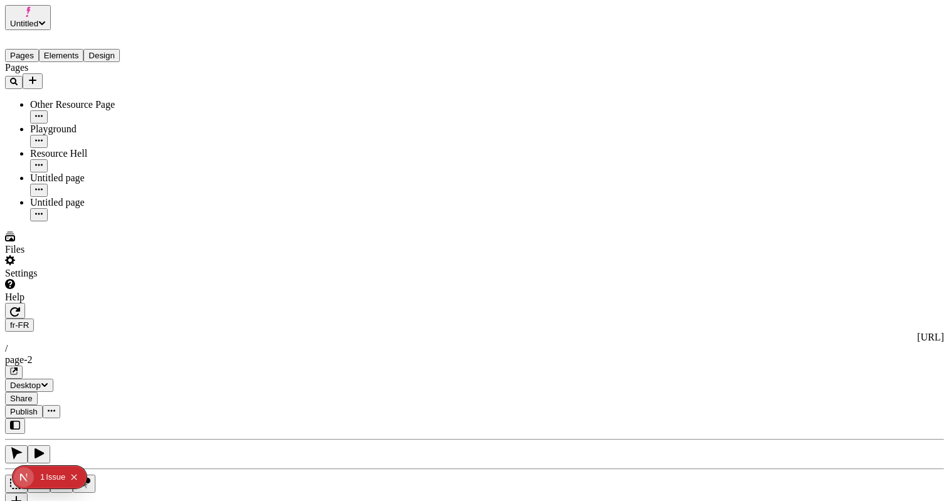
click at [33, 394] on span "Share" at bounding box center [21, 398] width 23 height 9
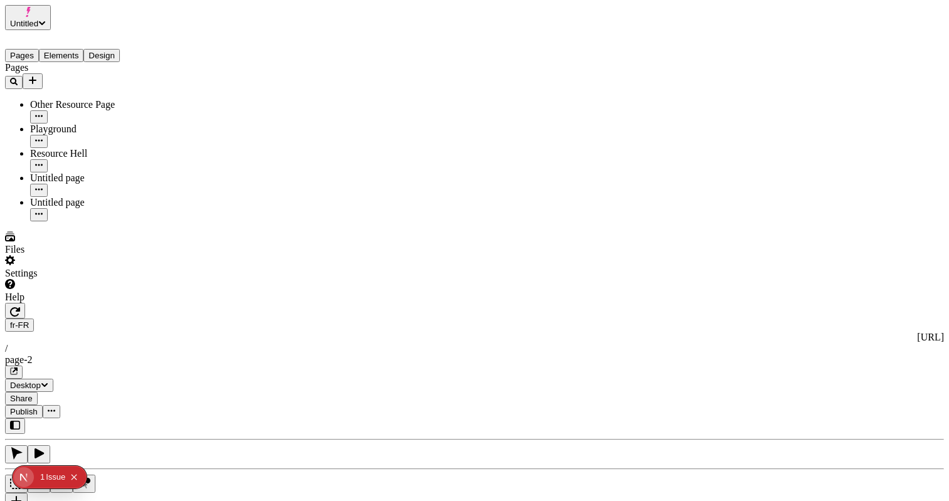
click at [38, 407] on span "Publish" at bounding box center [24, 411] width 28 height 9
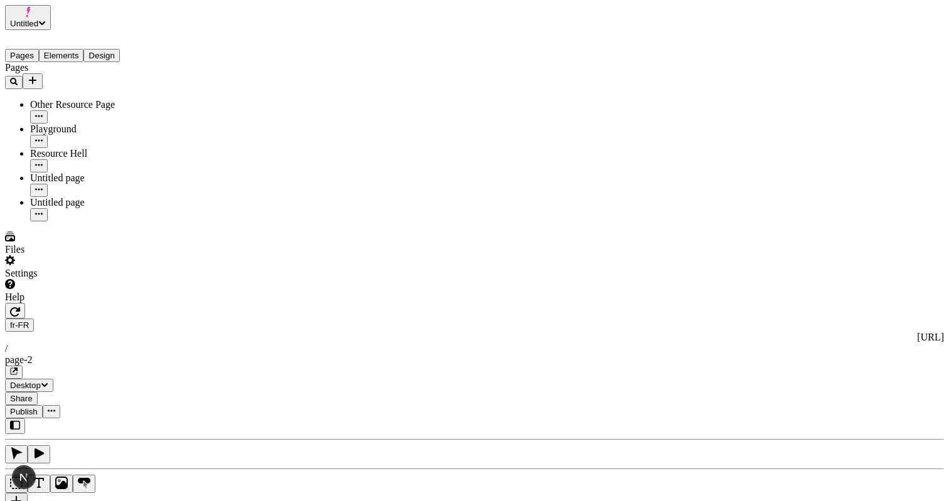
click at [154, 418] on div "J" at bounding box center [474, 470] width 939 height 104
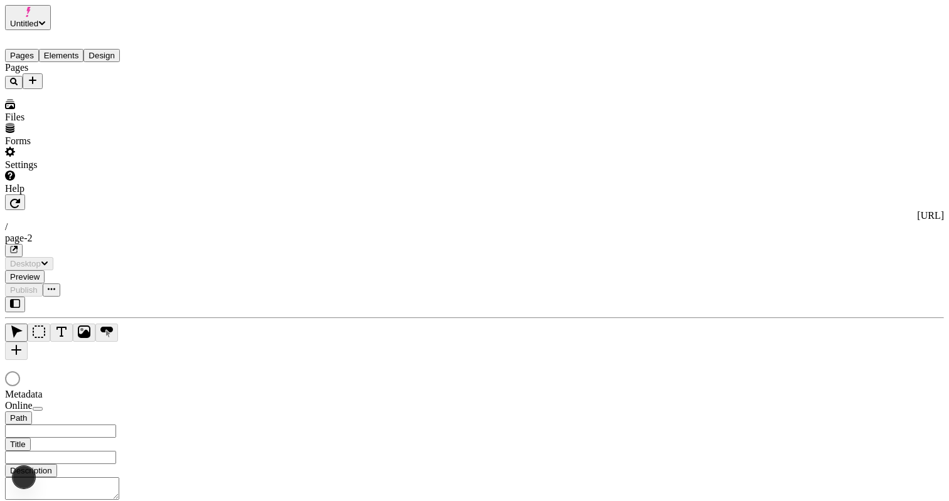
type input "/page-2"
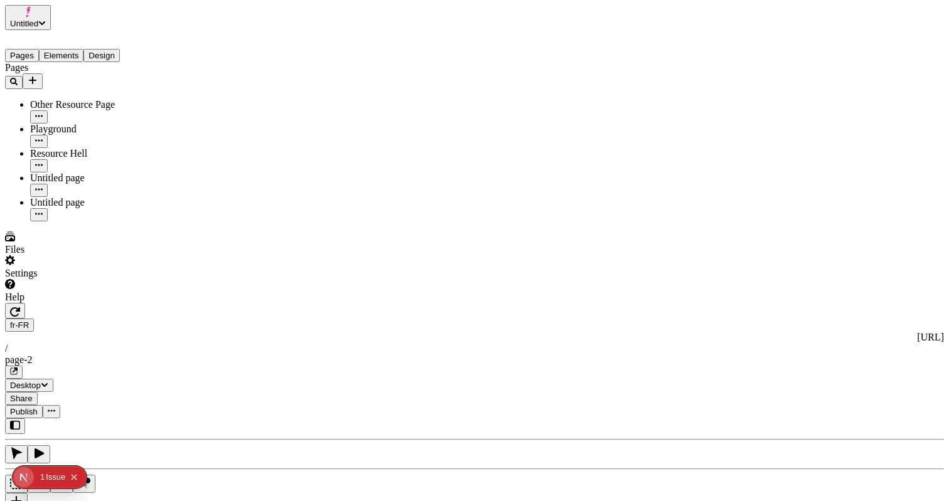
click at [38, 407] on span "Publish" at bounding box center [24, 411] width 28 height 9
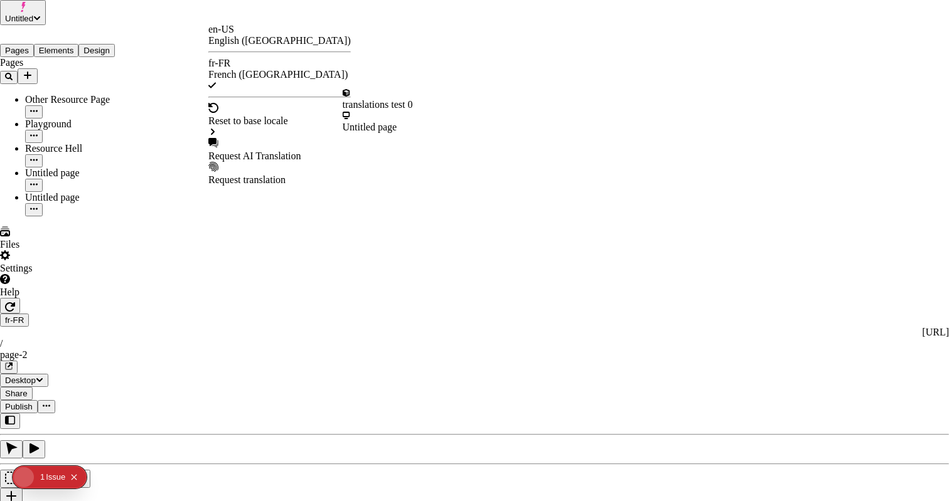
click at [268, 151] on div "Request AI Translation" at bounding box center [279, 156] width 142 height 11
checkbox input "true"
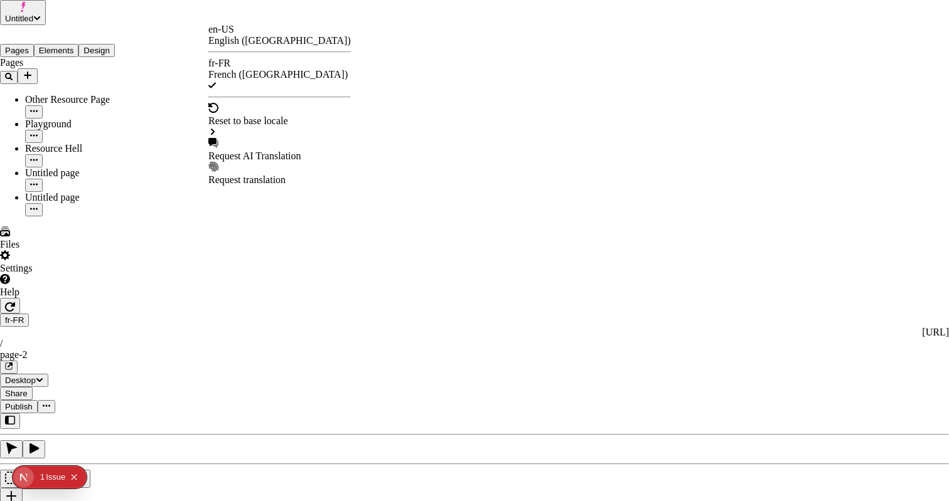
checkbox input "true"
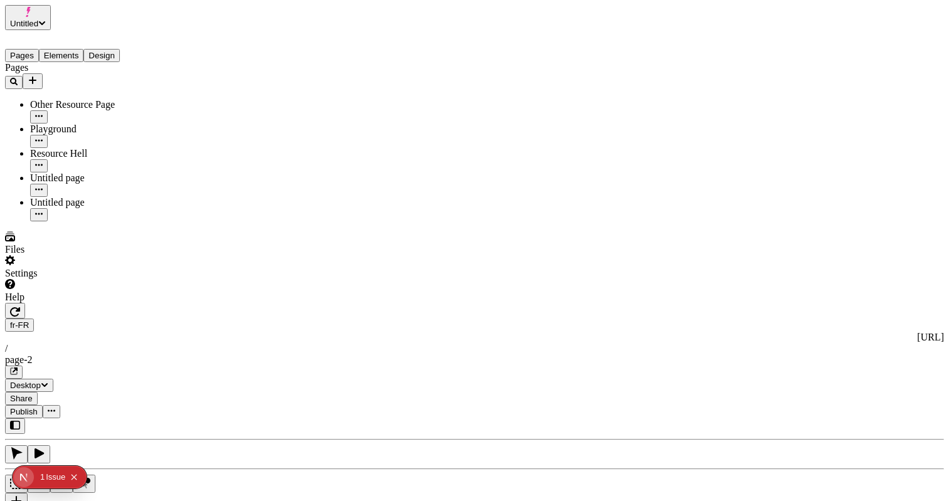
click at [43, 405] on button "Publish" at bounding box center [24, 411] width 38 height 13
